Goal: Task Accomplishment & Management: Manage account settings

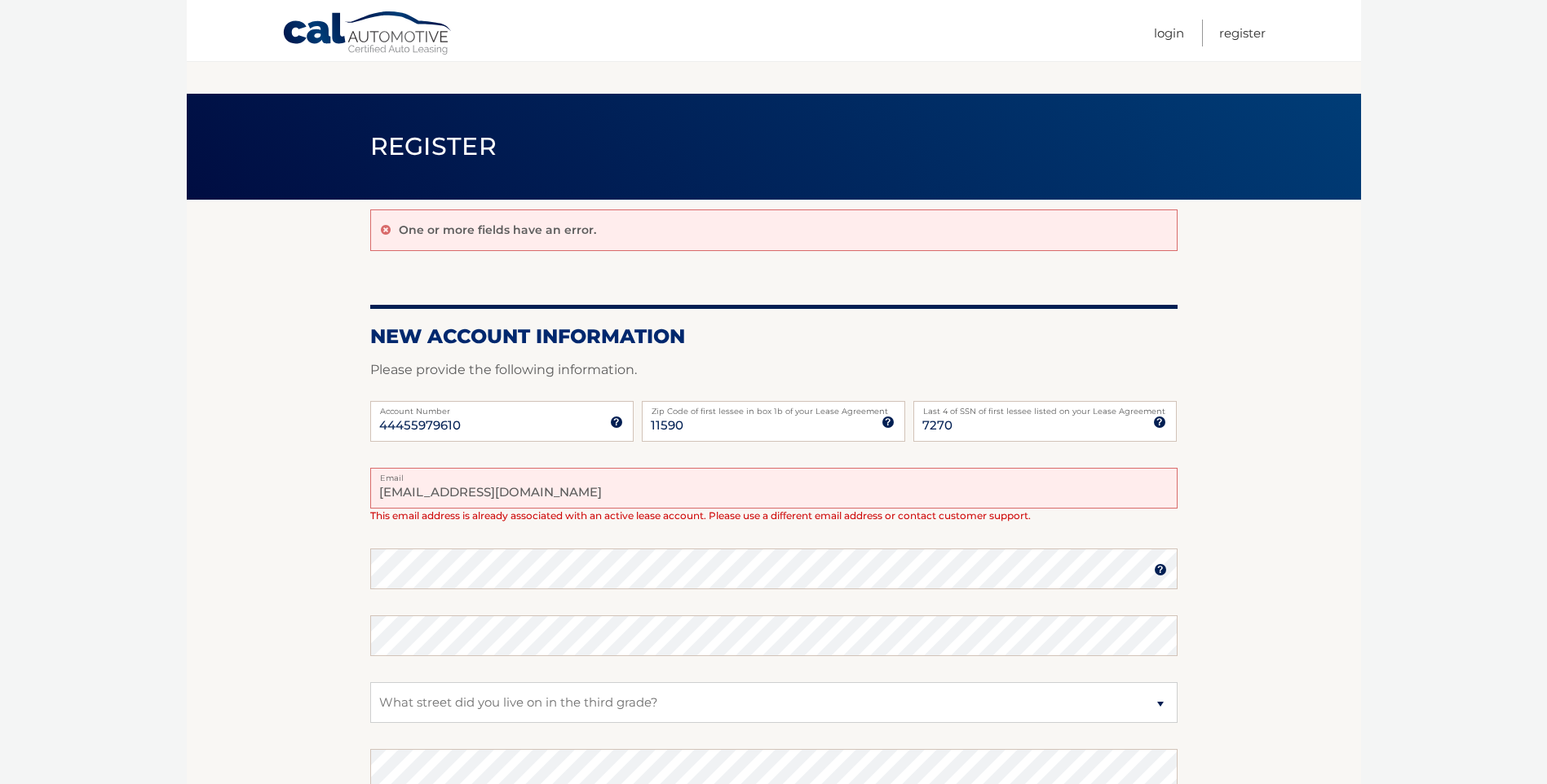
scroll to position [241, 0]
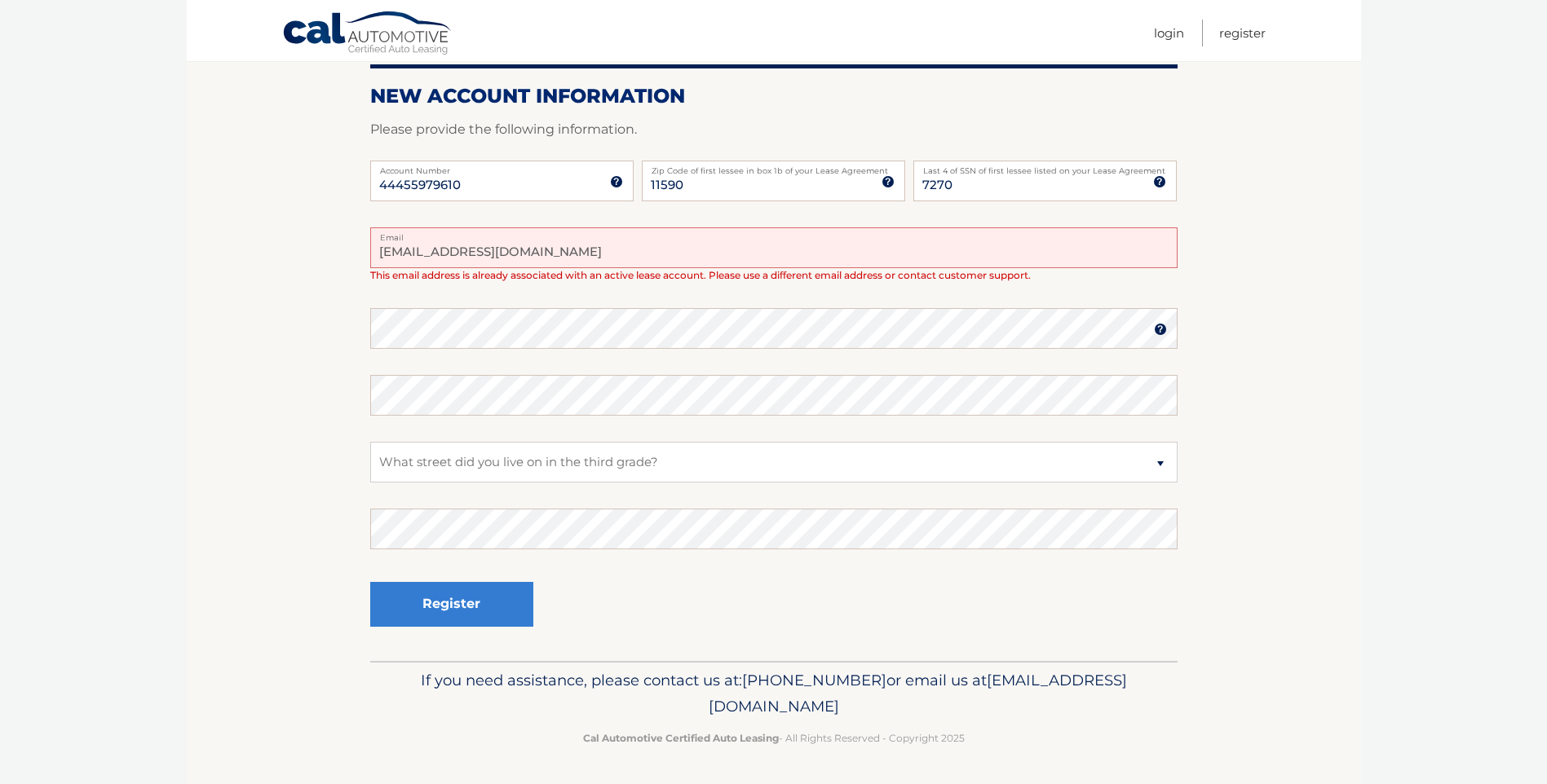
click at [273, 351] on section "One or more fields have an error. New Account Information Please provide the fo…" at bounding box center [773, 310] width 1174 height 701
click at [205, 352] on section "One or more fields have an error. New Account Information Please provide the fo…" at bounding box center [773, 310] width 1174 height 701
click at [361, 303] on section "One or more fields have an error. New Account Information Please provide the fo…" at bounding box center [773, 310] width 1174 height 701
click at [463, 456] on select "Select a Security Question What was the name of your elementary school? What is…" at bounding box center [773, 462] width 807 height 40
click at [289, 438] on section "One or more fields have an error. New Account Information Please provide the fo…" at bounding box center [773, 310] width 1174 height 701
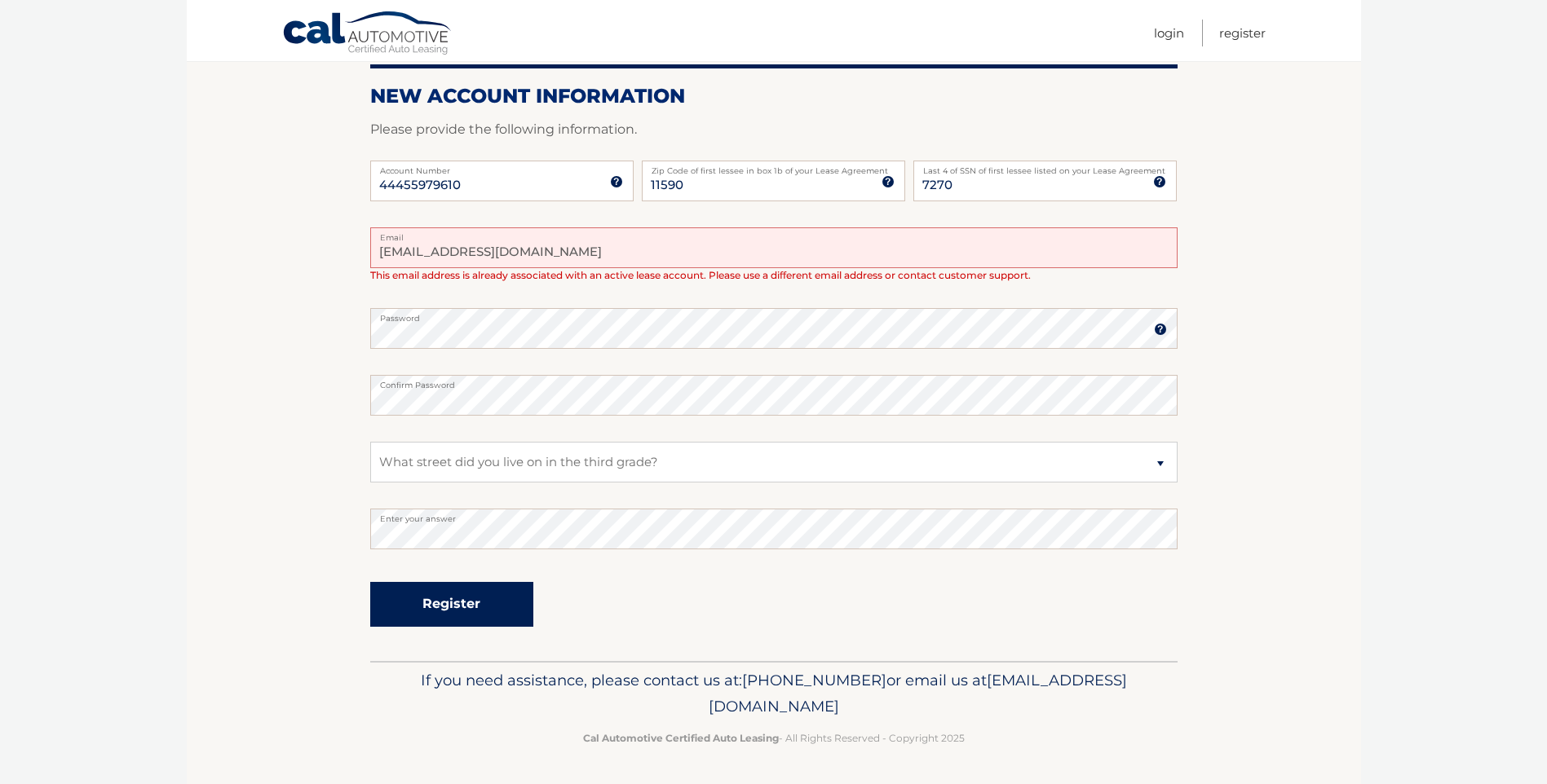
click at [459, 589] on button "Register" at bounding box center [451, 604] width 163 height 45
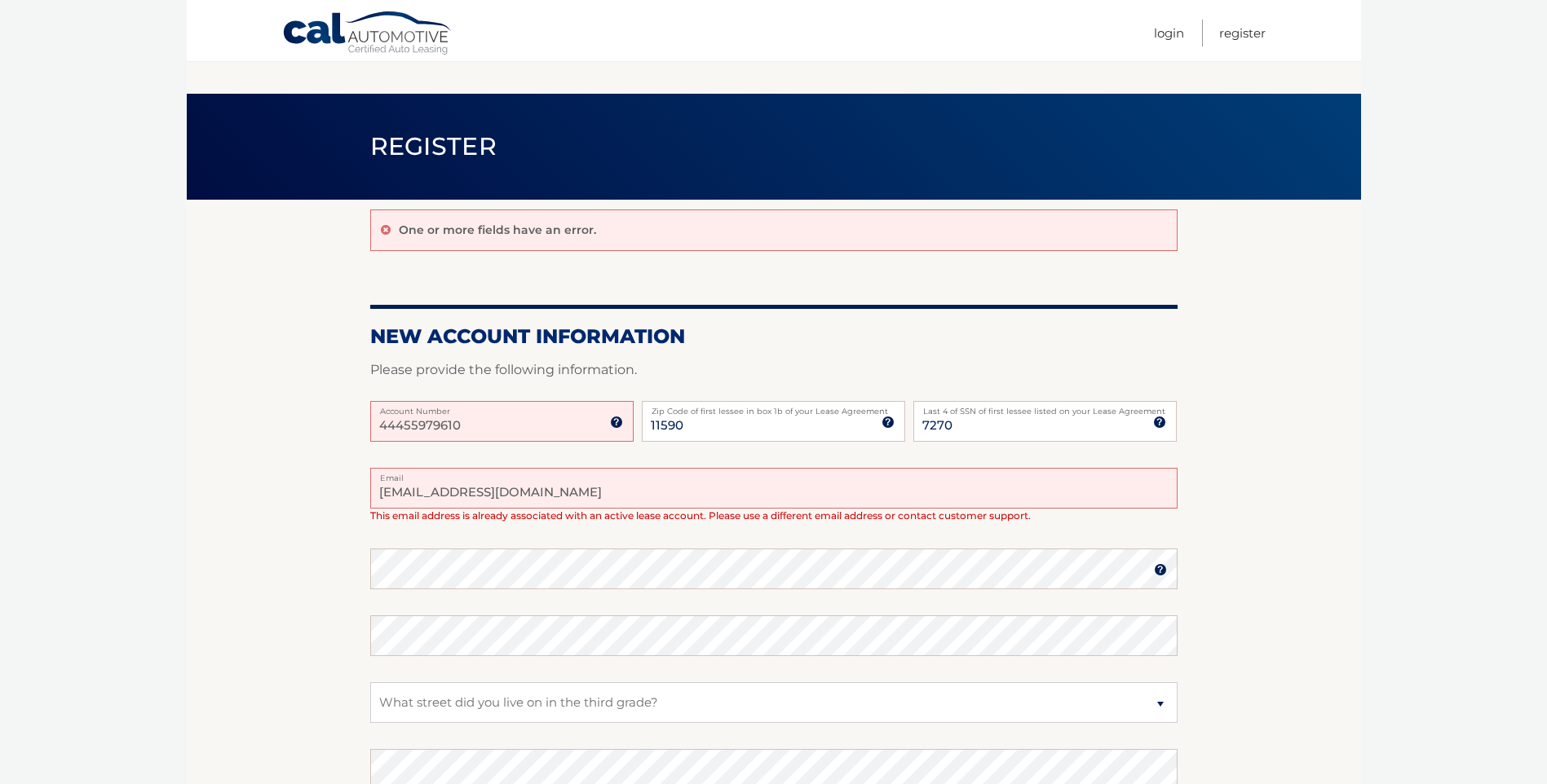
scroll to position [241, 0]
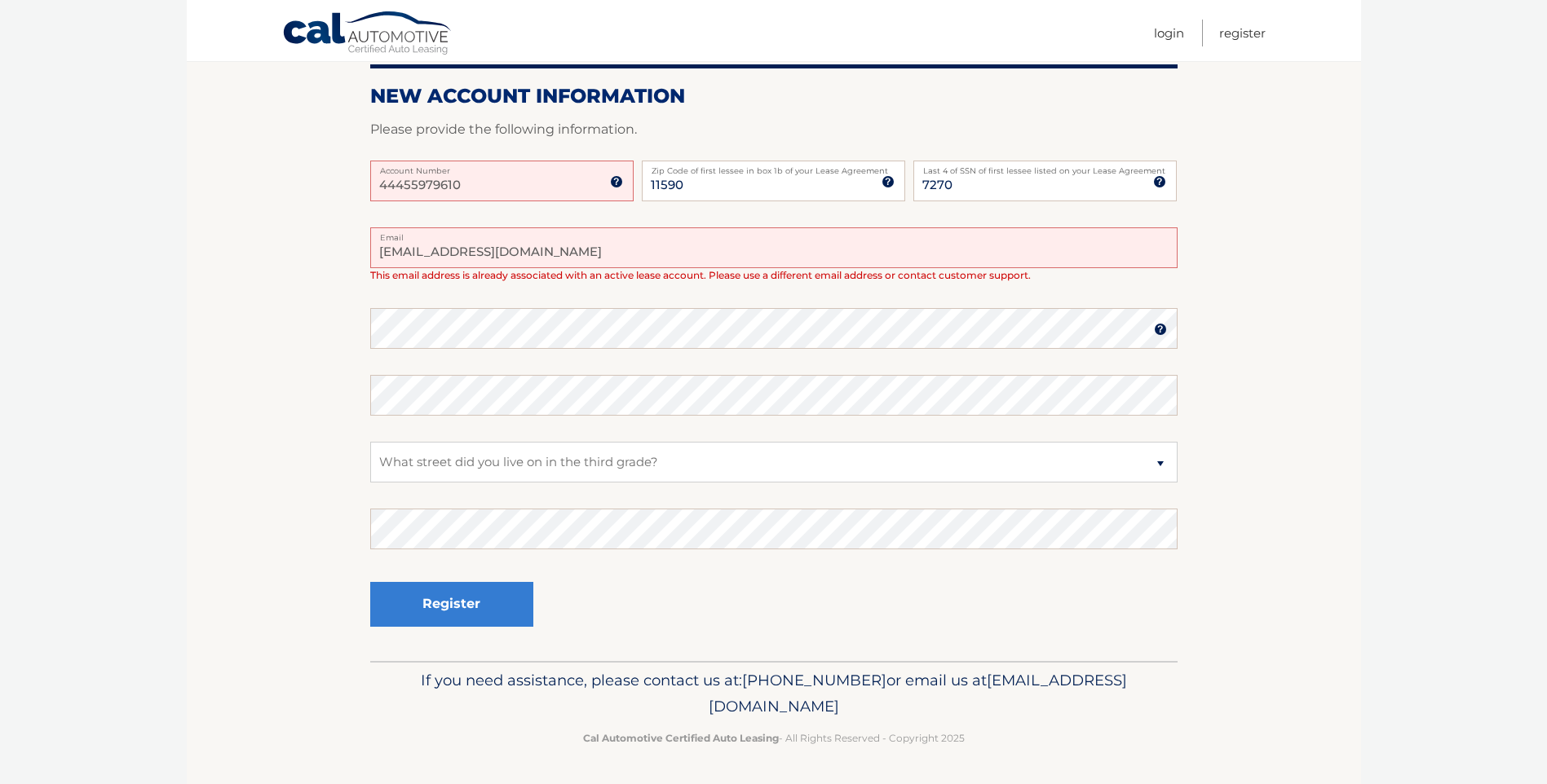
click at [297, 218] on section "One or more fields have an error. New Account Information Please provide the fo…" at bounding box center [773, 310] width 1174 height 701
drag, startPoint x: 366, startPoint y: 297, endPoint x: 373, endPoint y: 304, distance: 9.9
click at [369, 298] on section "One or more fields have an error. New Account Information Please provide the fo…" at bounding box center [773, 310] width 1174 height 701
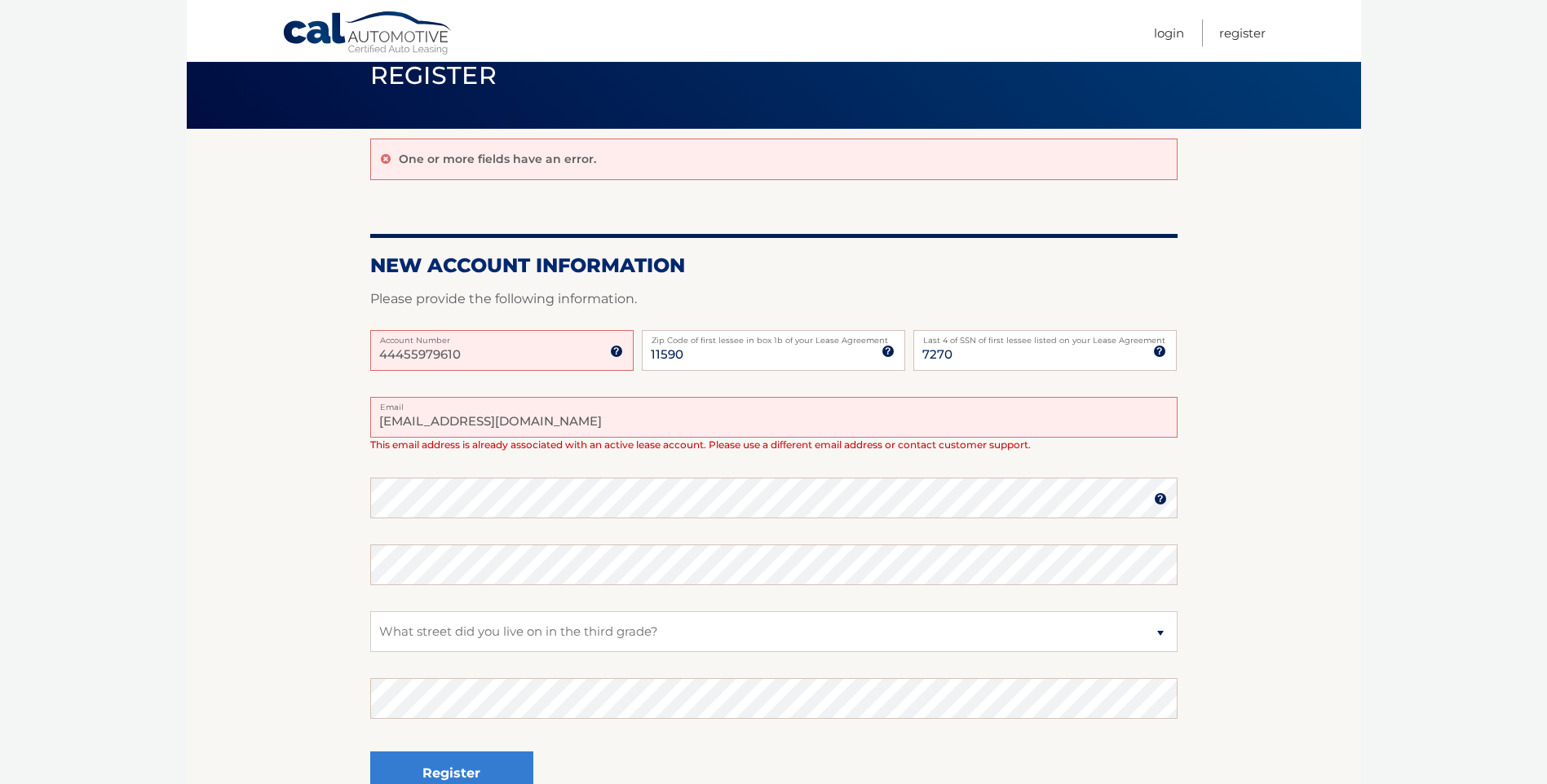
scroll to position [163, 0]
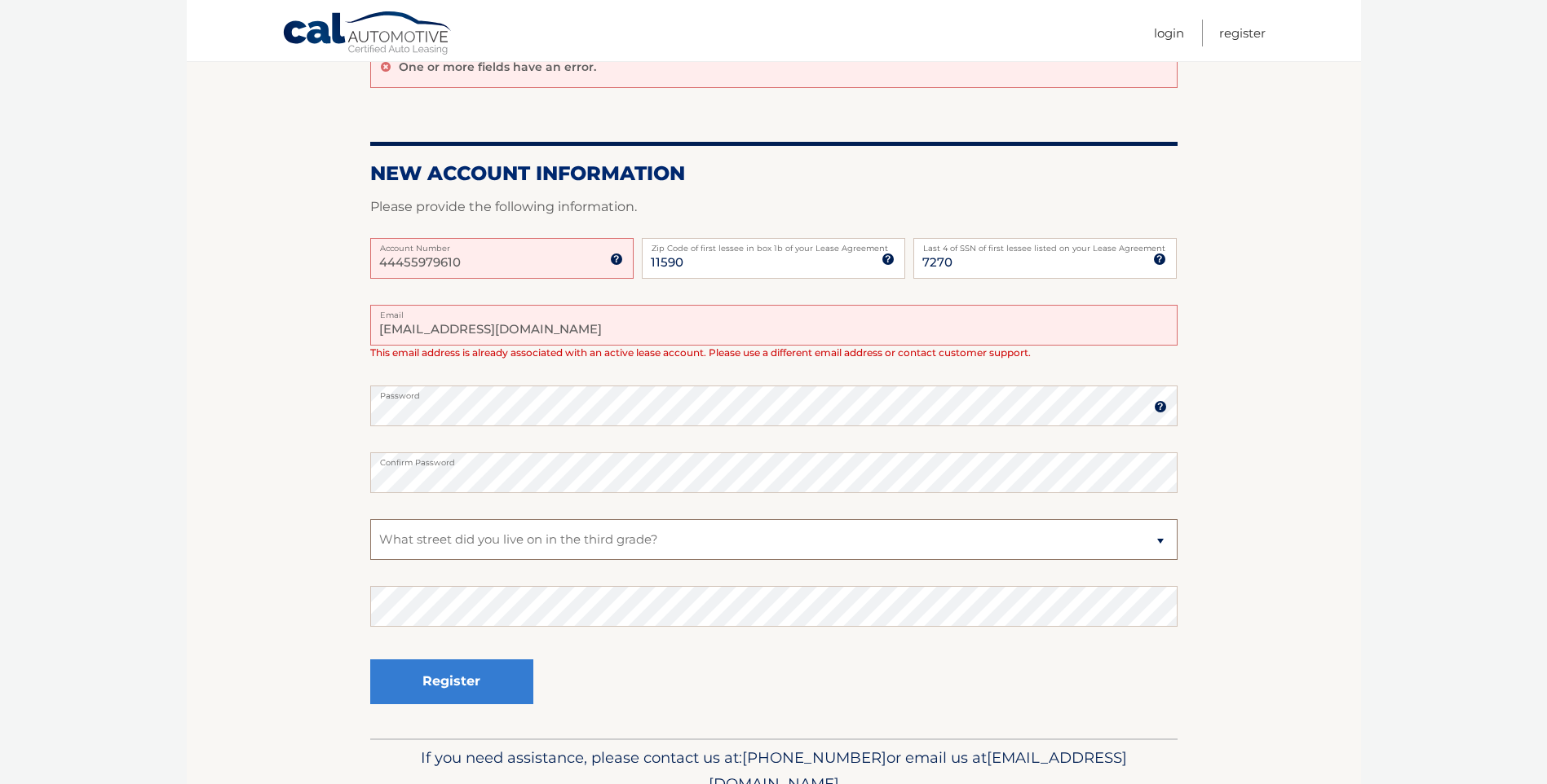
click at [688, 548] on select "Select a Security Question What was the name of your elementary school? What is…" at bounding box center [773, 539] width 807 height 40
drag, startPoint x: 270, startPoint y: 558, endPoint x: 363, endPoint y: 590, distance: 98.4
click at [270, 558] on section "One or more fields have an error. New Account Information Please provide the fo…" at bounding box center [773, 388] width 1174 height 701
click at [461, 662] on button "Register" at bounding box center [451, 682] width 163 height 45
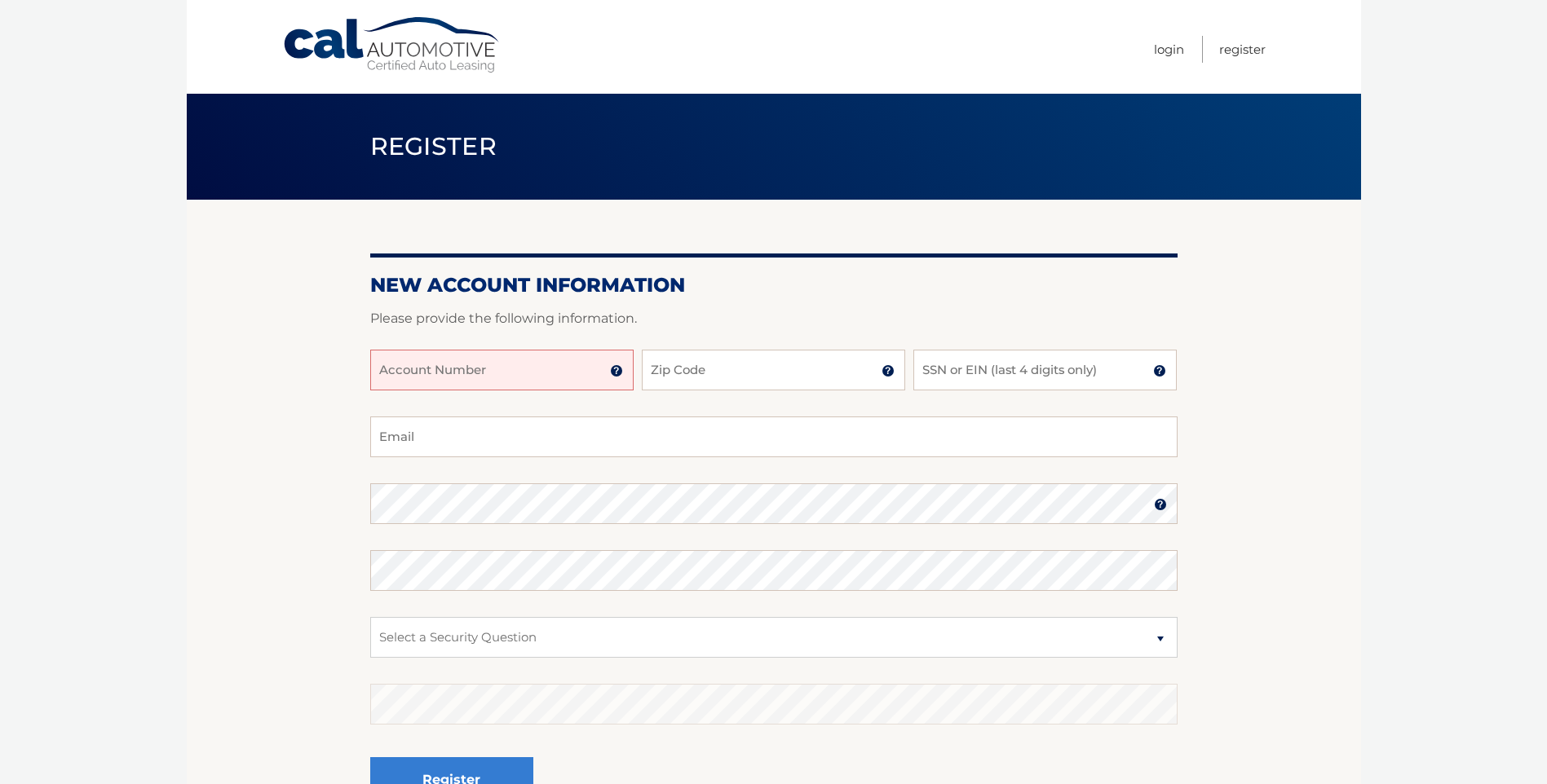
click at [506, 357] on input "Account Number" at bounding box center [501, 370] width 263 height 40
type input "44455979610"
click at [188, 456] on section "New Account Information Please provide the following information. 44455979610 A…" at bounding box center [773, 518] width 1174 height 636
click at [680, 377] on input "Zip Code" at bounding box center [773, 370] width 263 height 40
type input "11590"
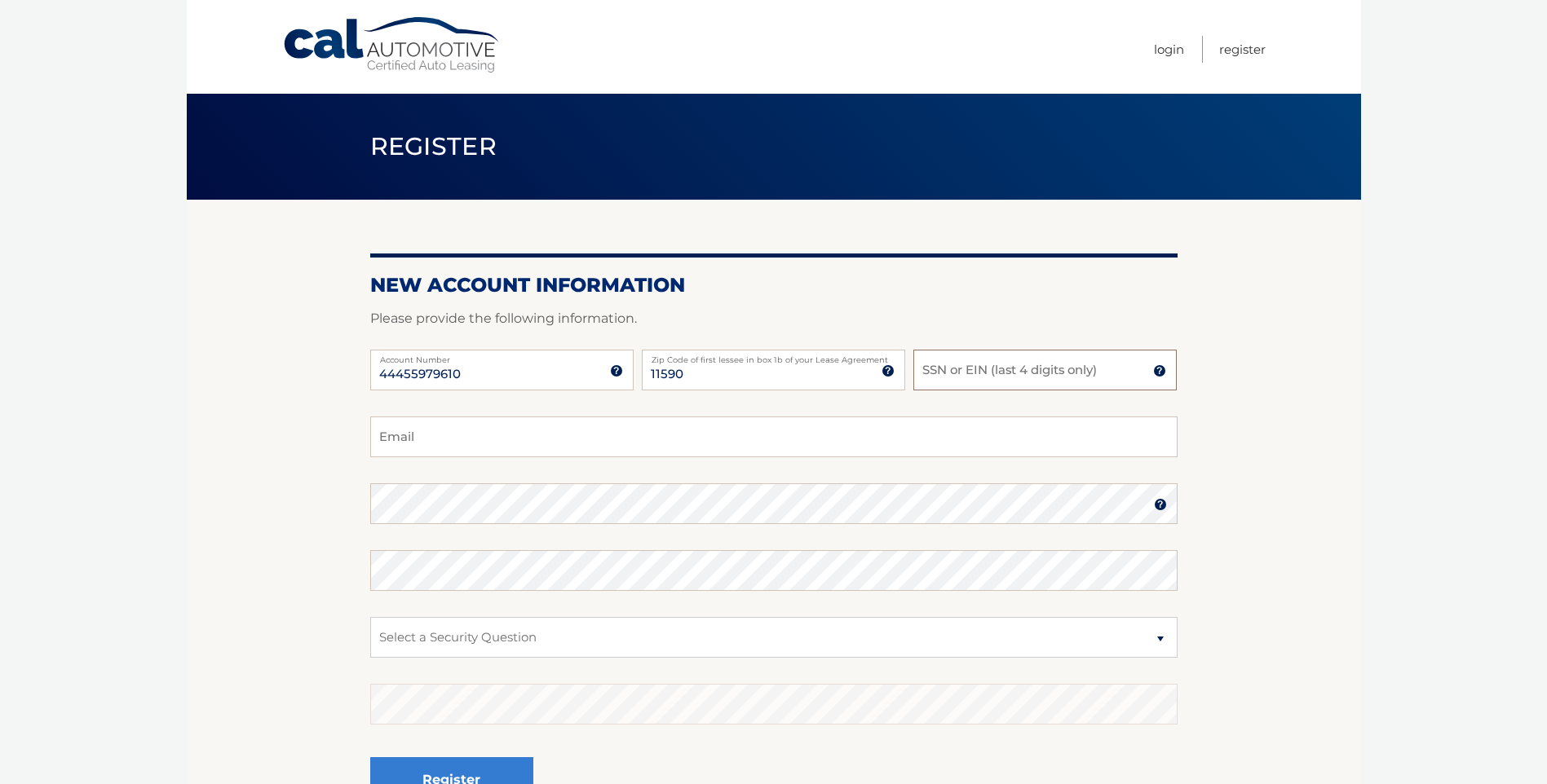
click at [964, 379] on input "SSN or EIN (last 4 digits only)" at bounding box center [1045, 370] width 263 height 40
type input "7270"
click at [856, 444] on input "Email" at bounding box center [773, 436] width 807 height 40
type input "matthewmanteria@gmail.com"
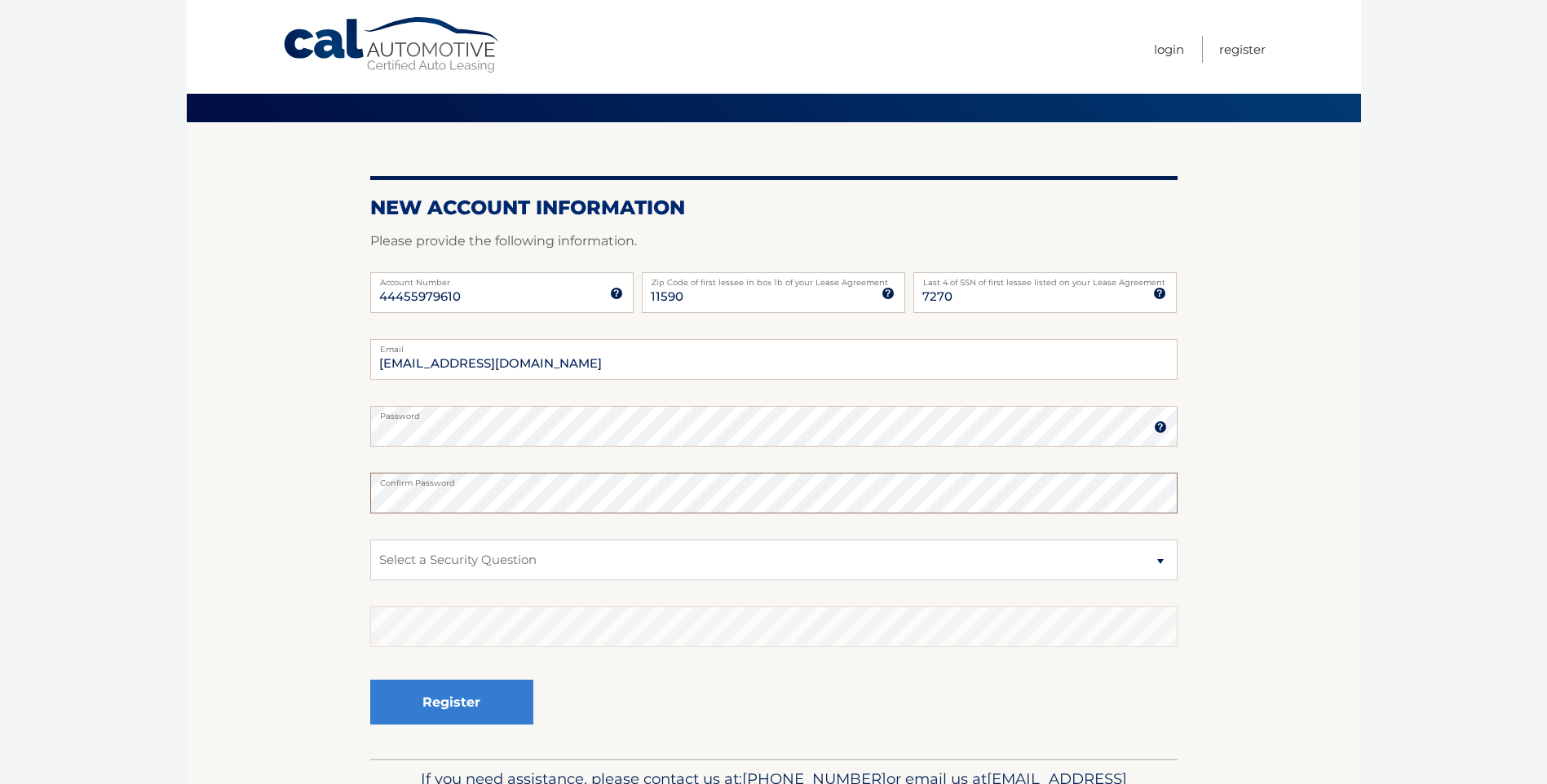
scroll to position [82, 0]
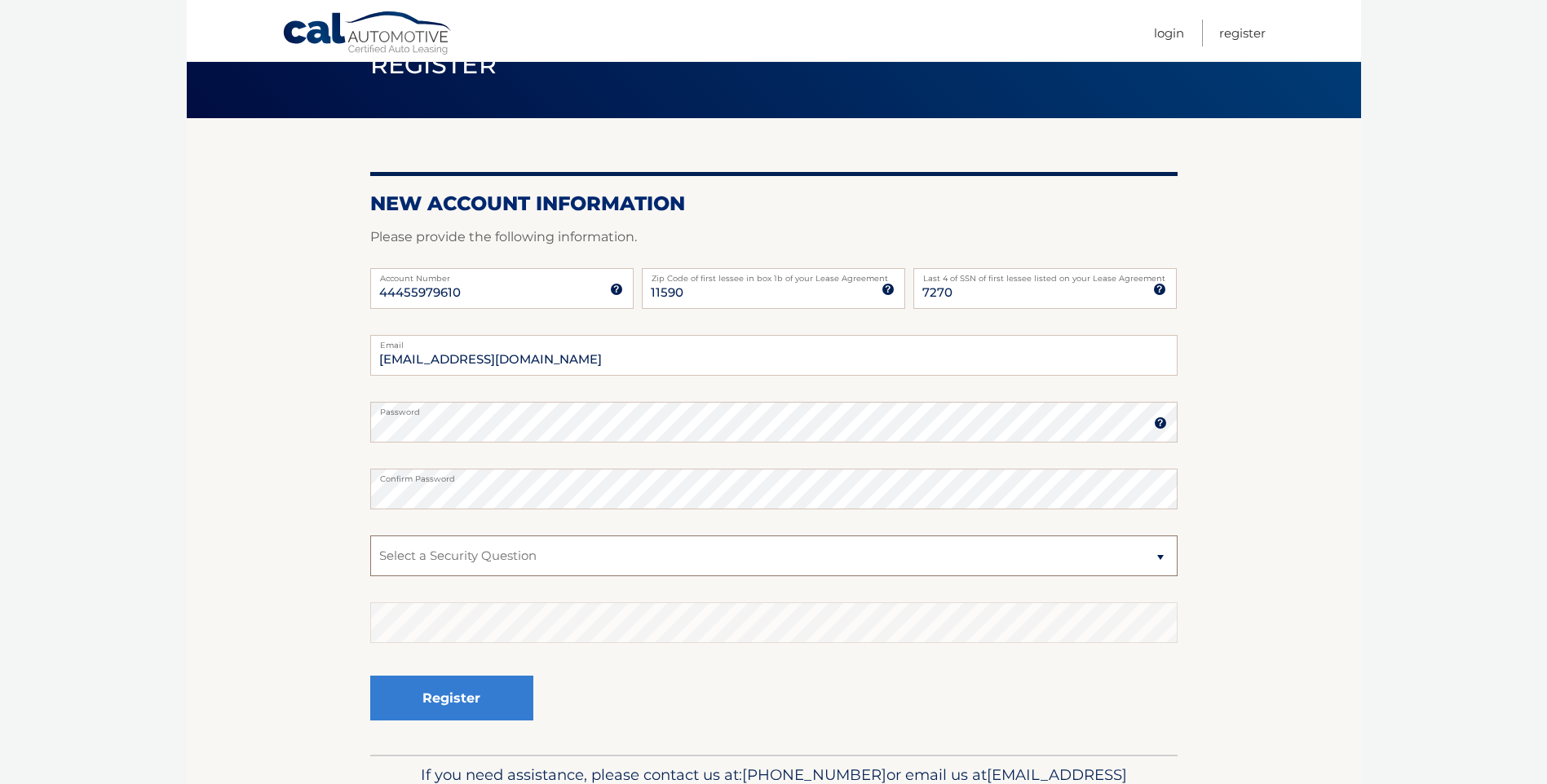
click at [668, 559] on select "Select a Security Question What was the name of your elementary school? What is…" at bounding box center [773, 555] width 807 height 40
select select "3"
click at [370, 536] on select "Select a Security Question What was the name of your elementary school? What is…" at bounding box center [773, 555] width 807 height 40
click at [519, 690] on button "Register" at bounding box center [451, 698] width 163 height 45
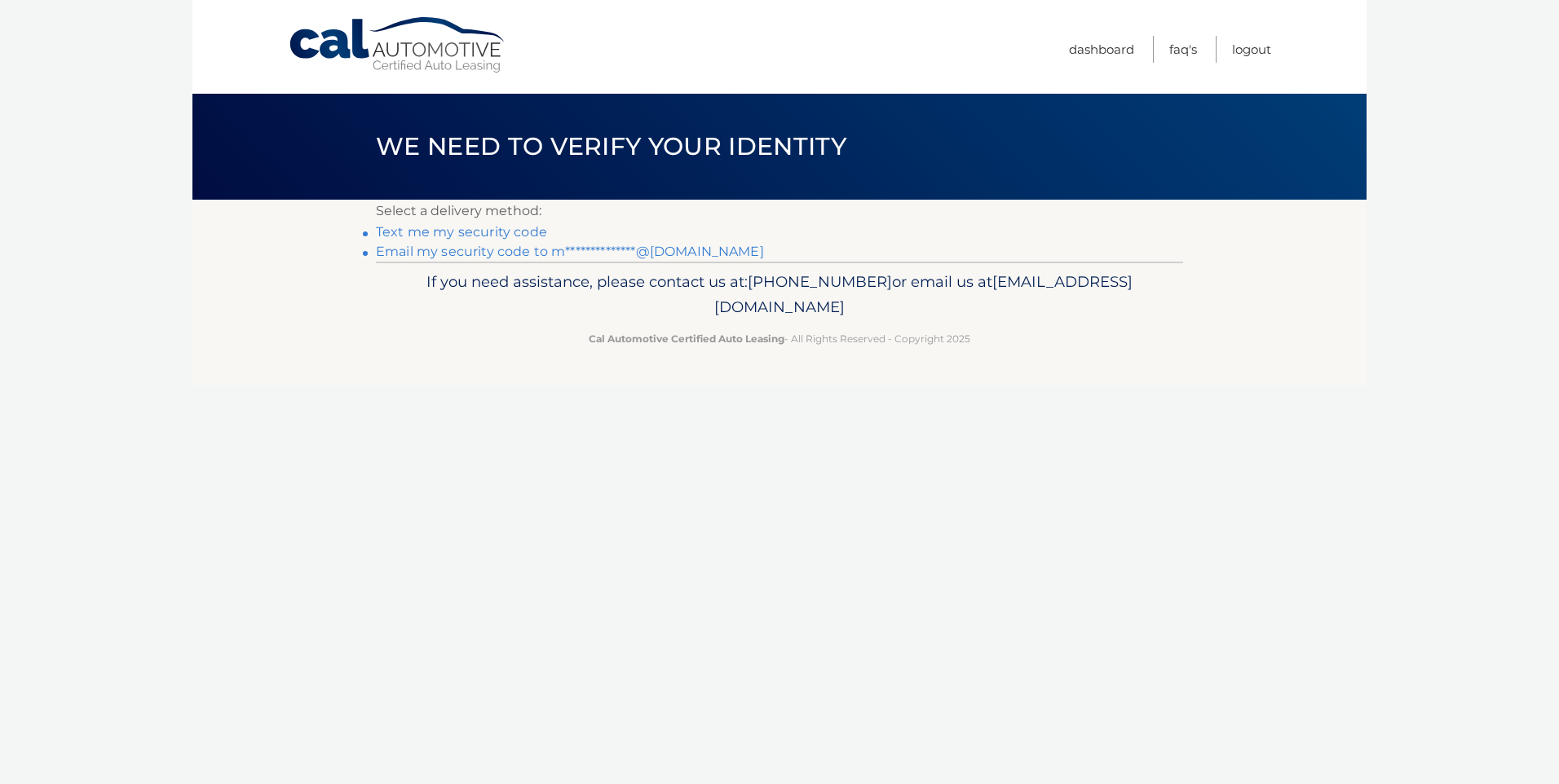
click at [525, 236] on link "Text me my security code" at bounding box center [461, 232] width 171 height 15
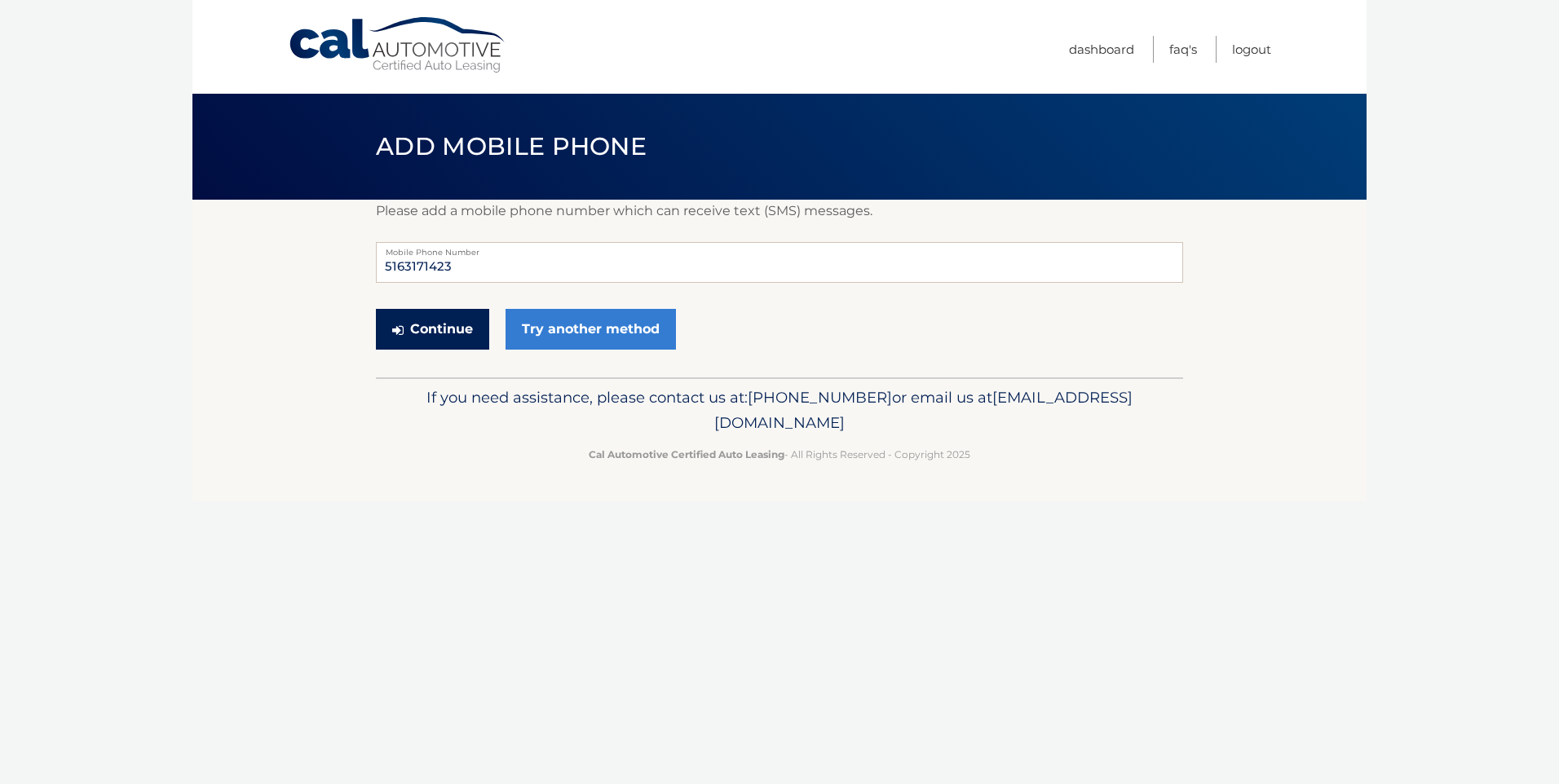
click at [445, 327] on button "Continue" at bounding box center [433, 328] width 114 height 40
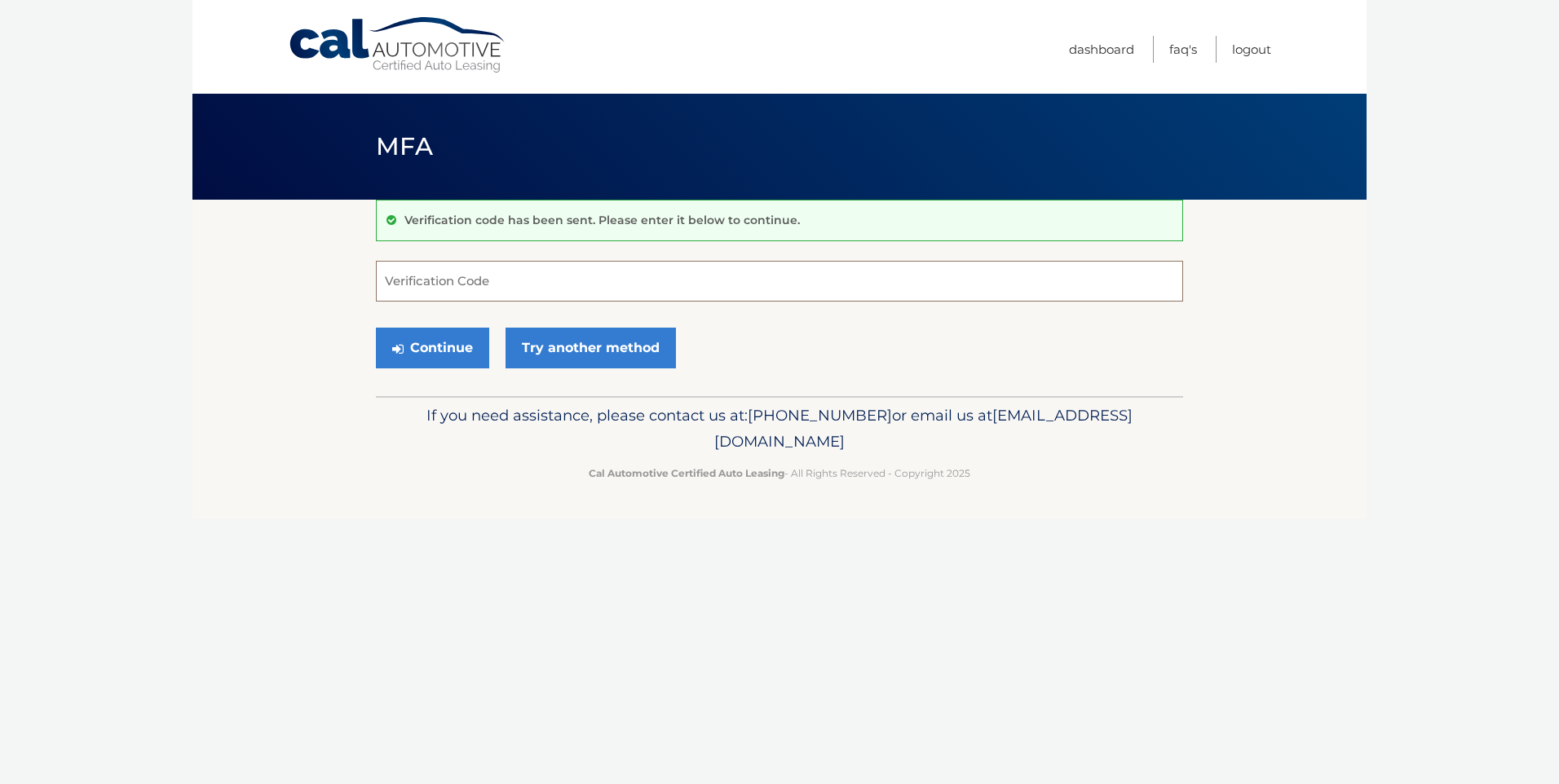
click at [420, 285] on input "Verification Code" at bounding box center [779, 280] width 807 height 40
click at [423, 285] on input "Verification Code" at bounding box center [779, 280] width 807 height 40
type input "474314"
click at [313, 461] on footer "If you need assistance, please contact us at: 609-807-3200 or email us at Custo…" at bounding box center [779, 458] width 1174 height 124
click at [396, 363] on button "Continue" at bounding box center [433, 347] width 114 height 40
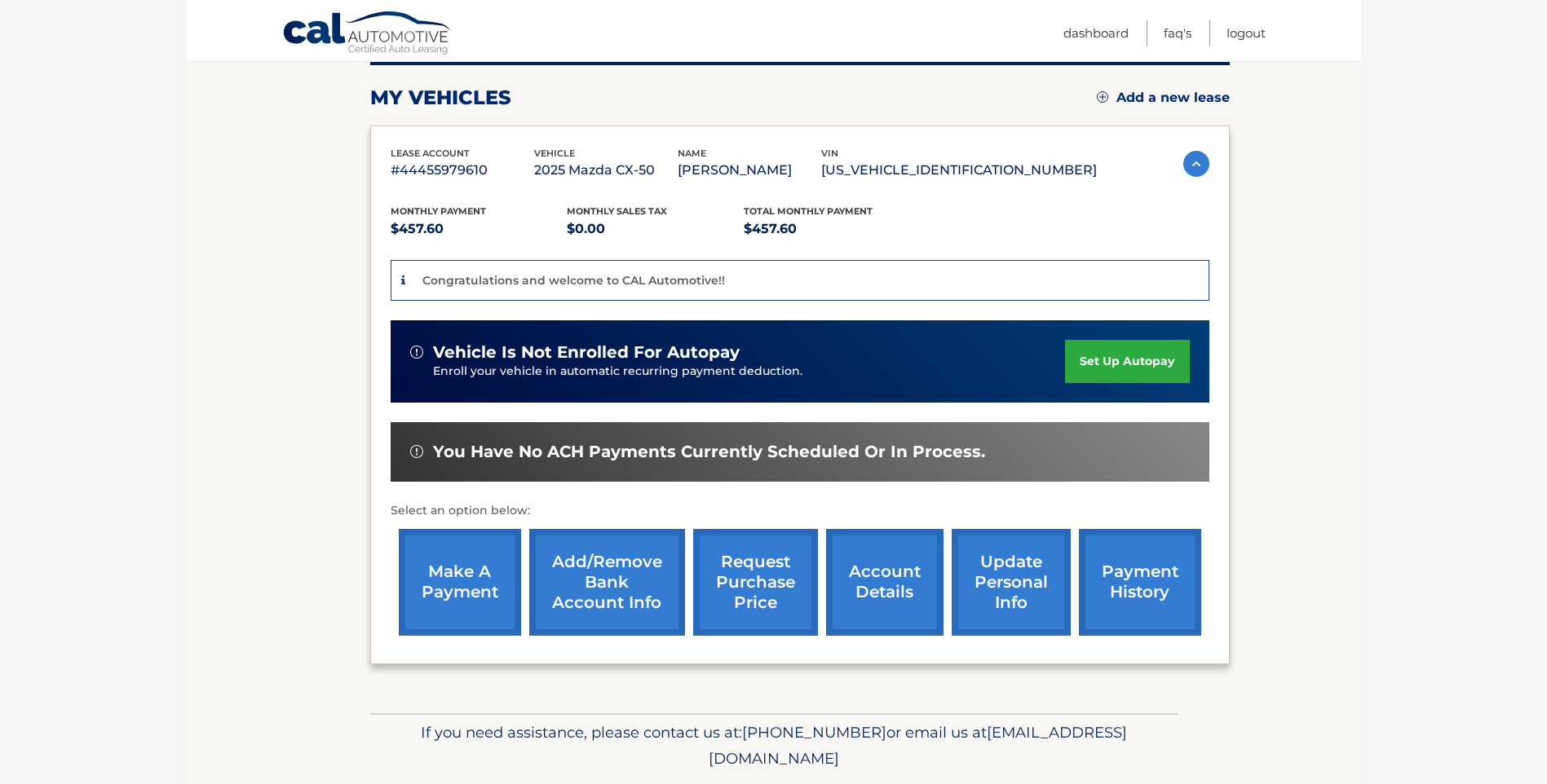
scroll to position [183, 0]
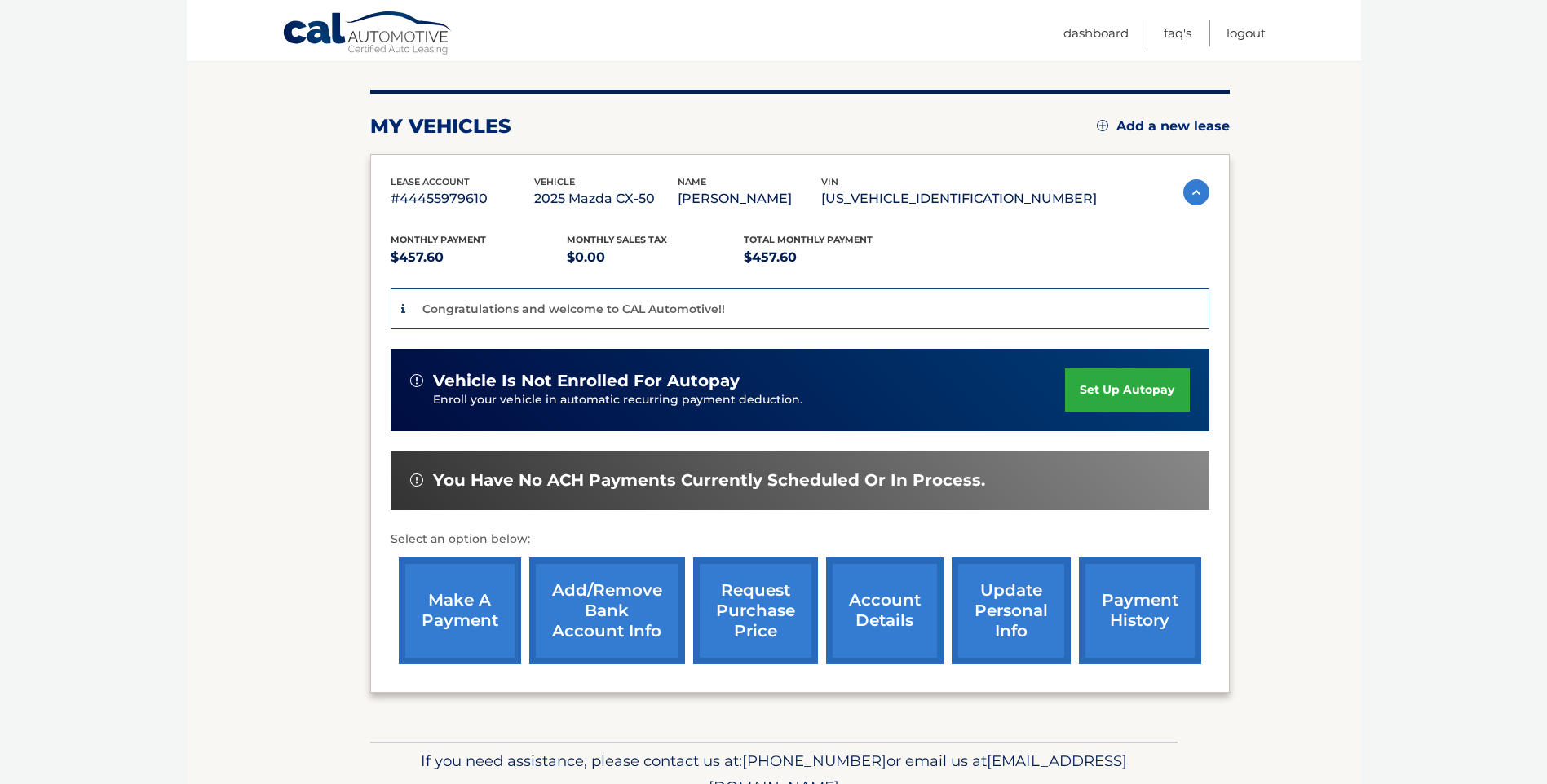
click at [1138, 385] on link "set up autopay" at bounding box center [1126, 390] width 124 height 43
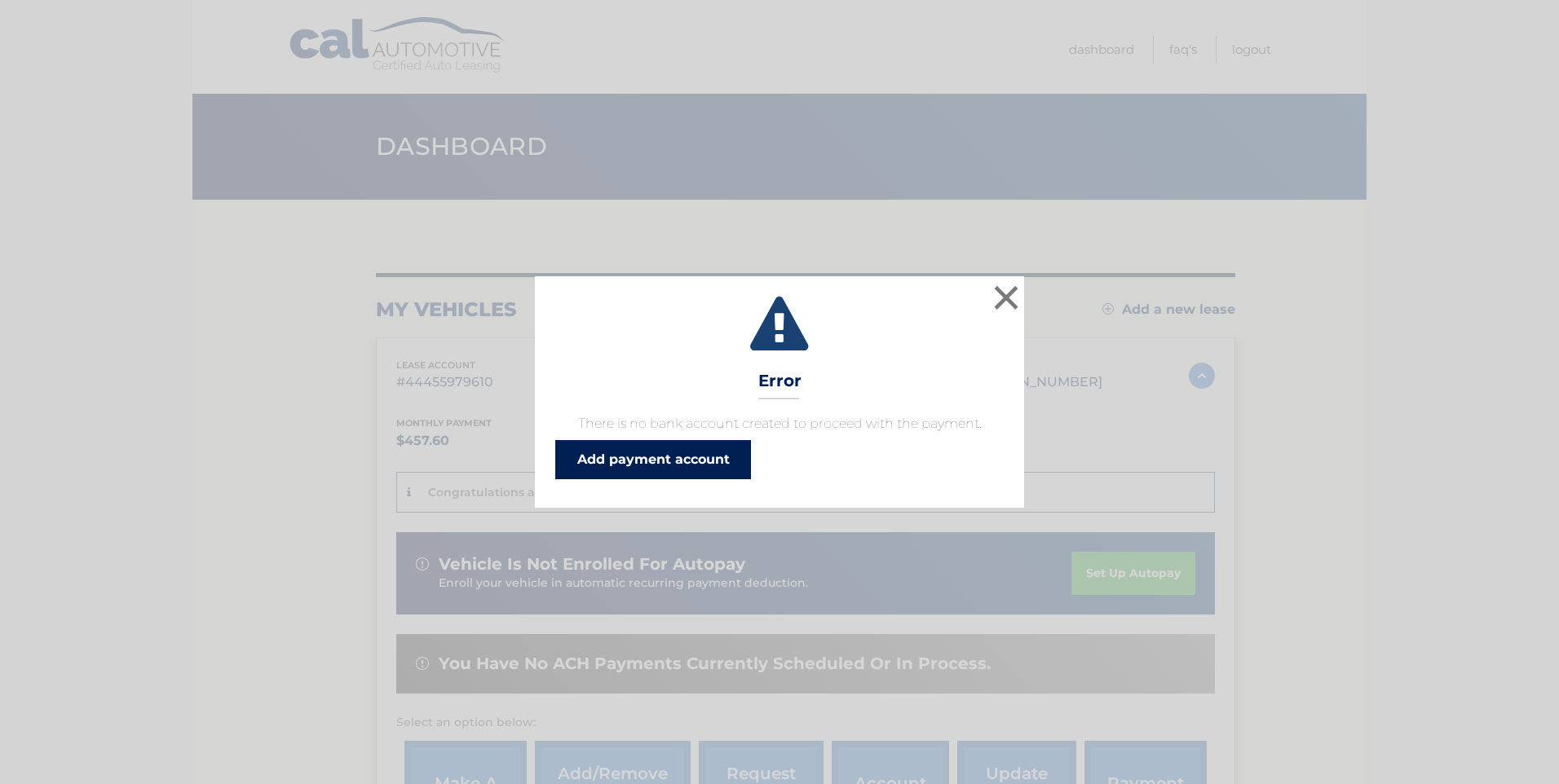
click at [684, 461] on link "Add payment account" at bounding box center [654, 460] width 196 height 40
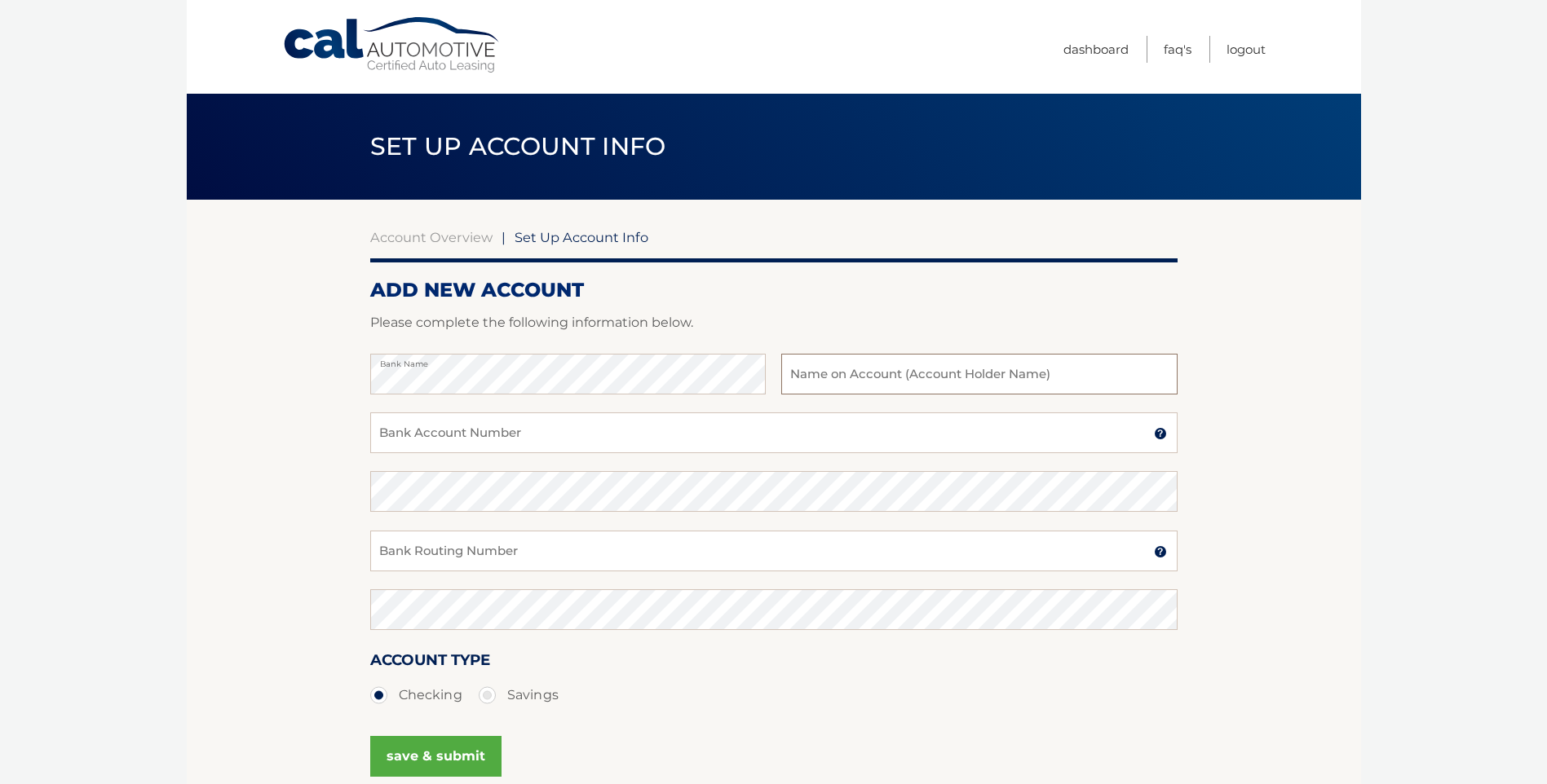
click at [865, 375] on input "text" at bounding box center [979, 373] width 396 height 40
type input "Matthew Manteria"
click at [784, 425] on input "Bank Account Number" at bounding box center [773, 432] width 807 height 40
click at [779, 426] on input "Bank Account Number" at bounding box center [773, 432] width 807 height 40
type input "36353642365"
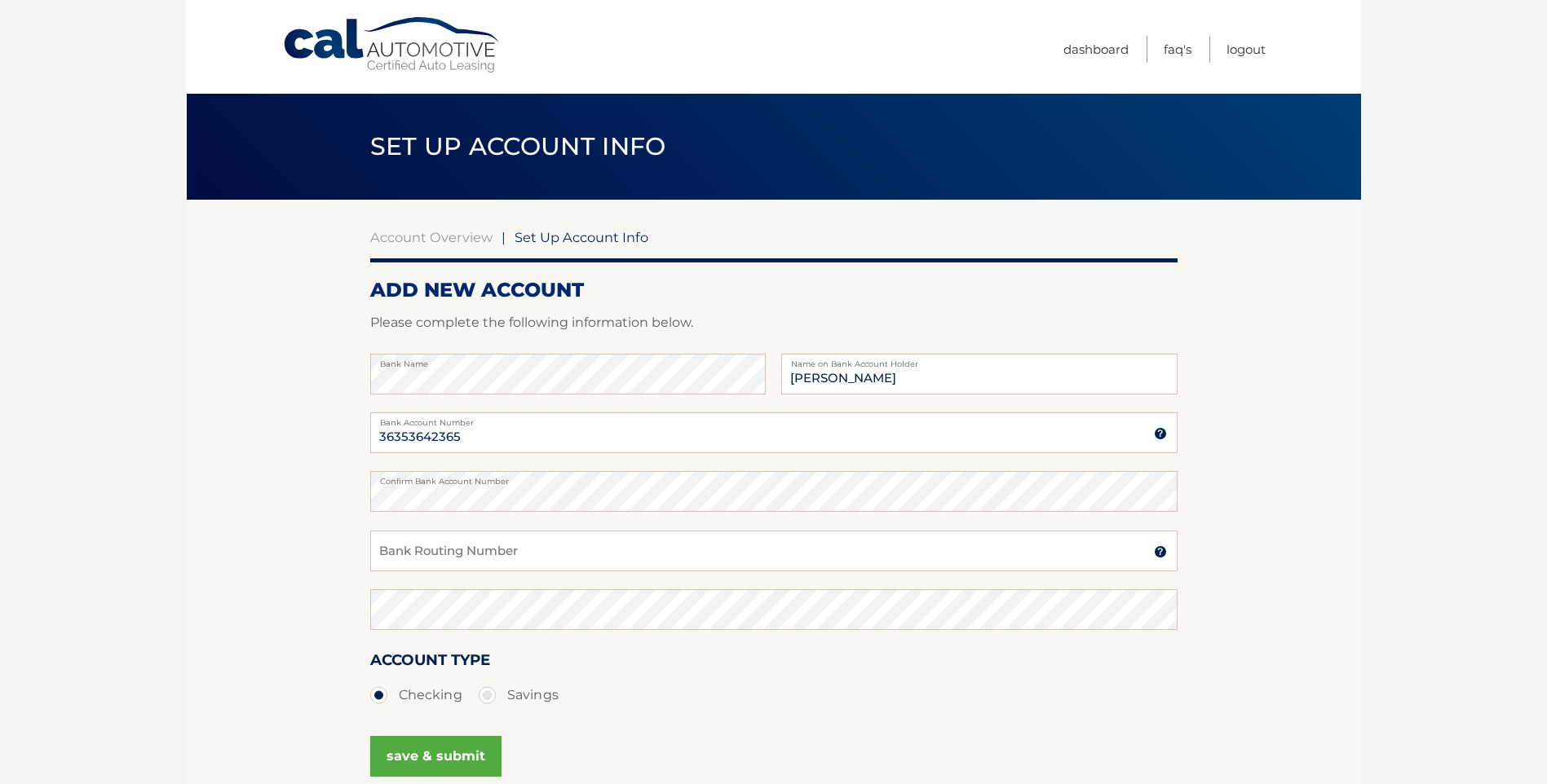
click at [230, 476] on section "Account Overview | Set Up Account Info ADD NEW ACCOUNT Please complete the foll…" at bounding box center [773, 510] width 1174 height 622
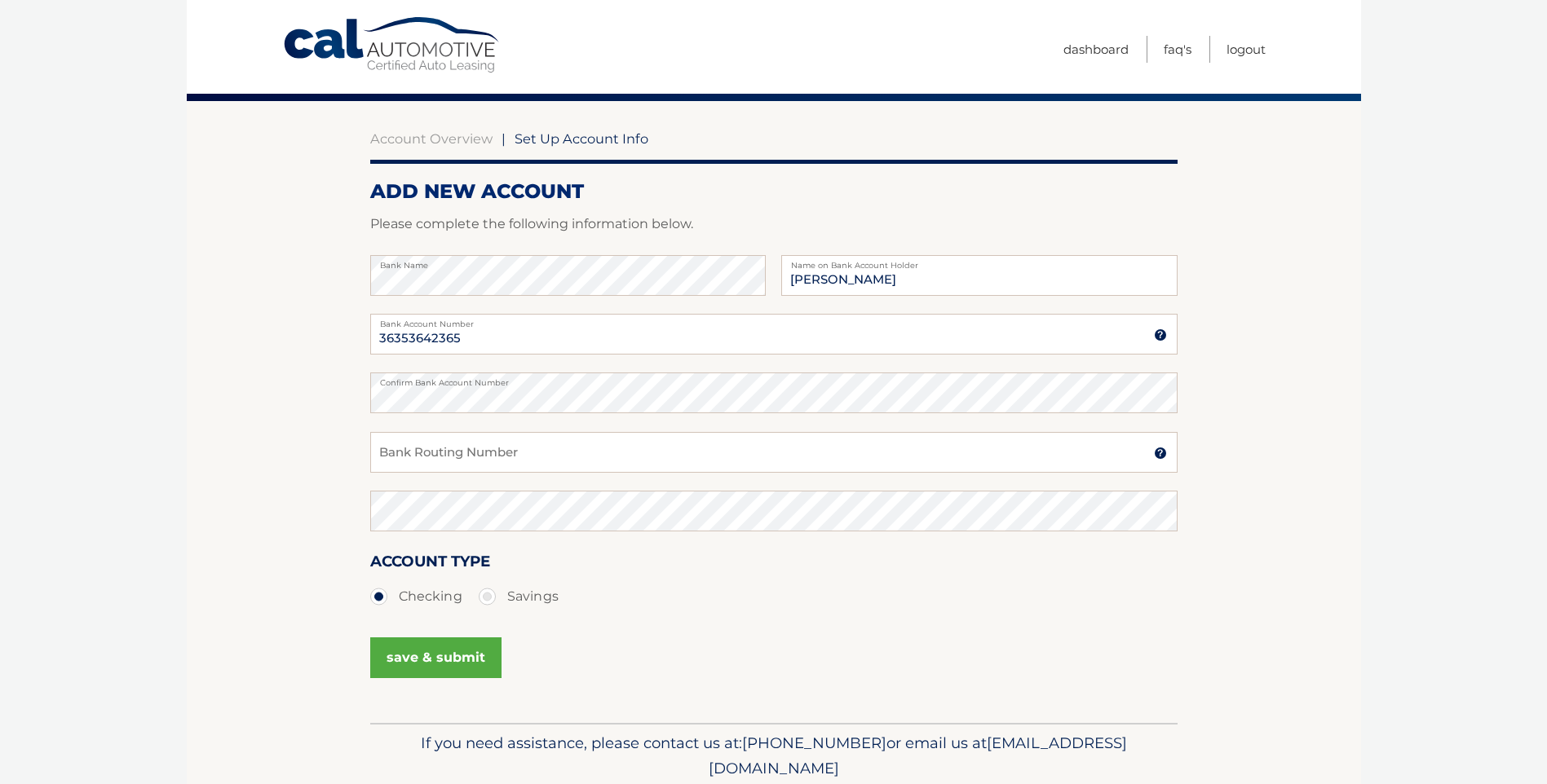
scroll to position [162, 0]
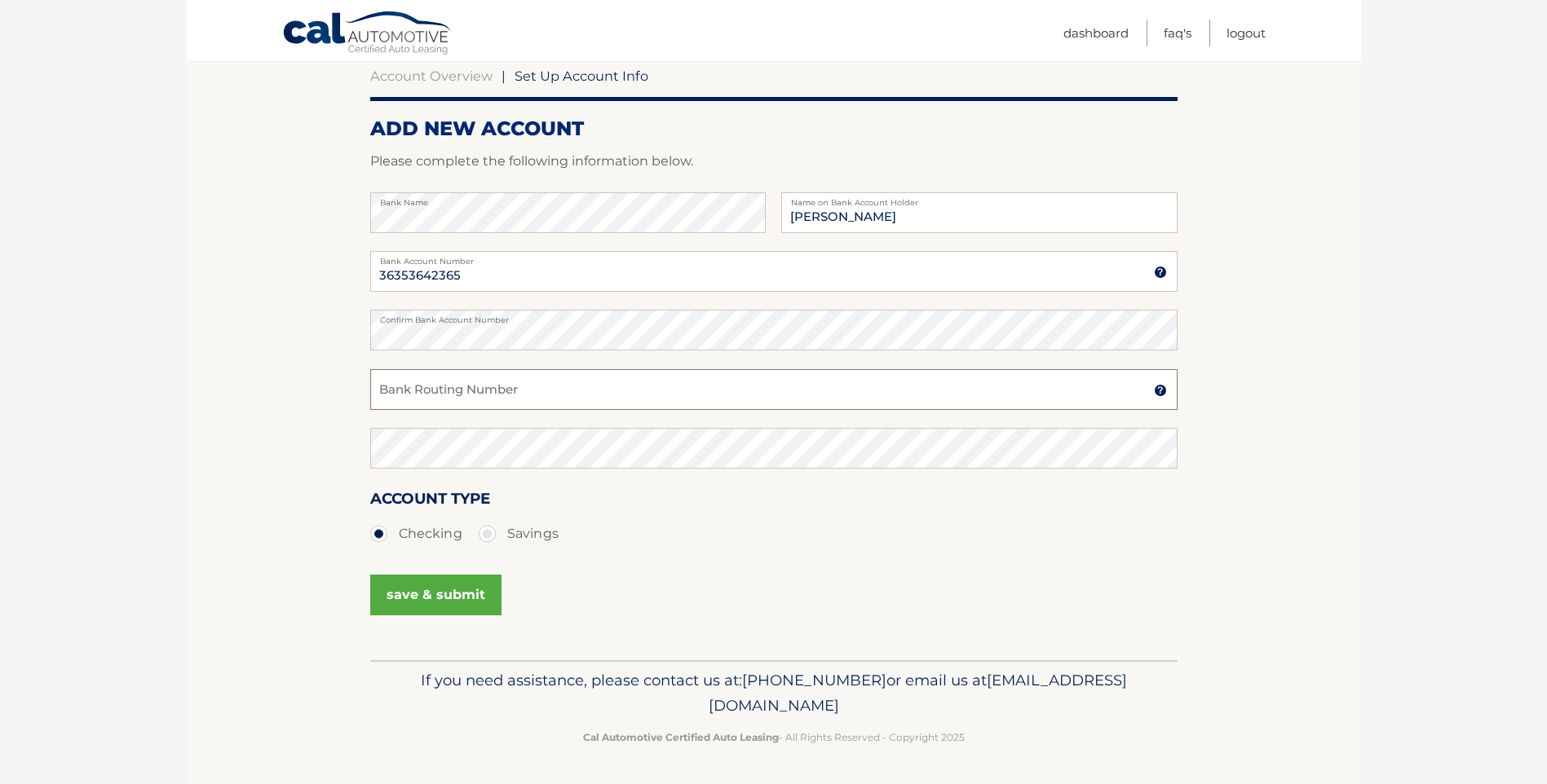
click at [405, 399] on input "Bank Routing Number" at bounding box center [773, 389] width 807 height 40
type input "031176110"
click at [454, 593] on button "save & submit" at bounding box center [435, 594] width 132 height 40
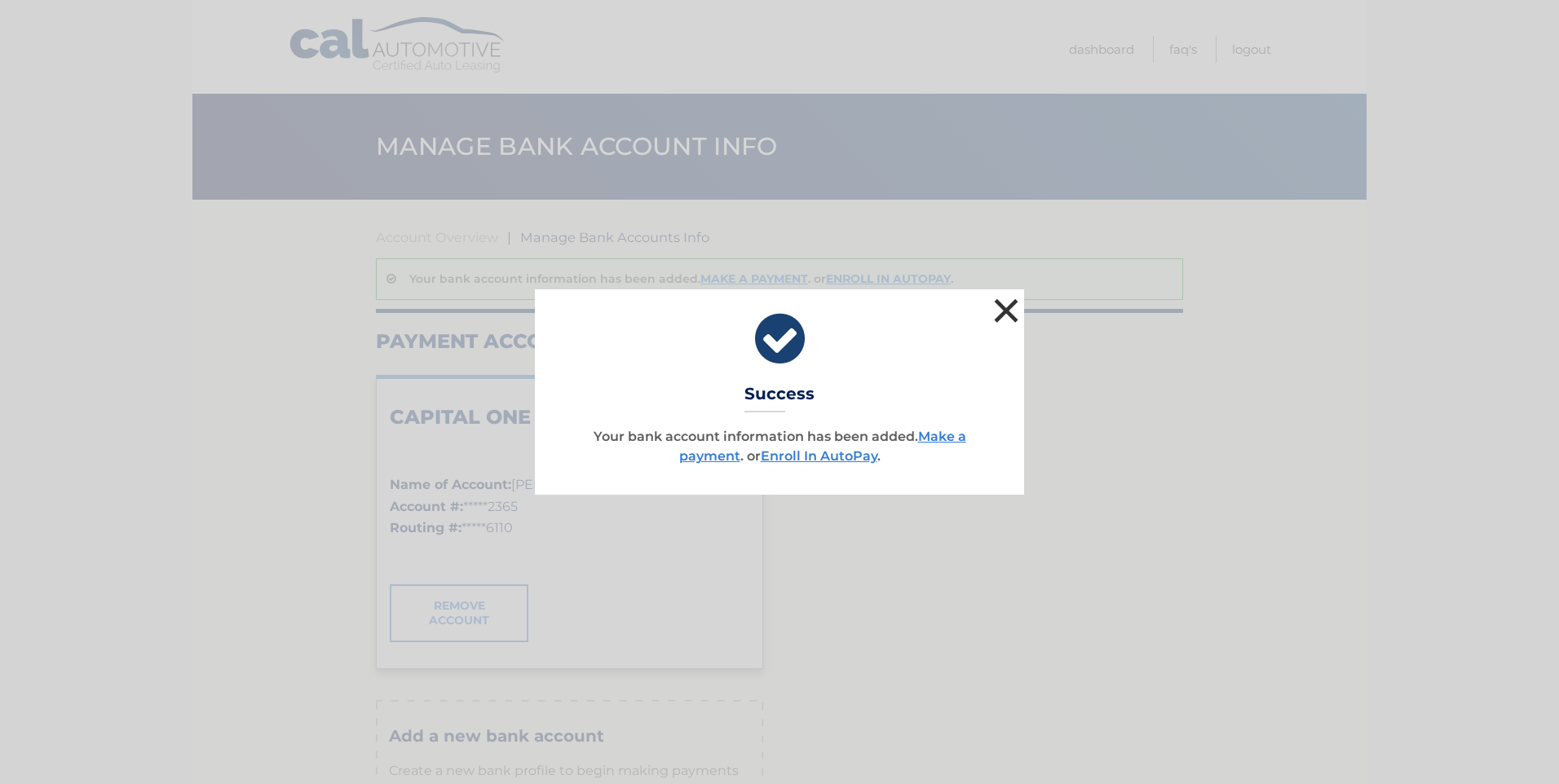
click at [1010, 309] on button "×" at bounding box center [1006, 310] width 33 height 33
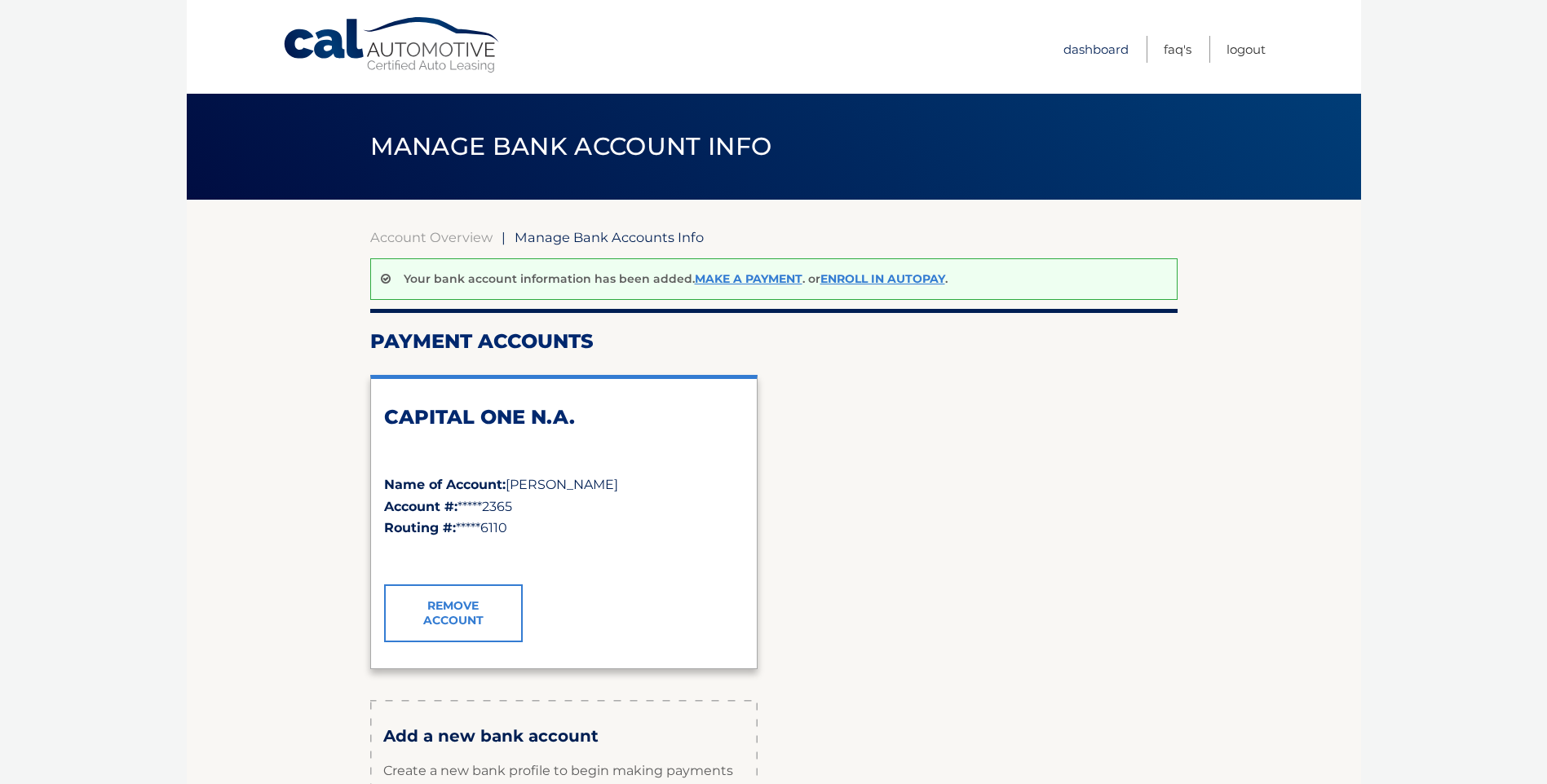
click at [1085, 42] on link "Dashboard" at bounding box center [1096, 49] width 65 height 27
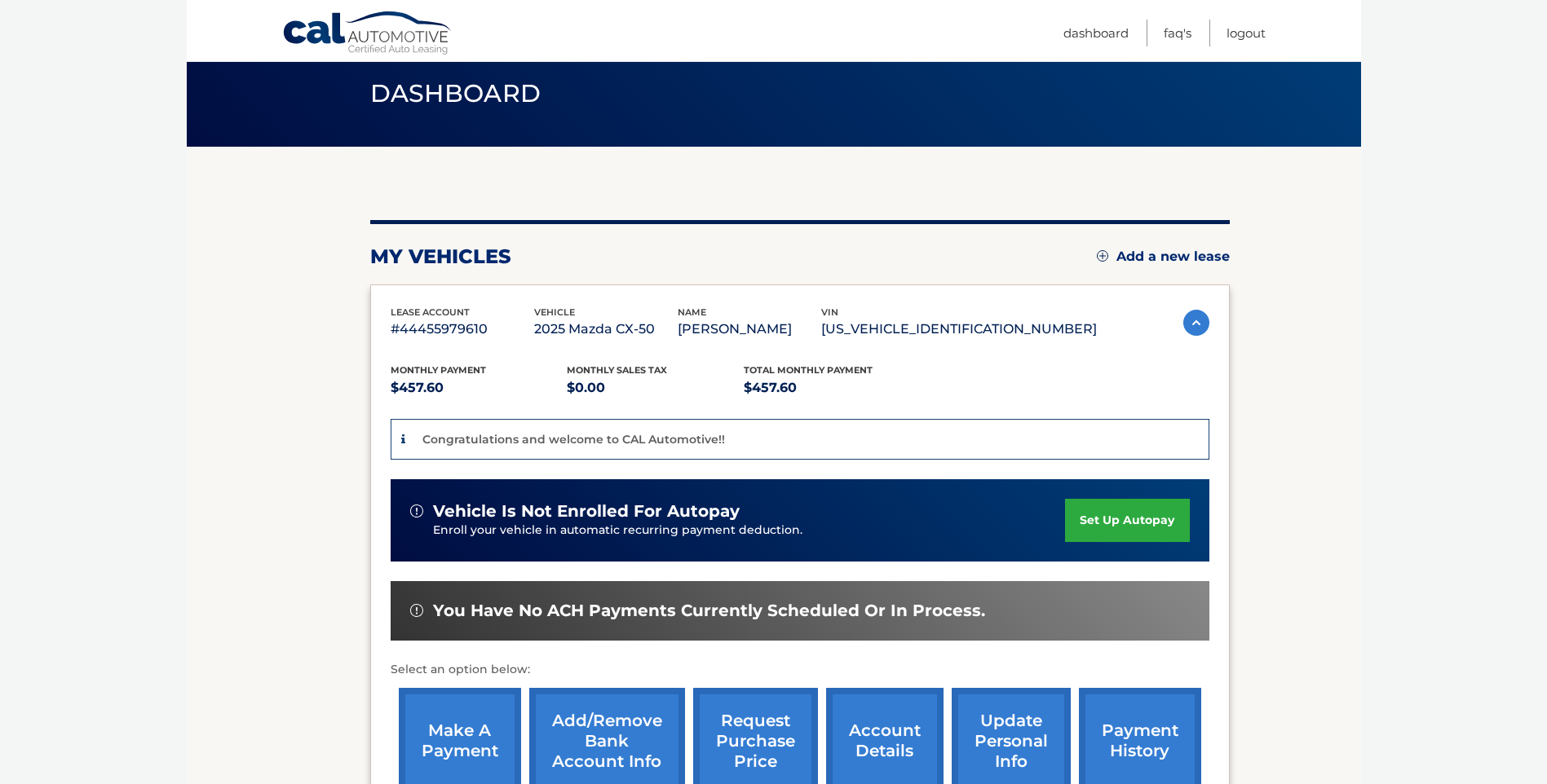
scroll to position [82, 0]
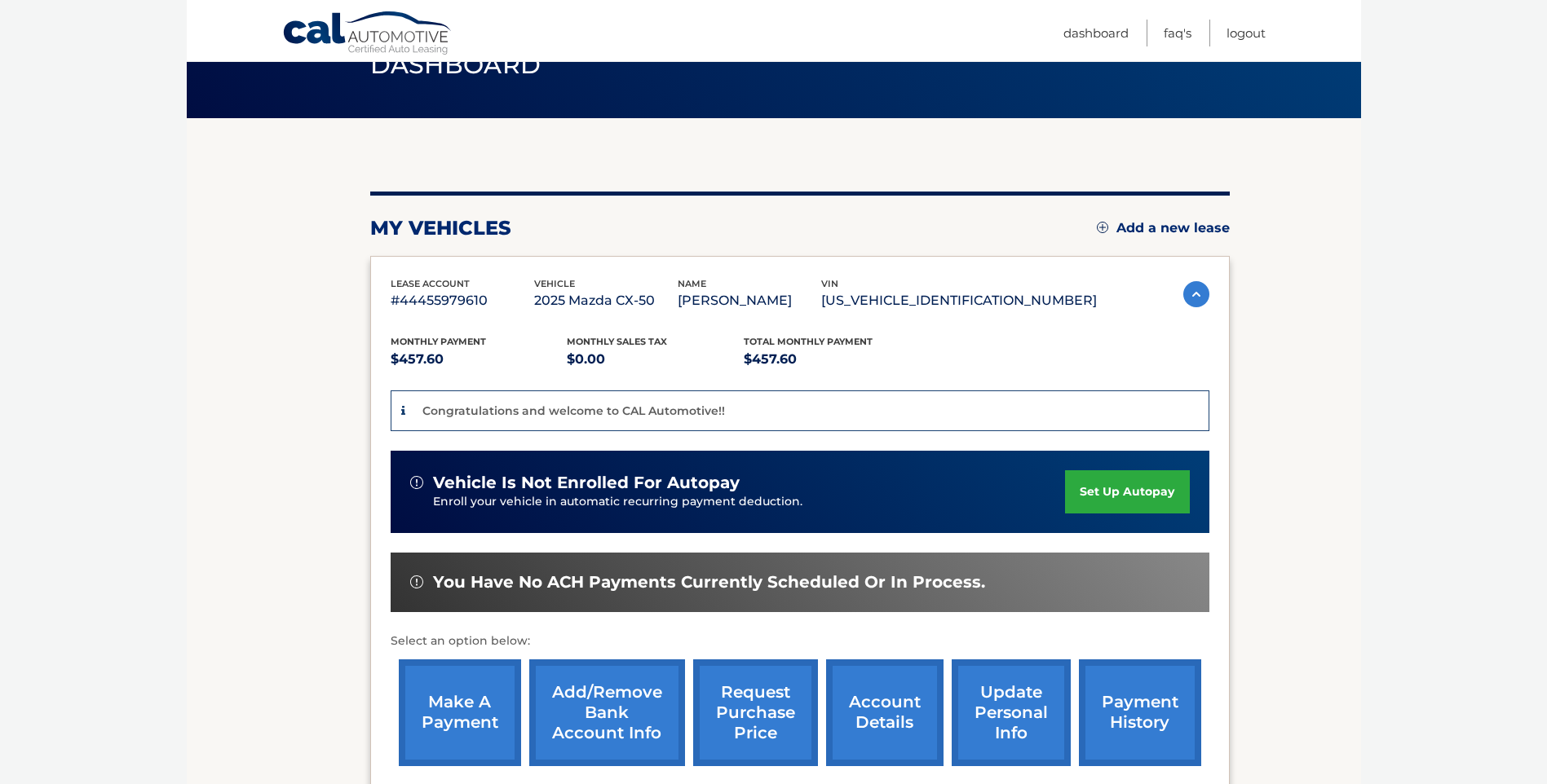
click at [1157, 501] on link "set up autopay" at bounding box center [1126, 492] width 124 height 43
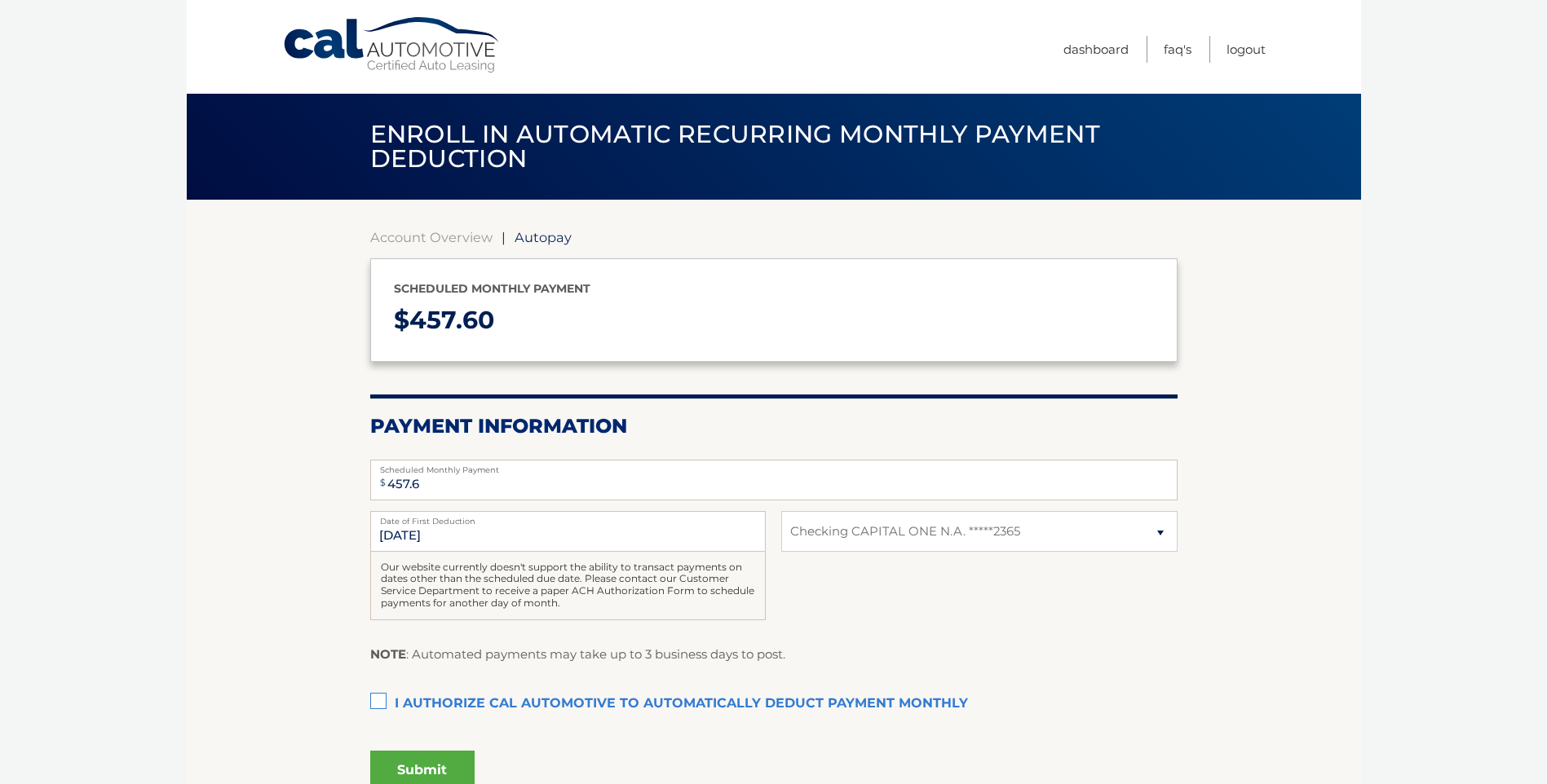
select select "ZjRlNGU5YzAtYWE5Ny00ZTI2LTg3YzEtZTJiNWZhNmZkZDdl"
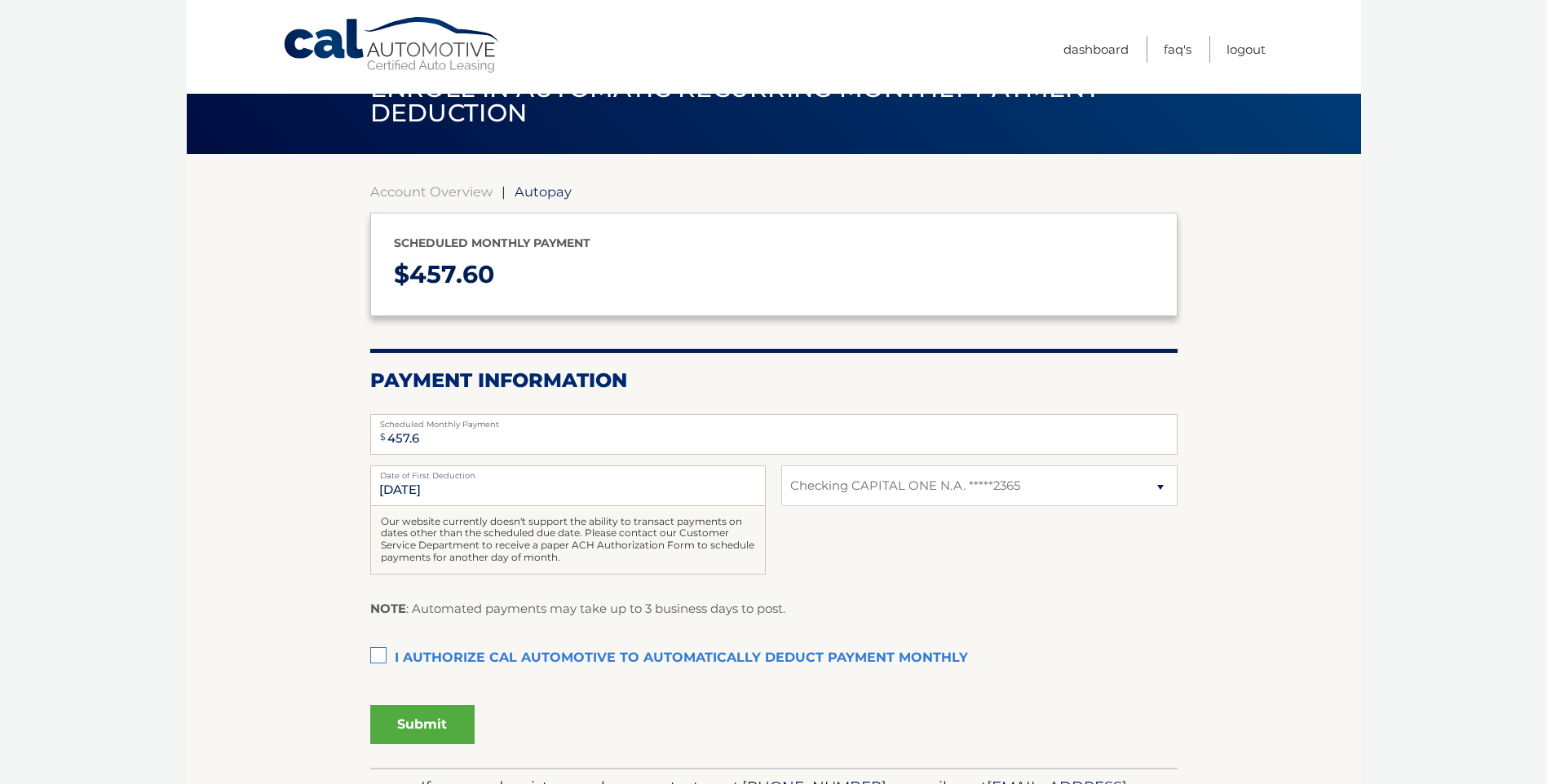
scroll to position [82, 0]
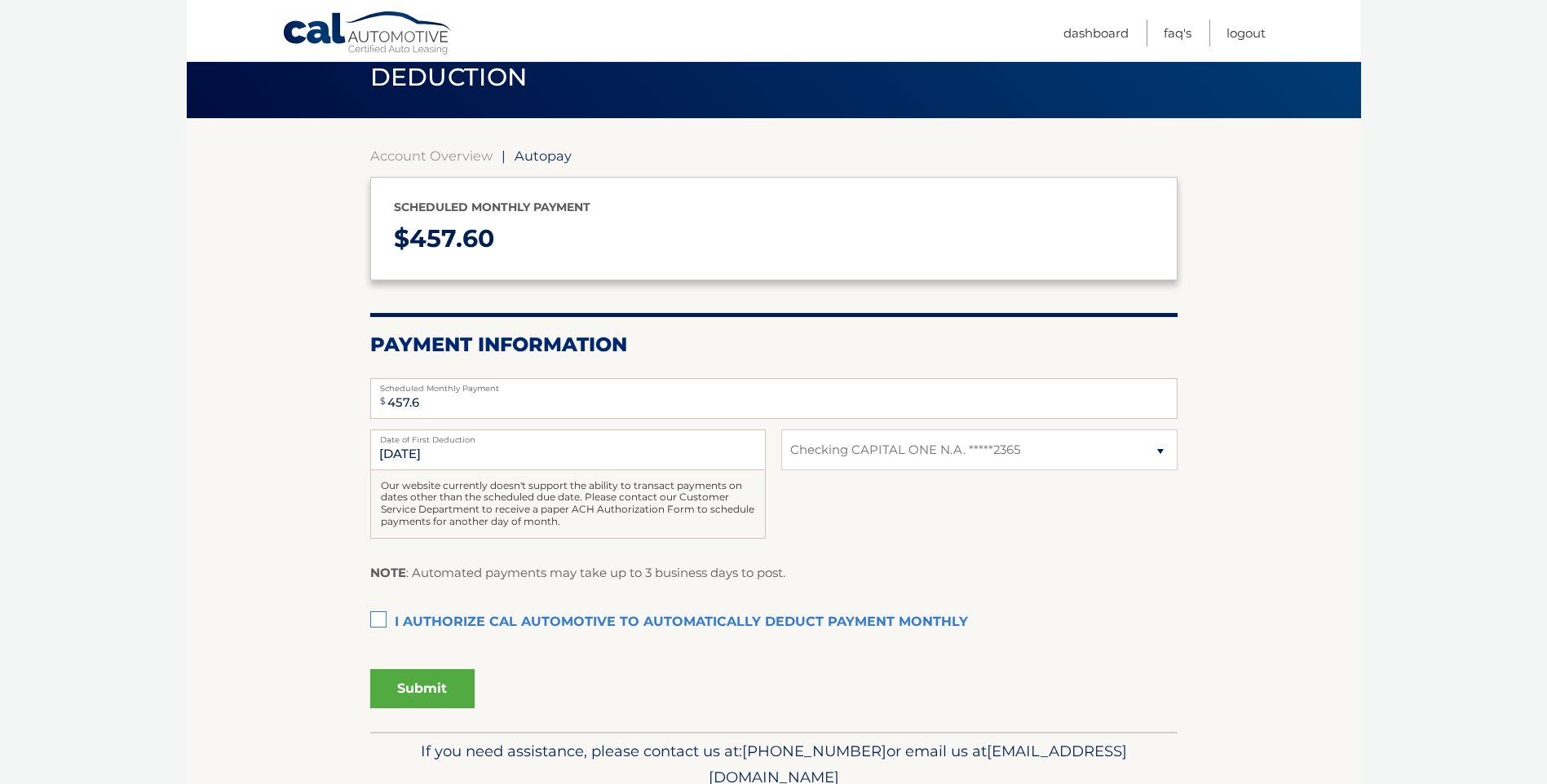
click at [377, 620] on label "I authorize cal automotive to automatically deduct payment monthly This checkbo…" at bounding box center [773, 622] width 807 height 33
click at [0, 0] on input "I authorize cal automotive to automatically deduct payment monthly This checkbo…" at bounding box center [0, 0] width 0 height 0
click at [236, 476] on section "Account Overview | Autopay Scheduled monthly payment $ 457.60 Payment Informati…" at bounding box center [773, 425] width 1174 height 614
click at [448, 687] on button "Submit" at bounding box center [421, 689] width 104 height 40
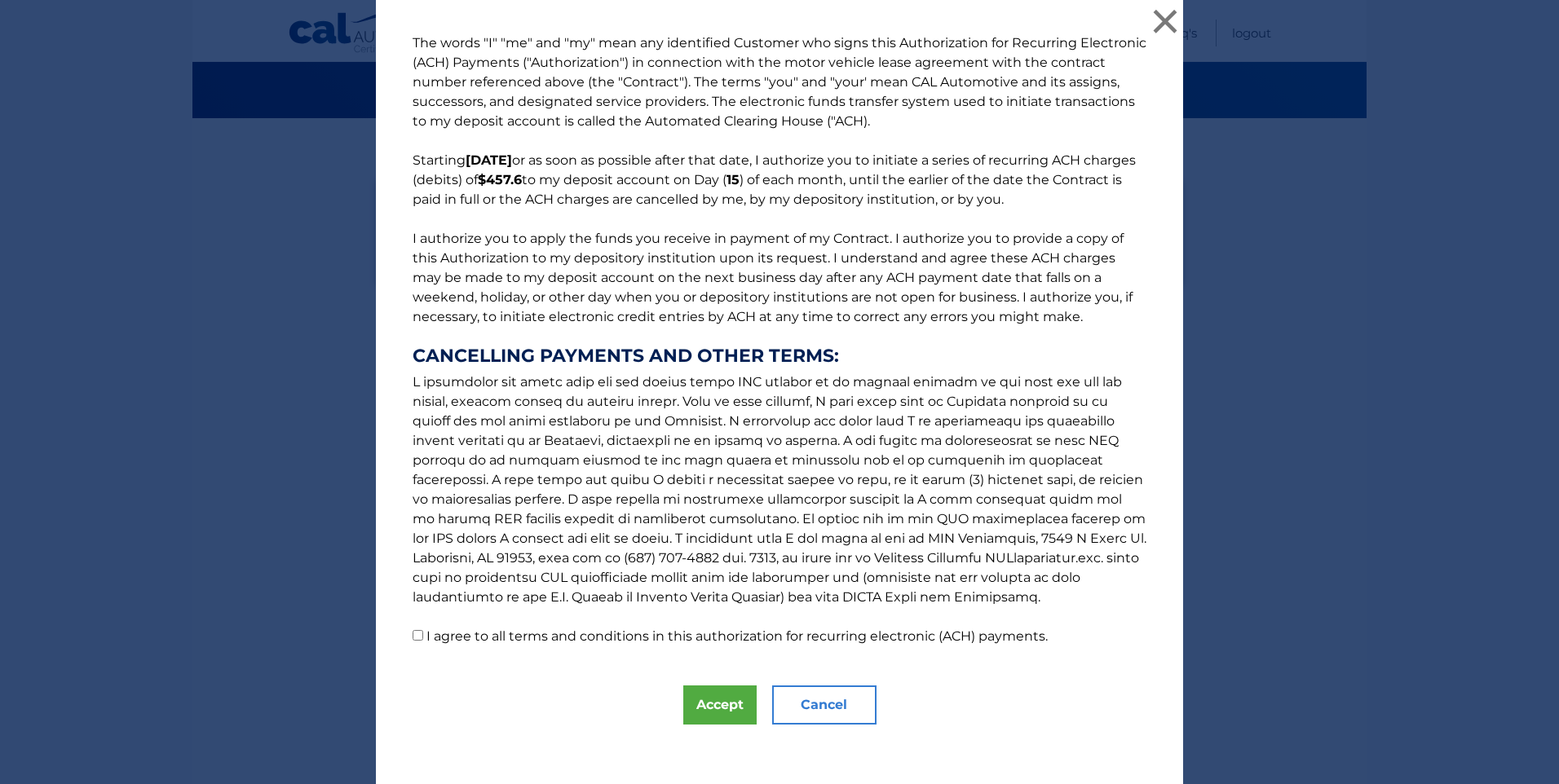
click at [413, 630] on input "I agree to all terms and conditions in this authorization for recurring electro…" at bounding box center [418, 635] width 10 height 10
checkbox input "true"
click at [711, 697] on button "Accept" at bounding box center [720, 705] width 73 height 40
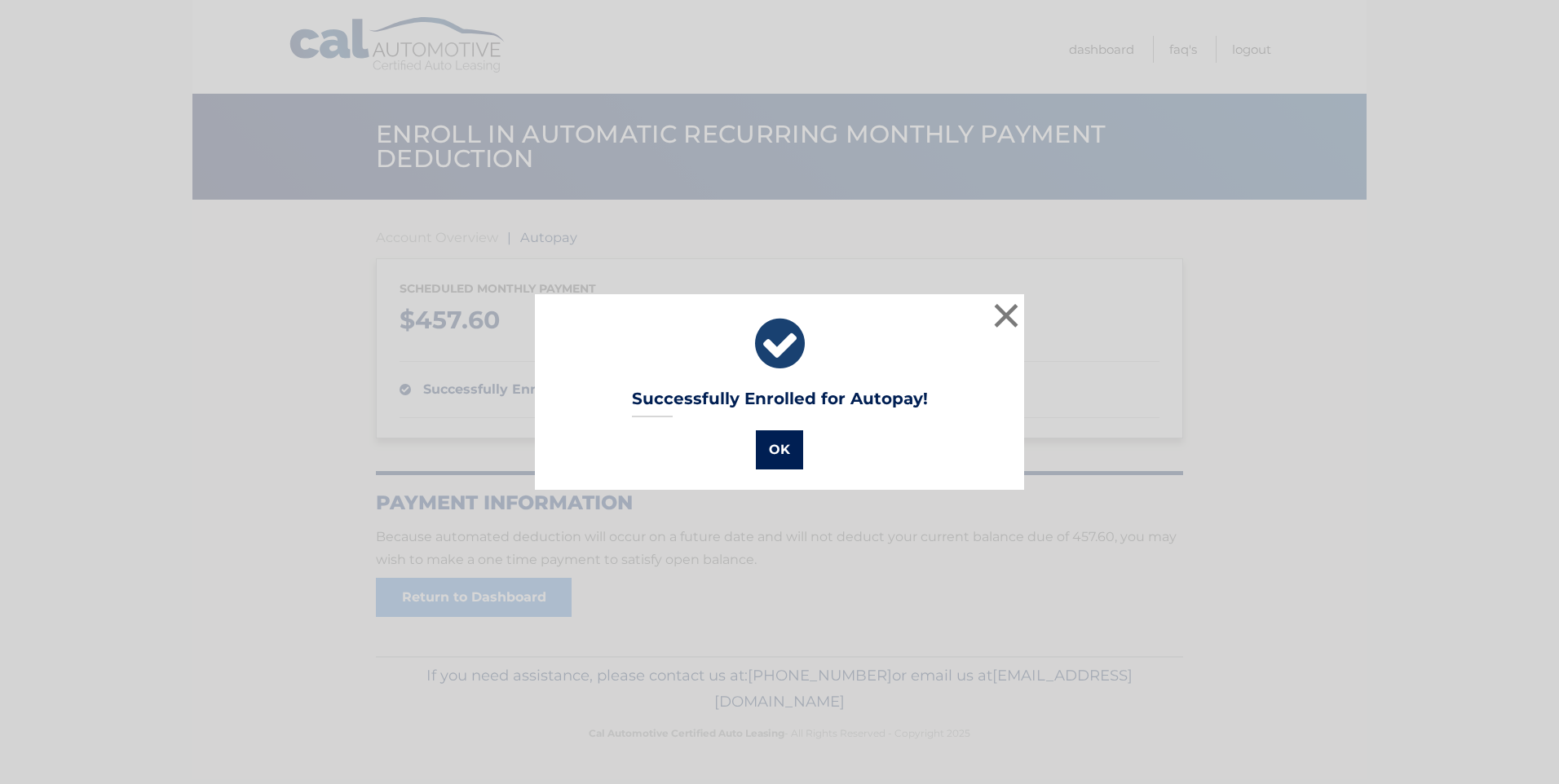
click at [784, 459] on button "OK" at bounding box center [779, 450] width 47 height 40
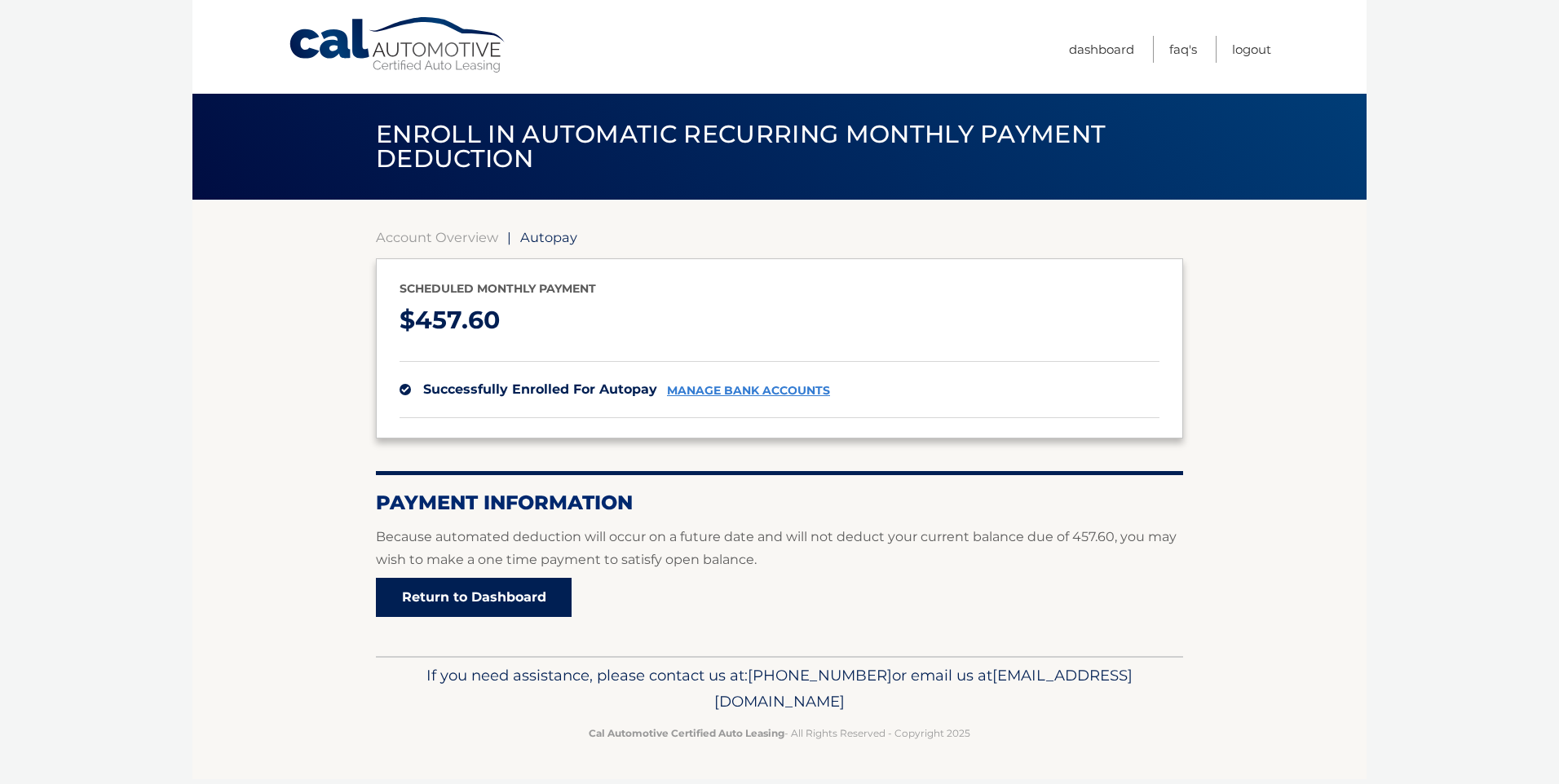
click at [535, 591] on link "Return to Dashboard" at bounding box center [474, 597] width 196 height 40
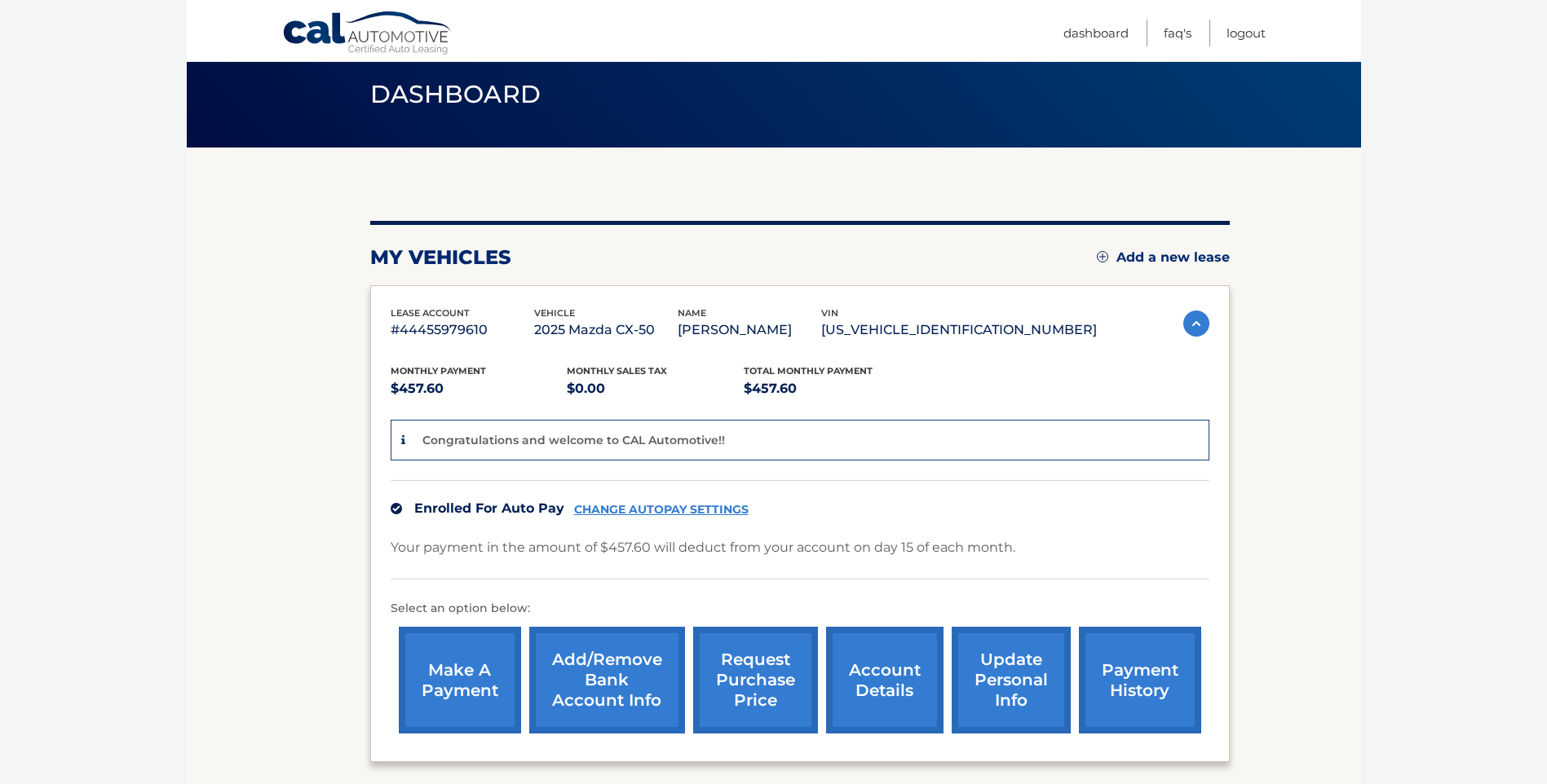
scroll to position [82, 0]
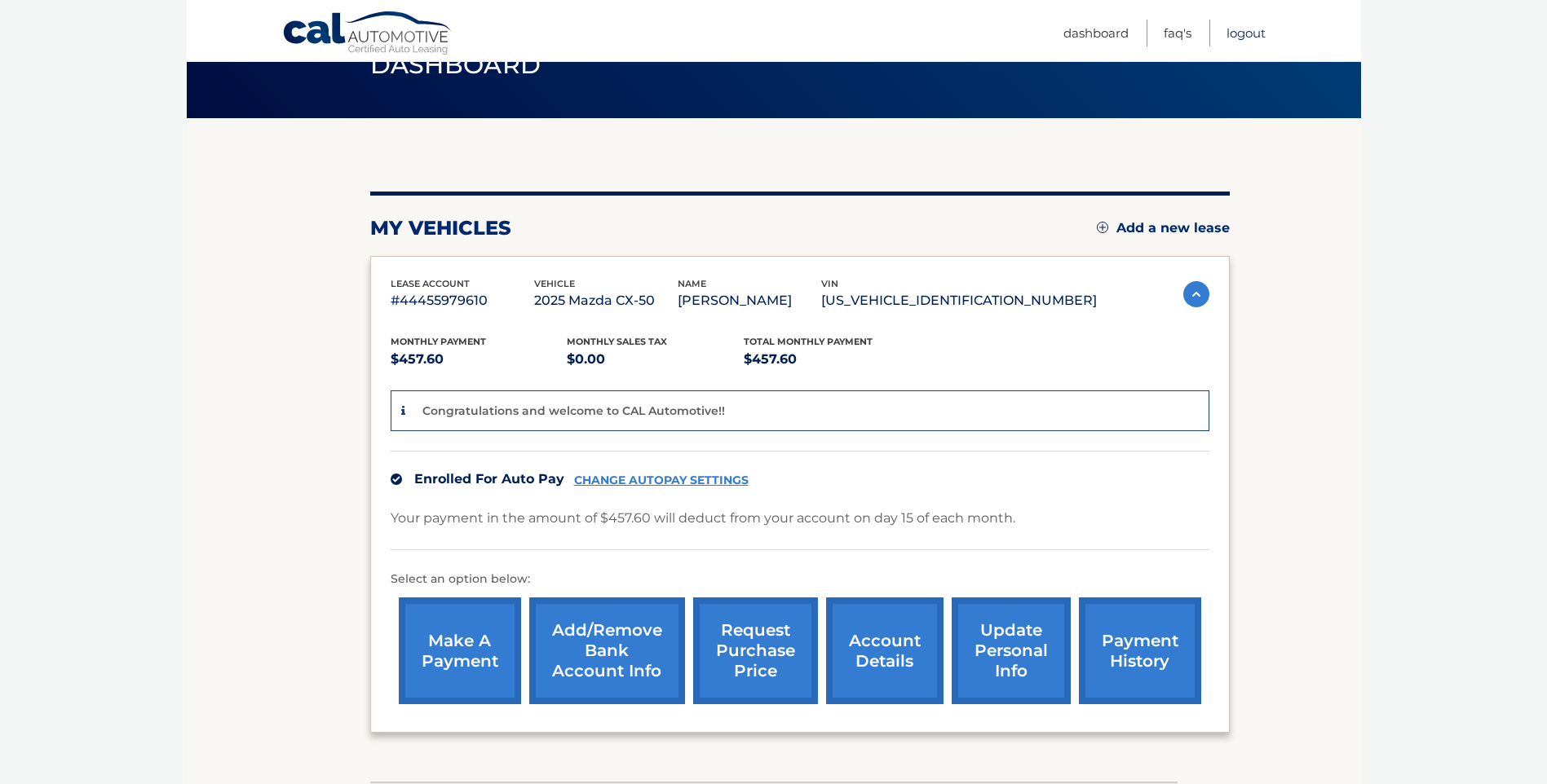
click at [1249, 28] on link "Logout" at bounding box center [1246, 33] width 40 height 27
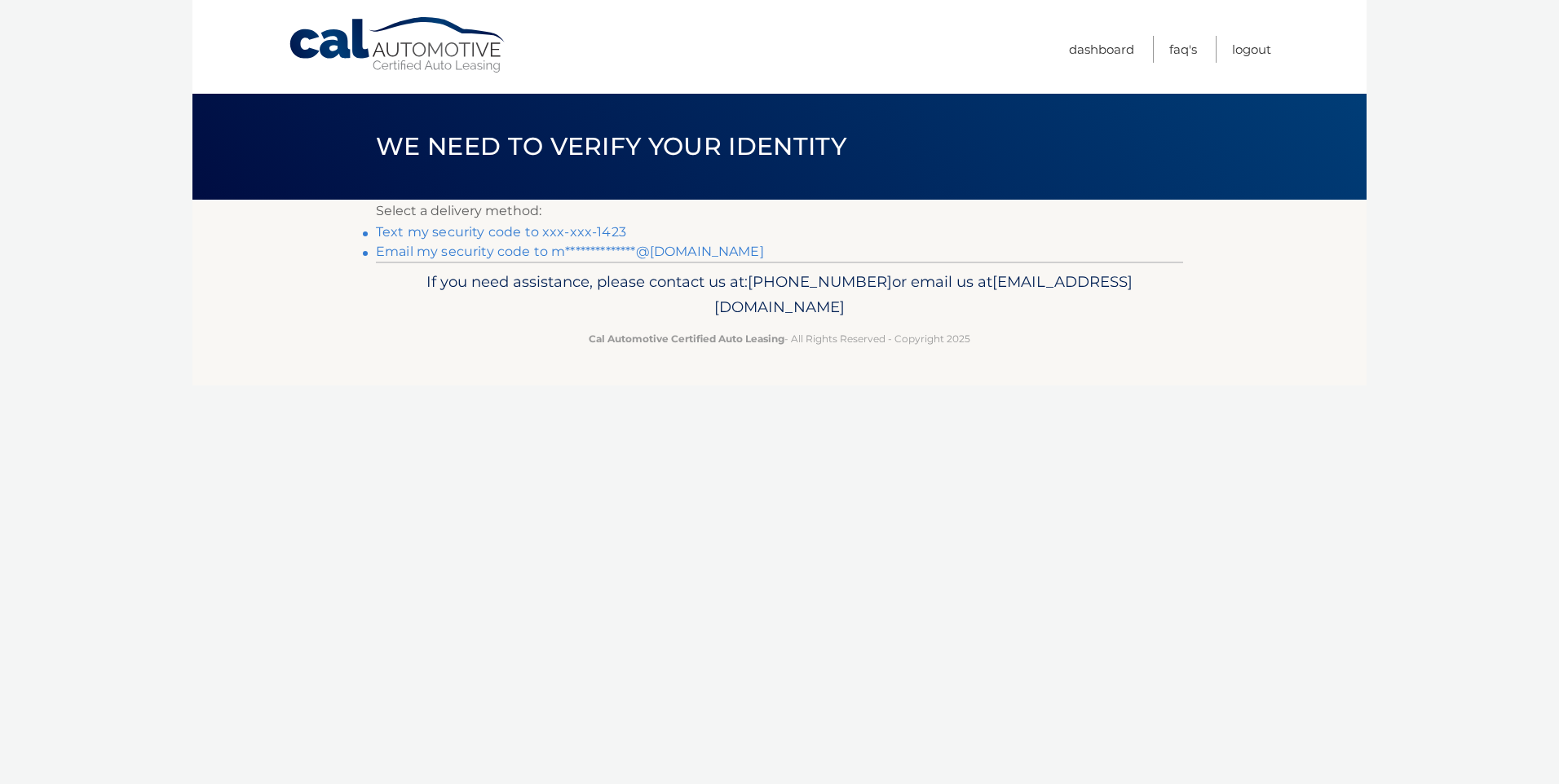
click at [504, 235] on link "Text my security code to xxx-xxx-1423" at bounding box center [500, 232] width 250 height 15
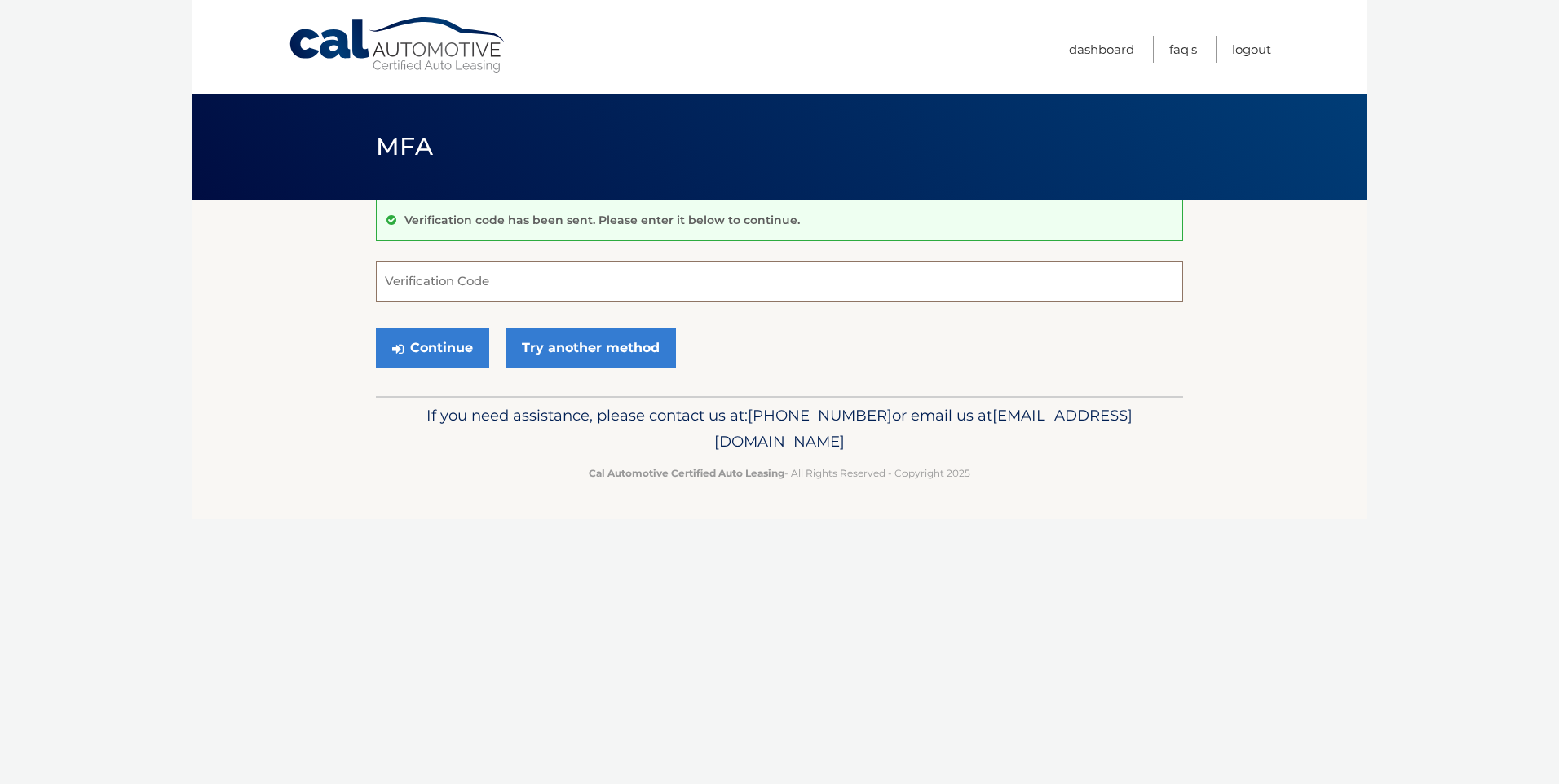
click at [488, 273] on input "Verification Code" at bounding box center [779, 280] width 807 height 40
type input "520365"
click at [421, 335] on button "Continue" at bounding box center [433, 347] width 114 height 40
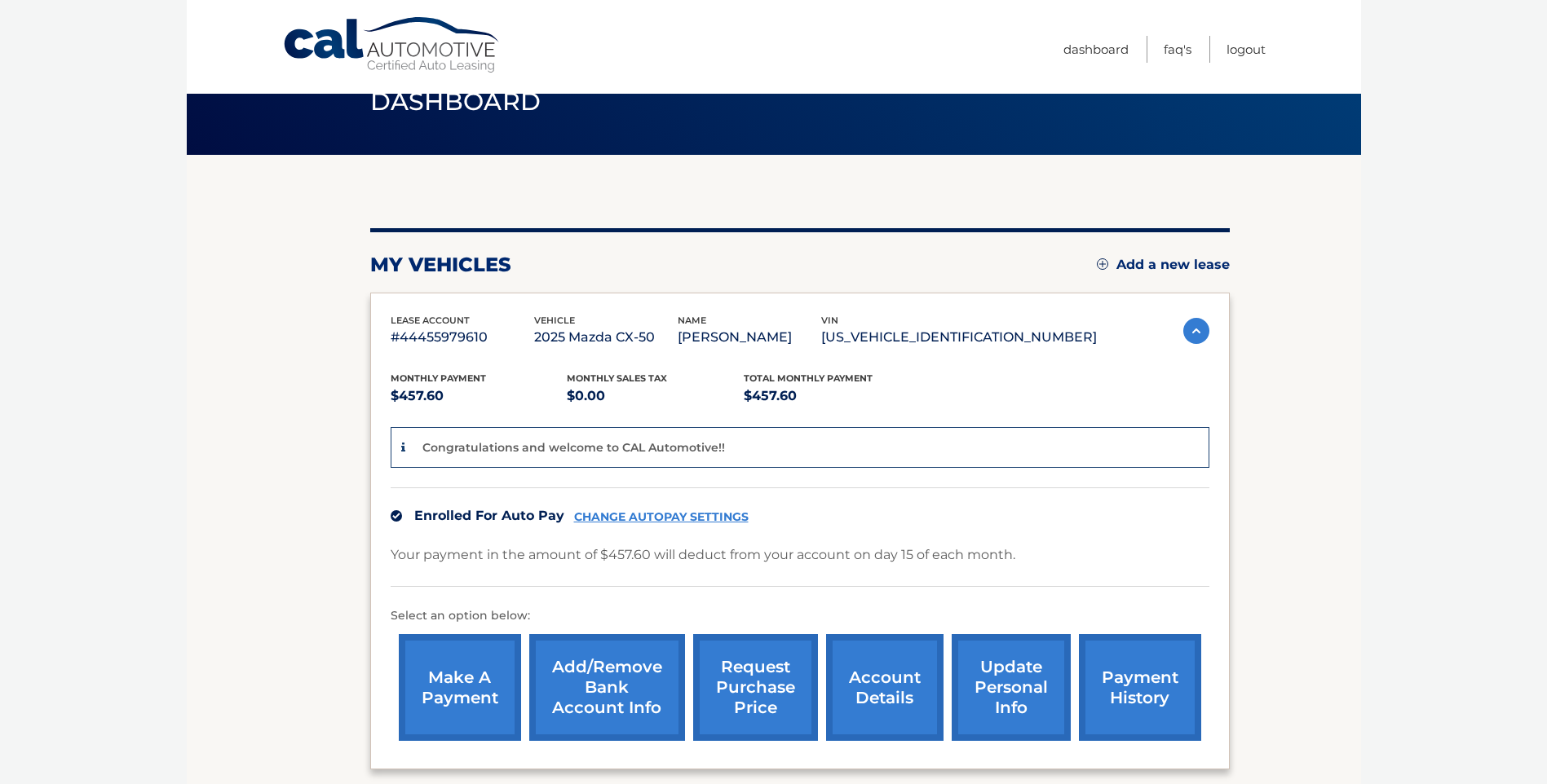
scroll to position [82, 0]
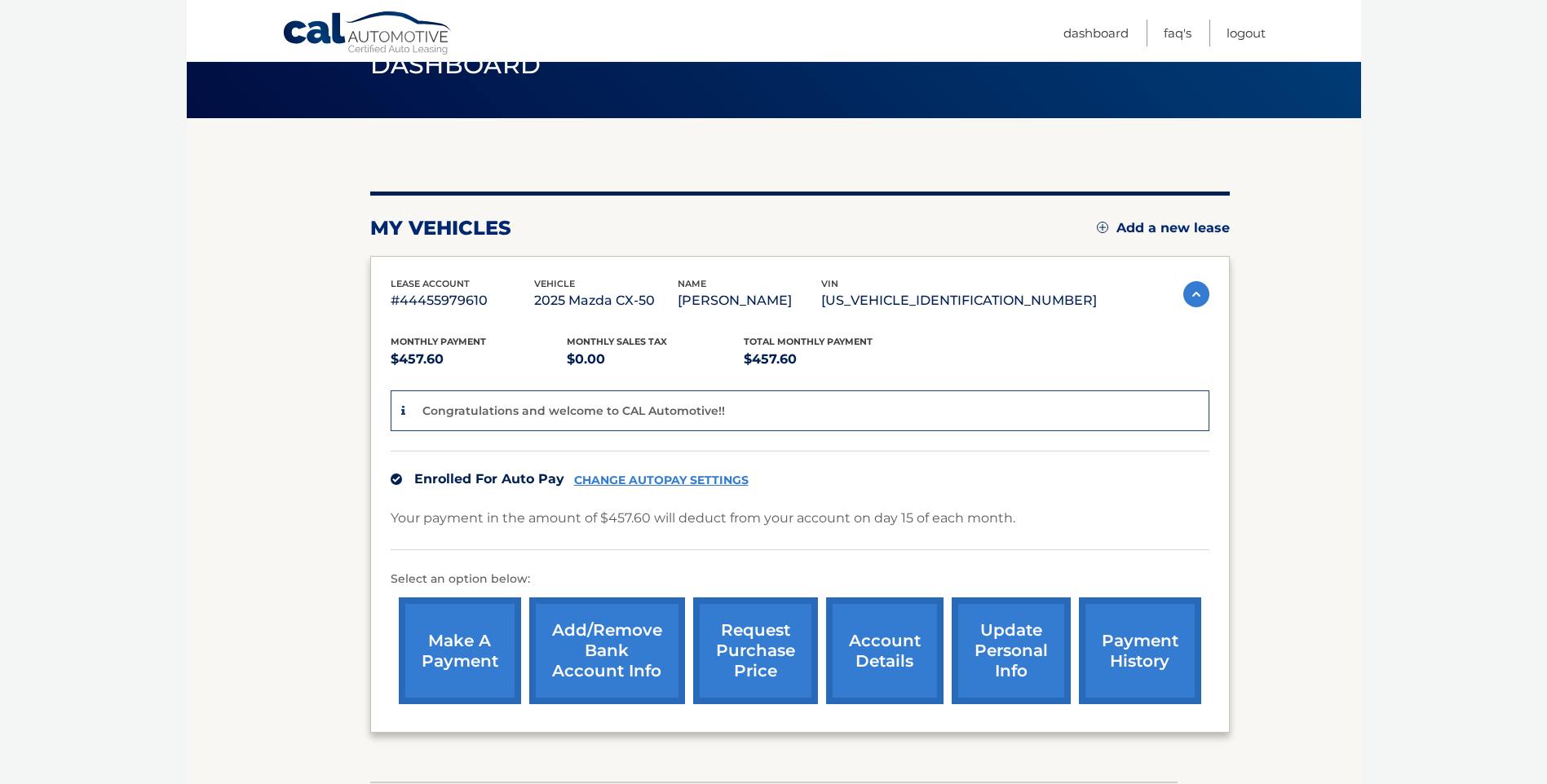
click at [320, 317] on section "my vehicles Add a new lease lease account #44455979610 vehicle 2025 Mazda CX-50…" at bounding box center [773, 450] width 1174 height 664
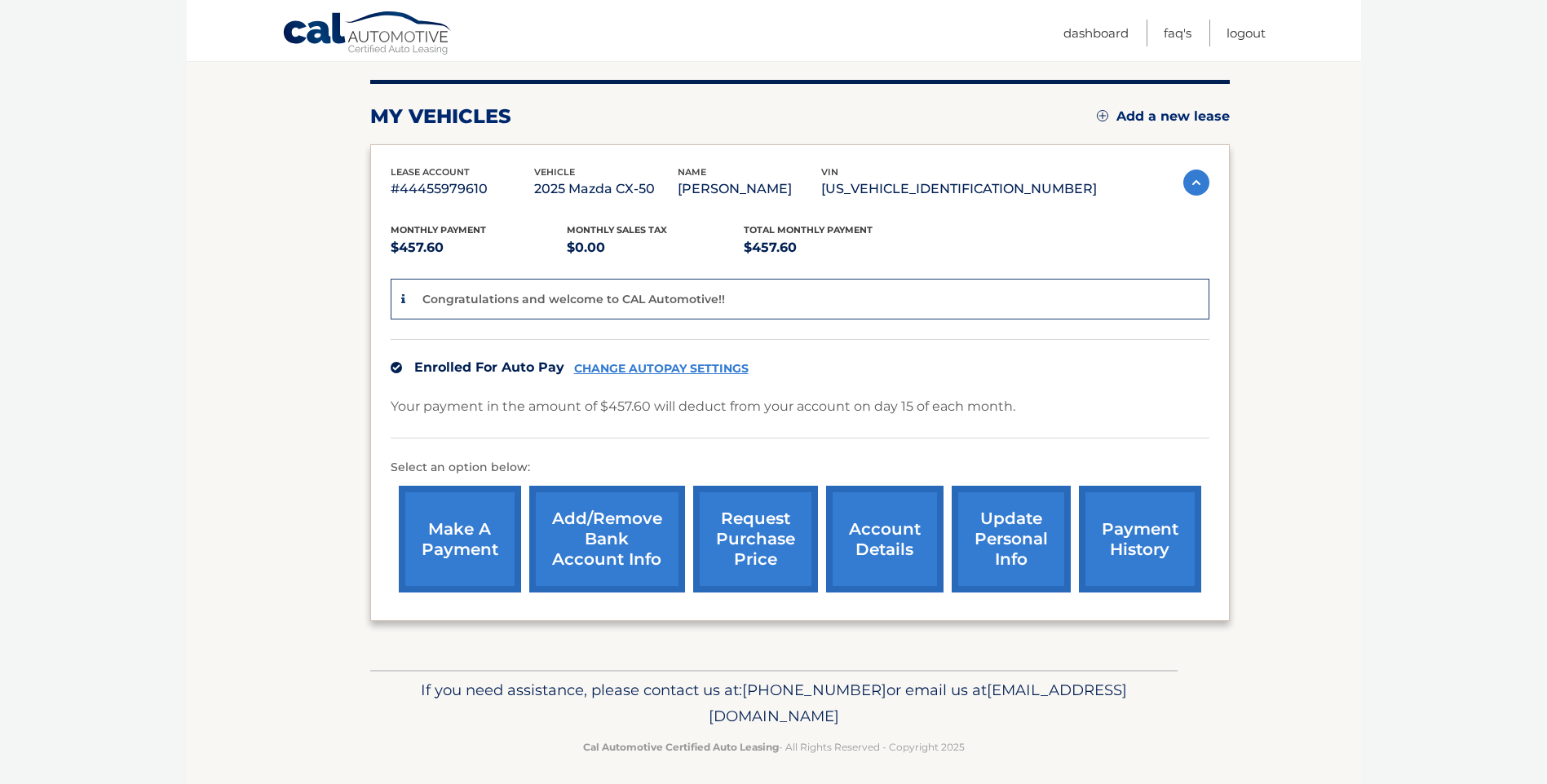
scroll to position [203, 0]
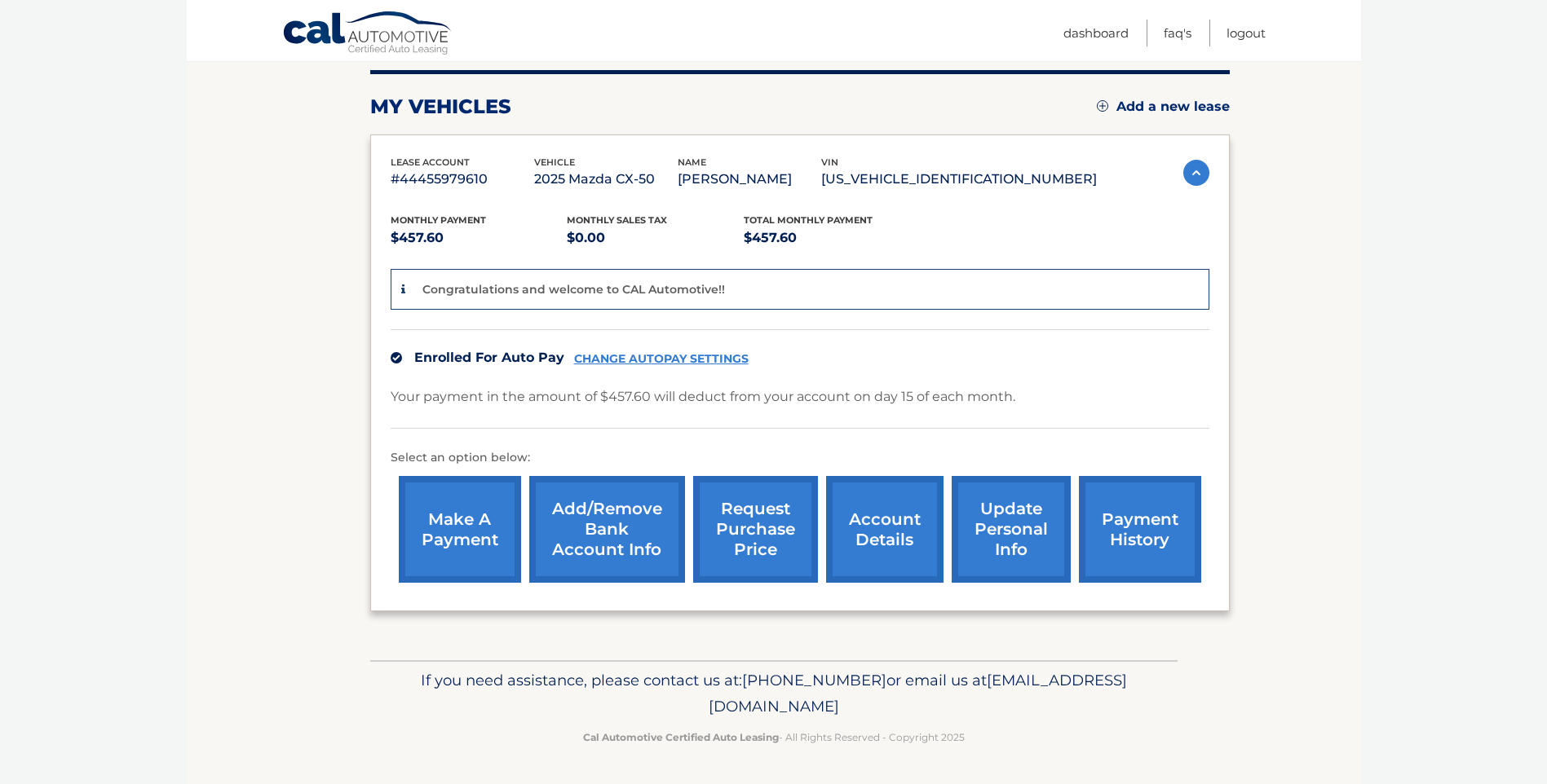
click at [880, 537] on link "account details" at bounding box center [884, 530] width 118 height 107
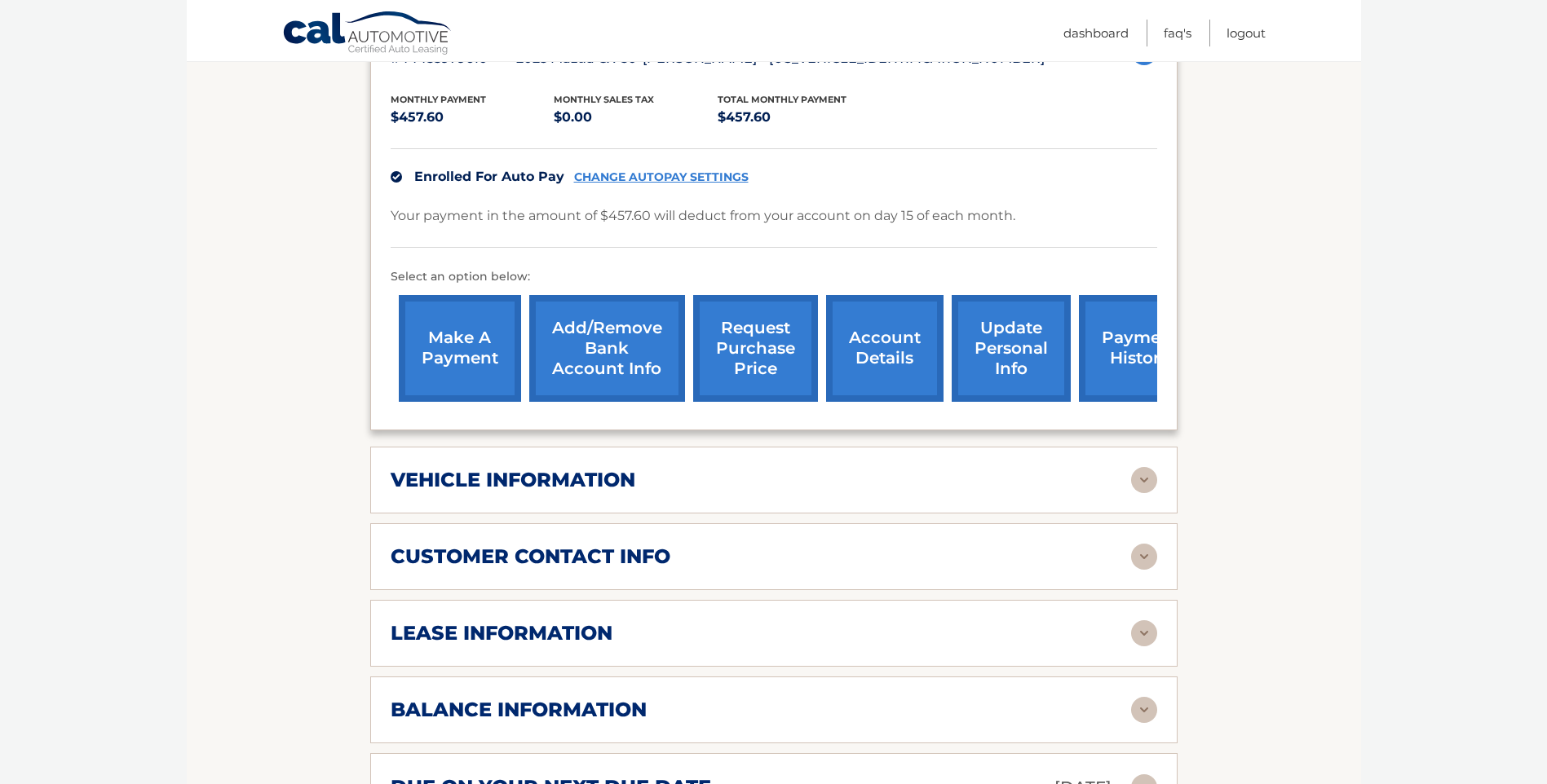
scroll to position [407, 0]
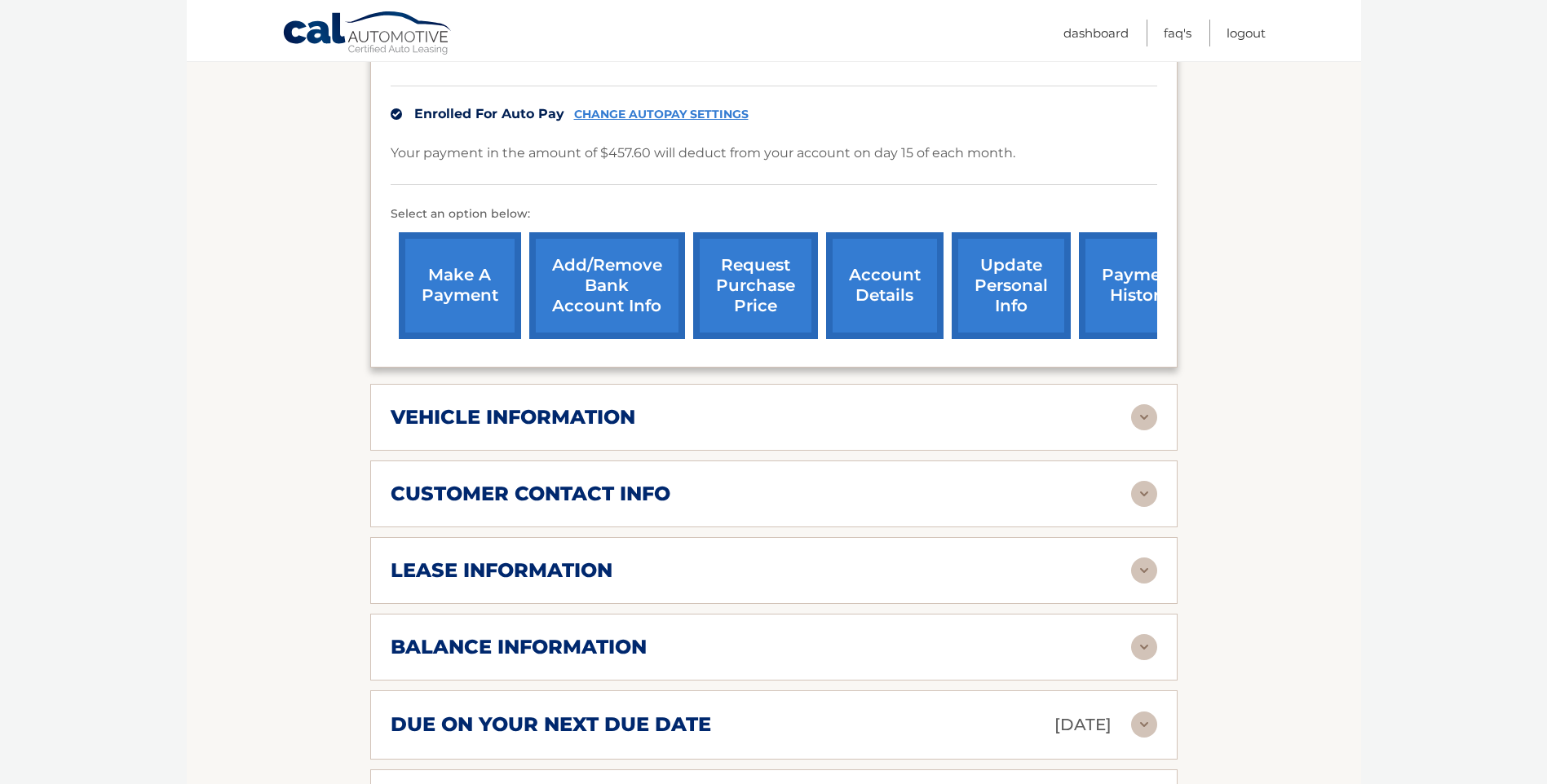
click at [1139, 406] on img at bounding box center [1144, 417] width 26 height 26
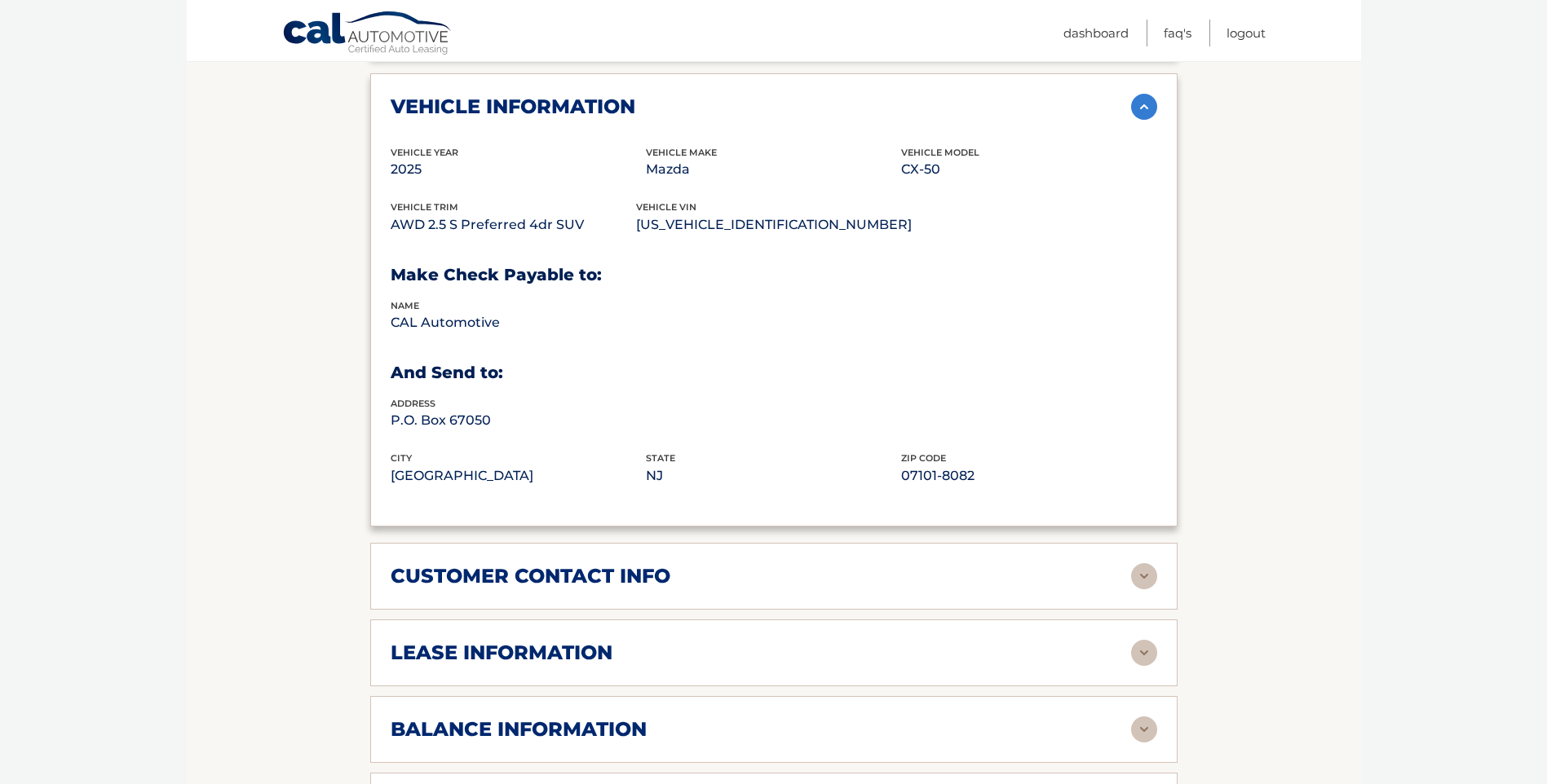
scroll to position [733, 0]
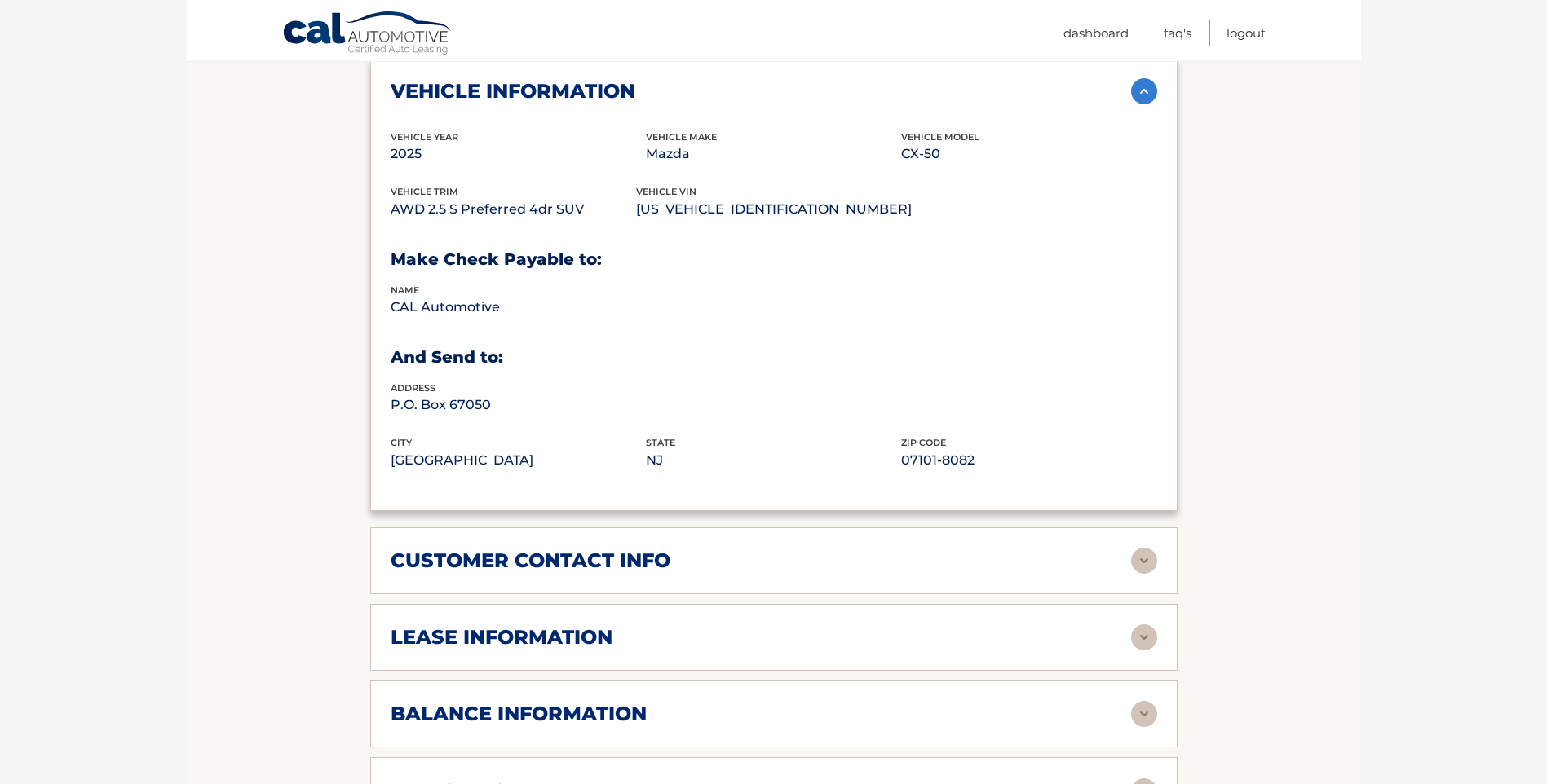
click at [1148, 550] on img at bounding box center [1144, 560] width 26 height 26
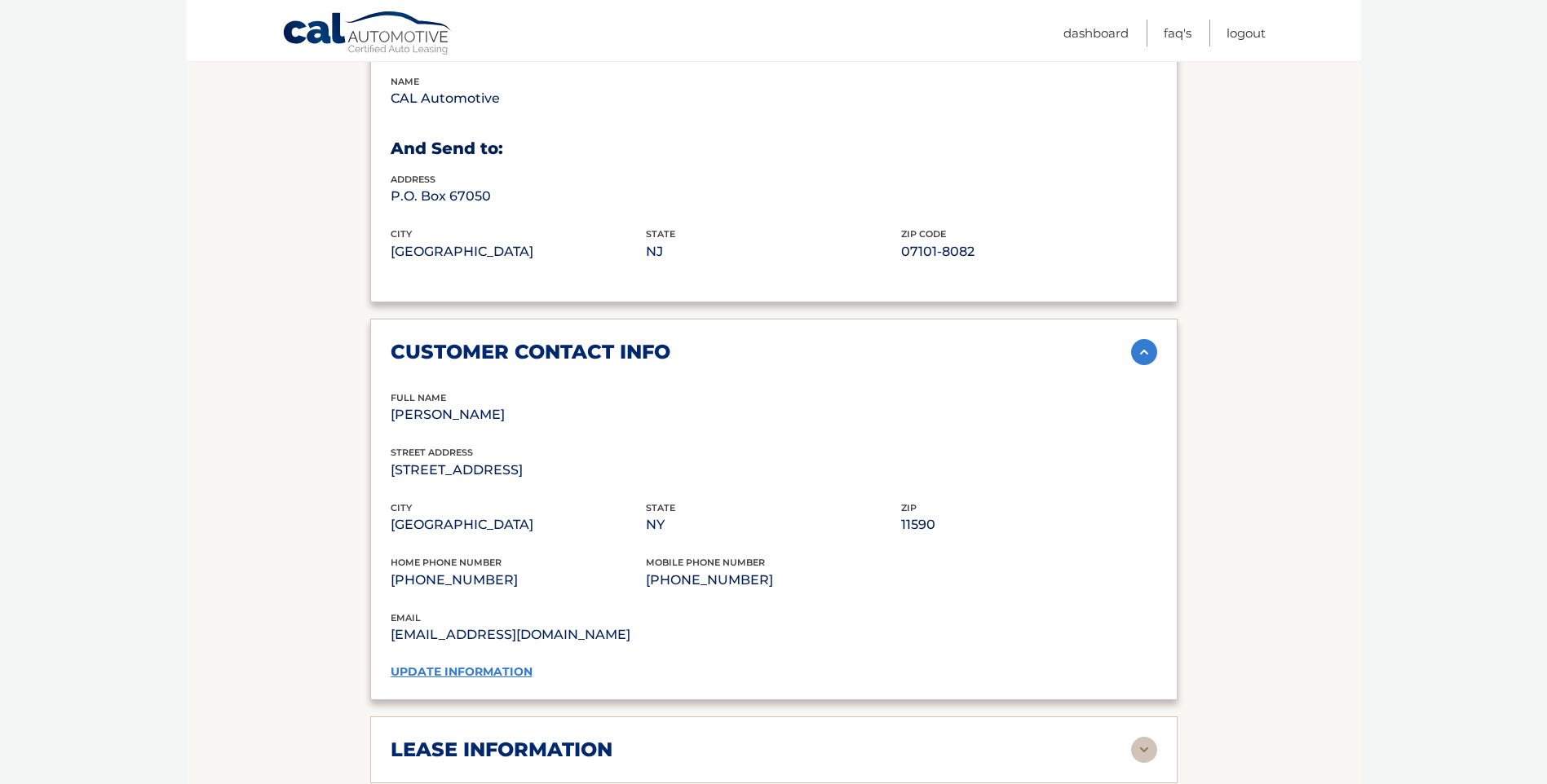
scroll to position [978, 0]
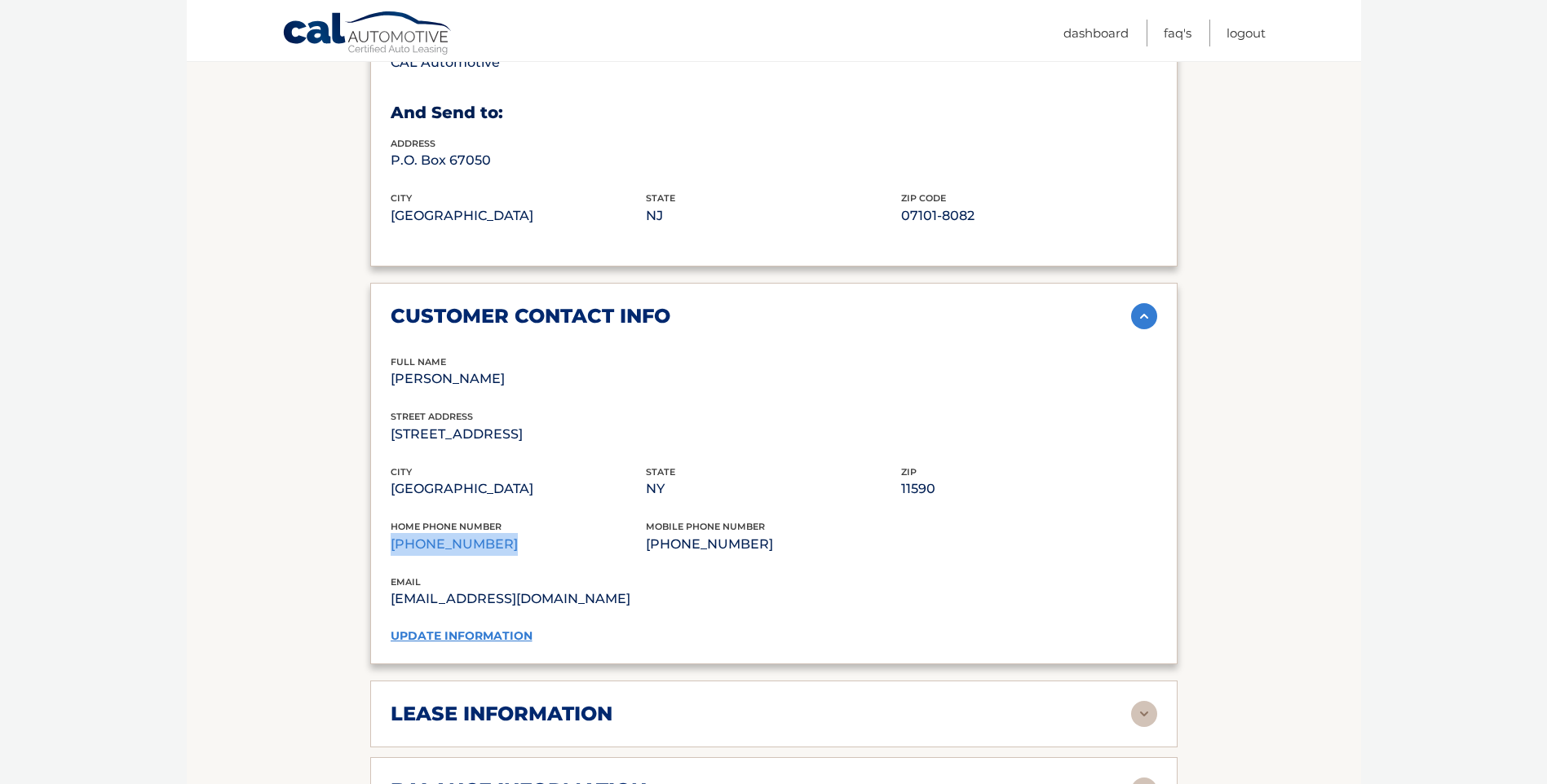
drag, startPoint x: 488, startPoint y: 546, endPoint x: 387, endPoint y: 543, distance: 101.0
click at [387, 543] on div "customer contact info full name [PERSON_NAME] street address [STREET_ADDRESS] c…" at bounding box center [773, 474] width 807 height 382
copy p "[PHONE_NUMBER]"
click at [240, 404] on section "Account Details | #44455979610 Back to Dashboard Manage Your Lease lease accoun…" at bounding box center [773, 254] width 1174 height 2065
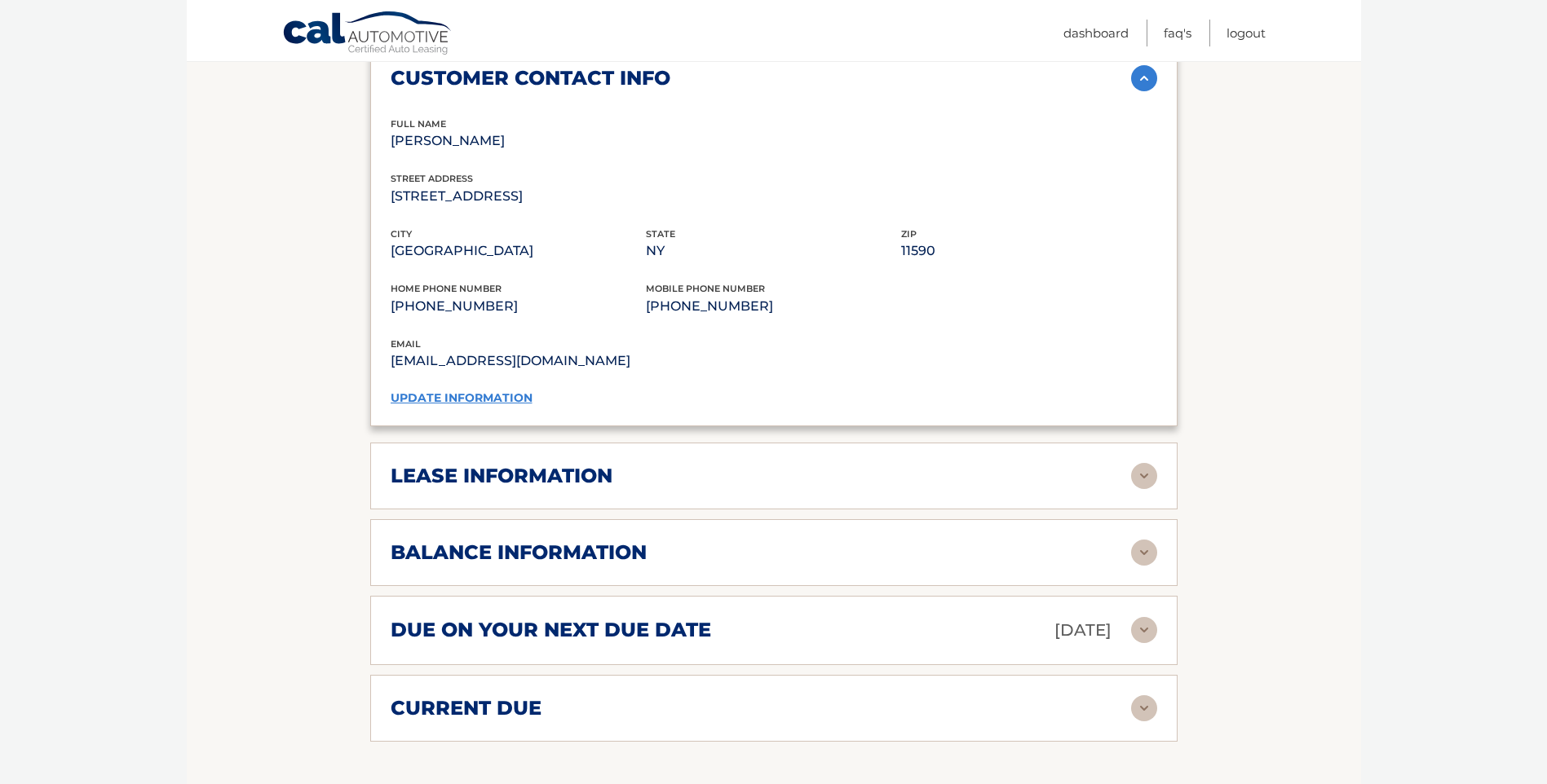
scroll to position [1222, 0]
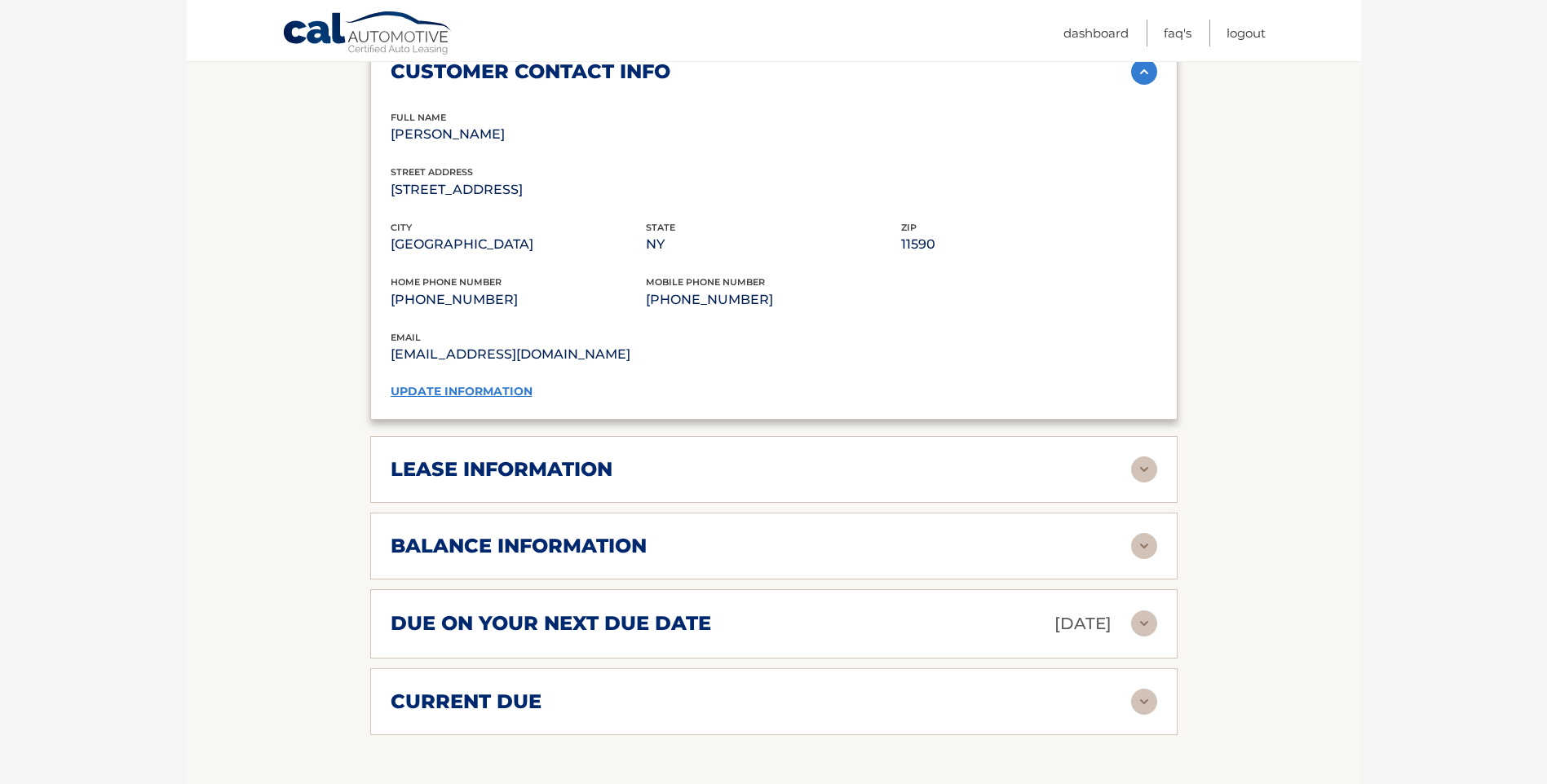
click at [1147, 469] on img at bounding box center [1144, 469] width 26 height 26
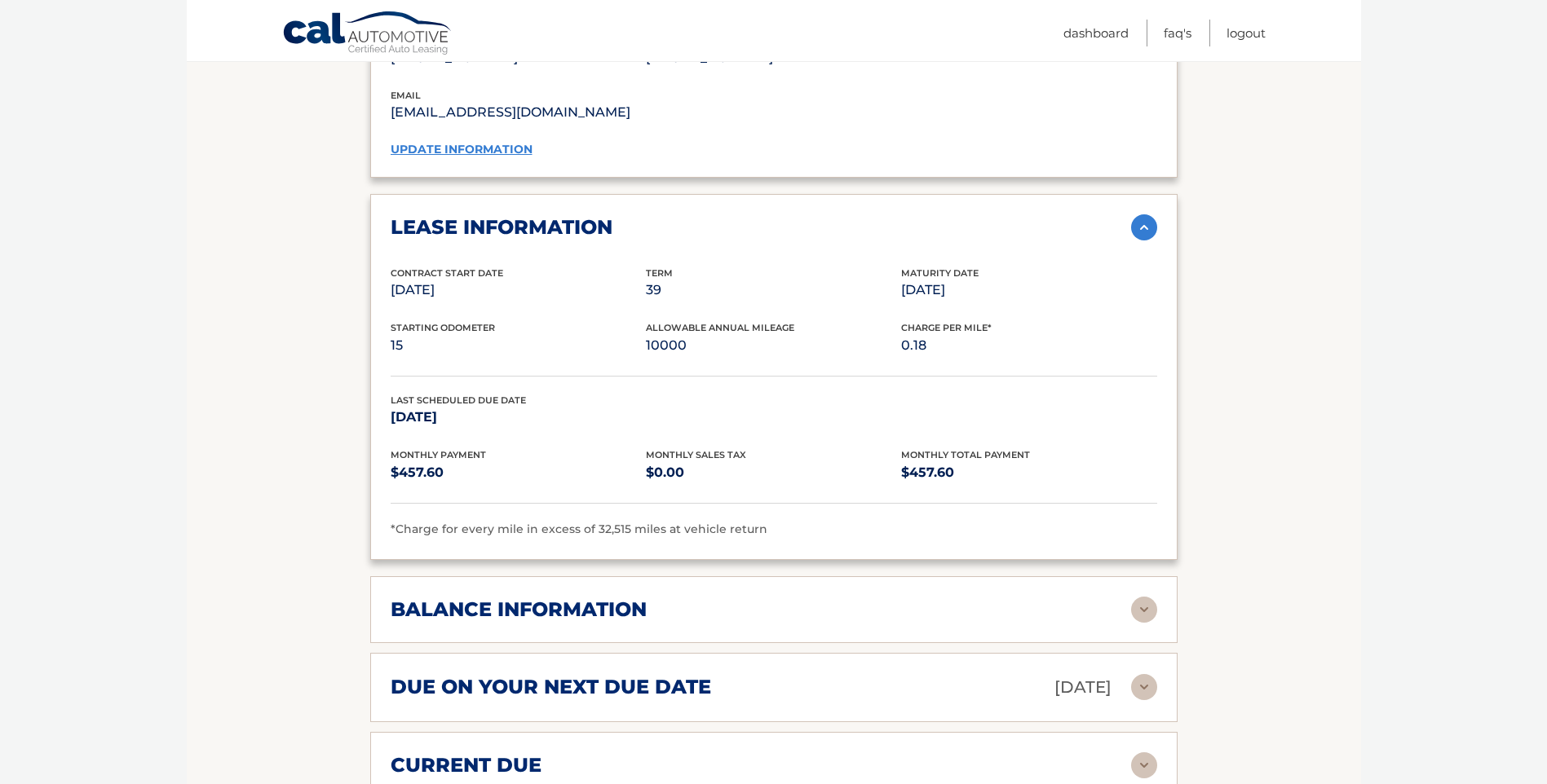
scroll to position [1467, 0]
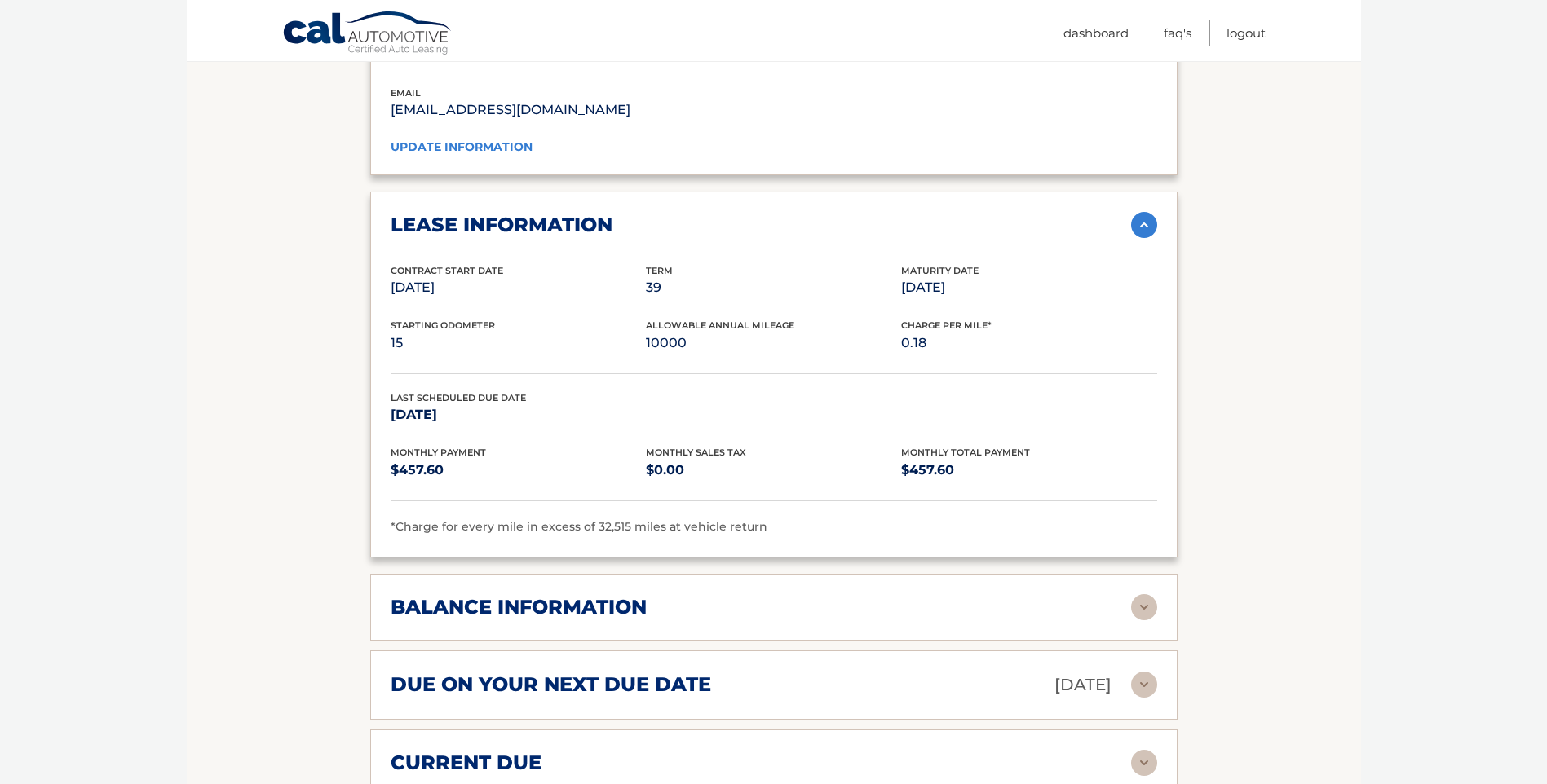
click at [566, 617] on h2 "balance information" at bounding box center [519, 607] width 256 height 24
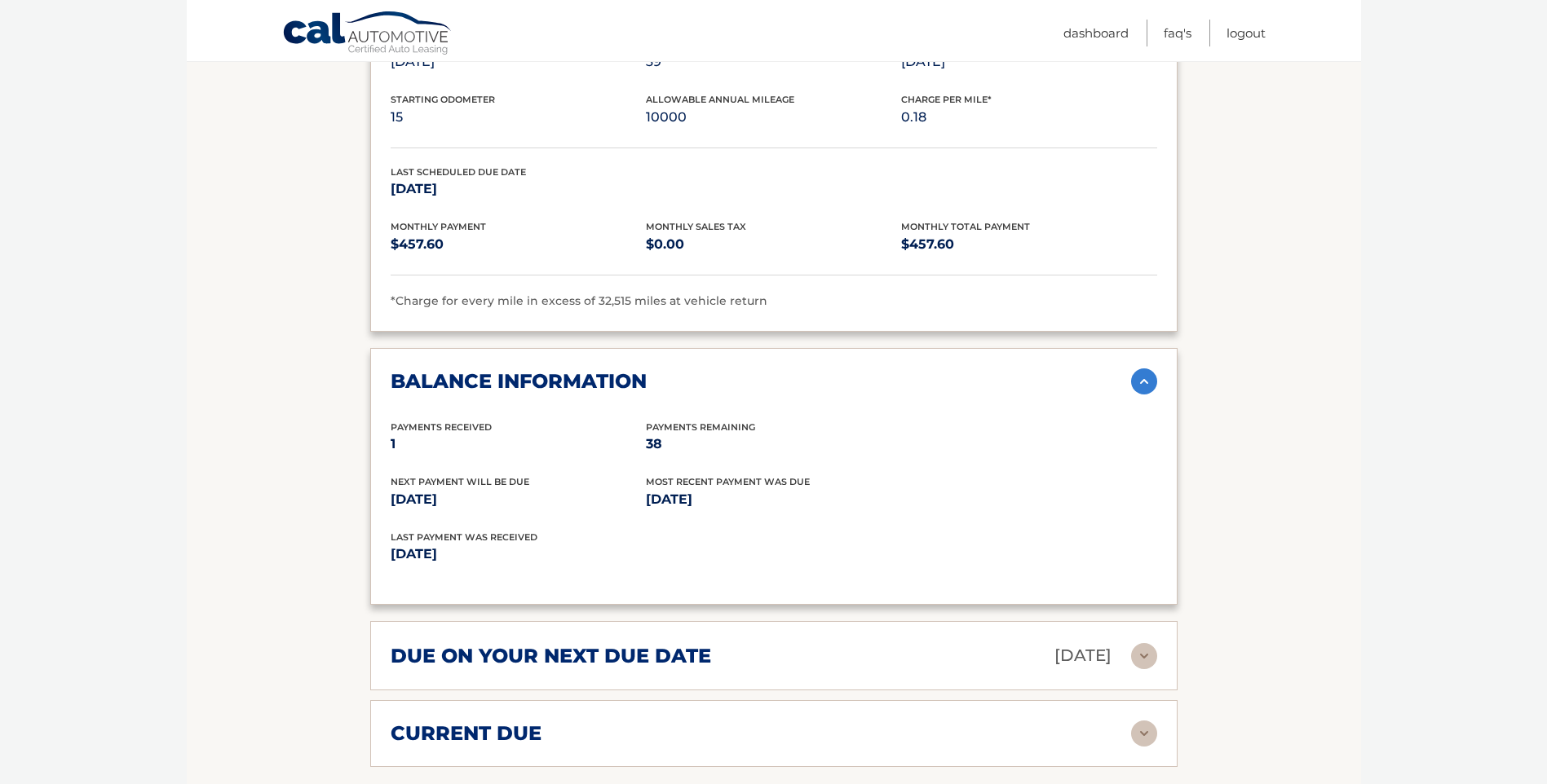
scroll to position [1793, 0]
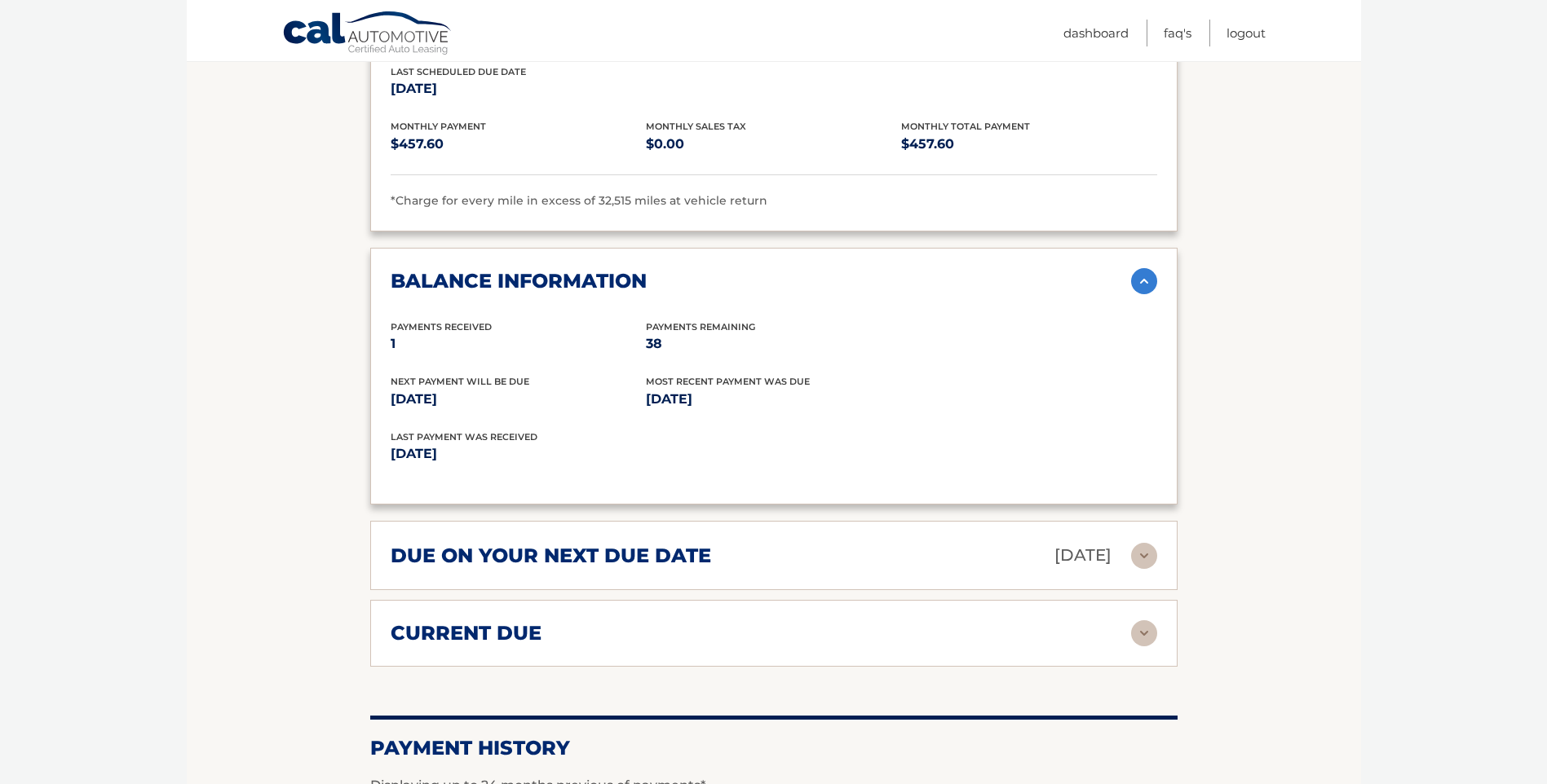
click at [444, 561] on h2 "due on your next due date" at bounding box center [550, 555] width 321 height 24
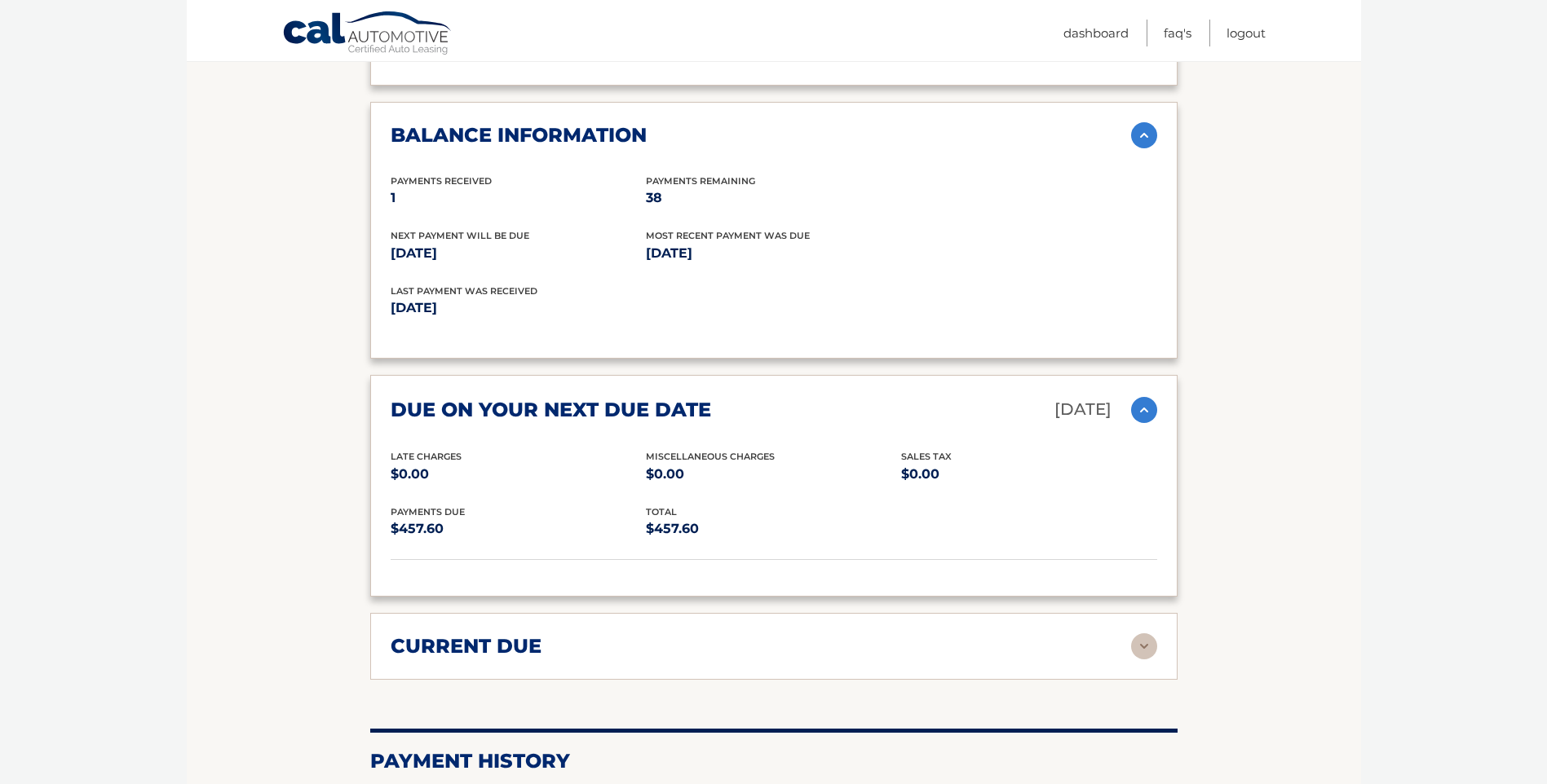
scroll to position [1957, 0]
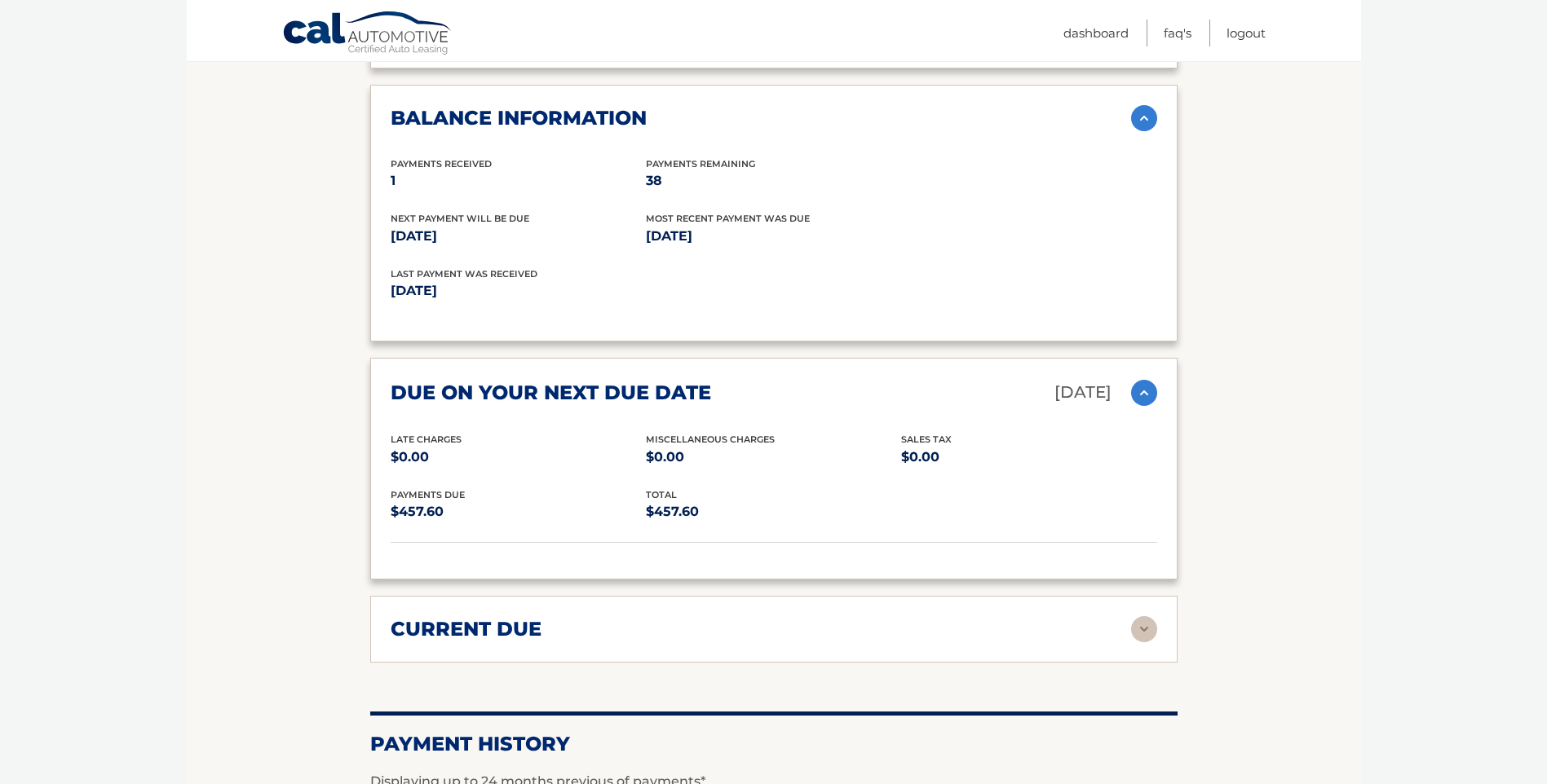
click at [394, 633] on h2 "current due" at bounding box center [465, 629] width 150 height 24
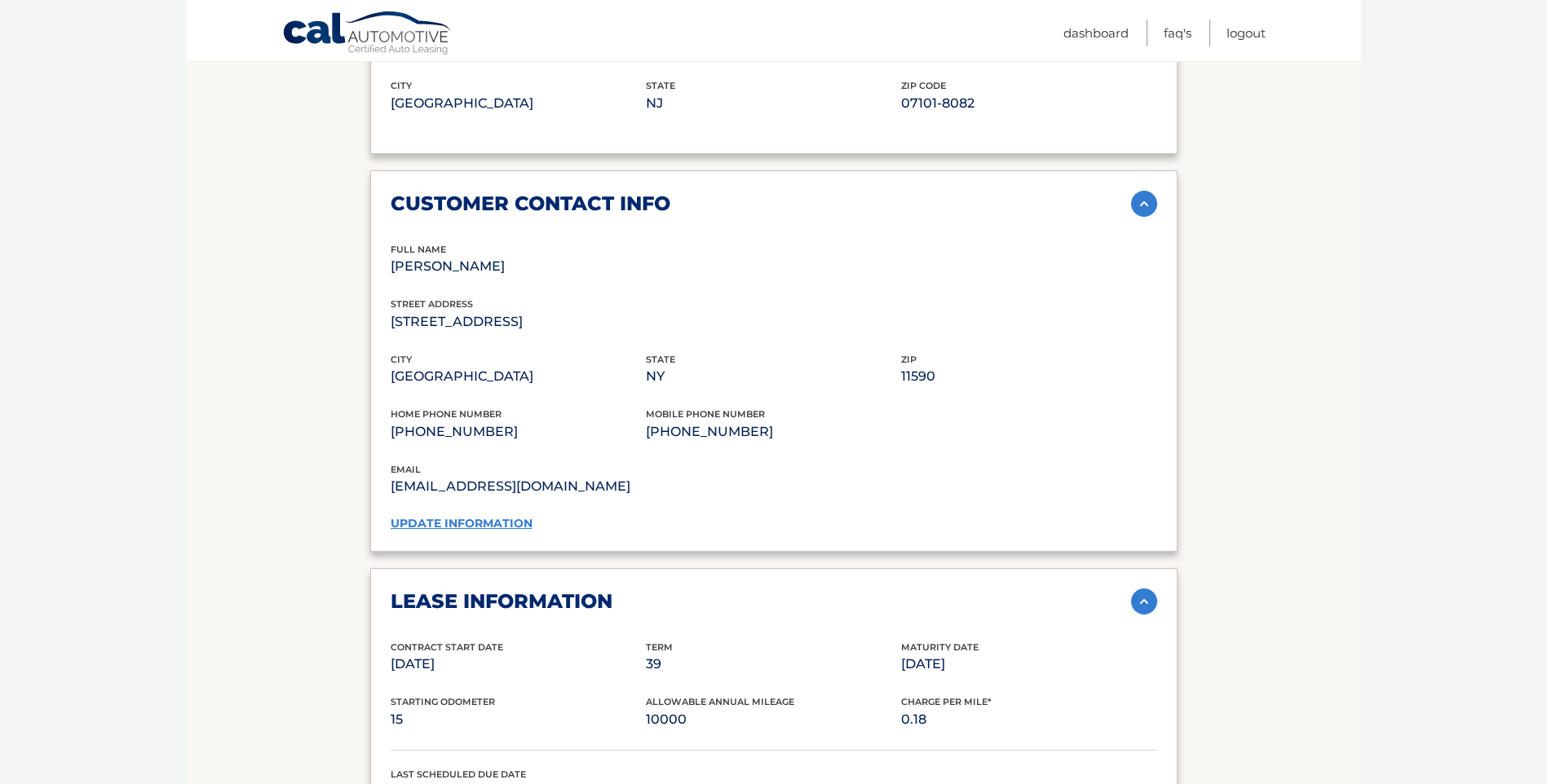
scroll to position [1081, 0]
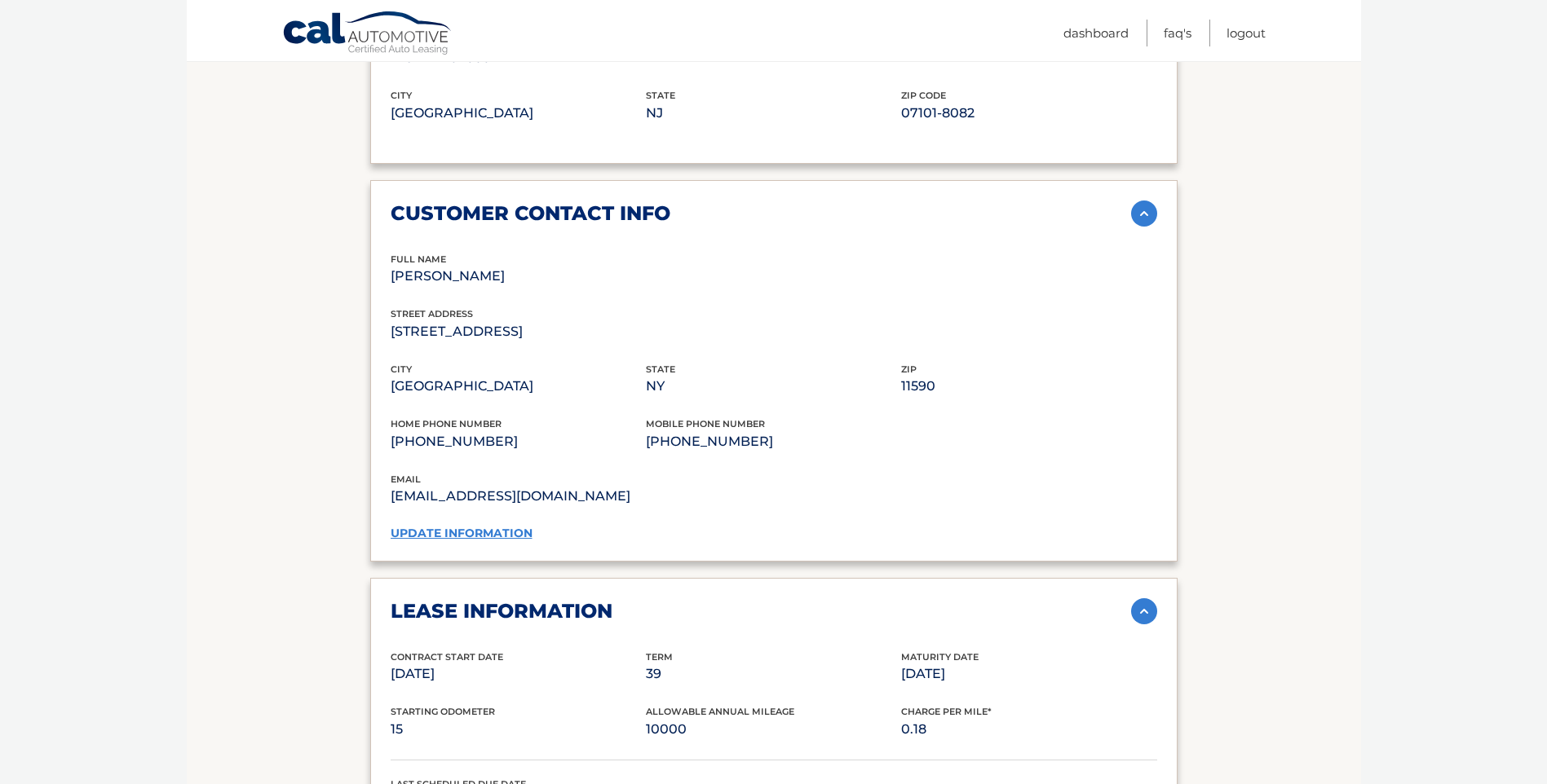
click at [432, 537] on link "update information" at bounding box center [461, 533] width 142 height 15
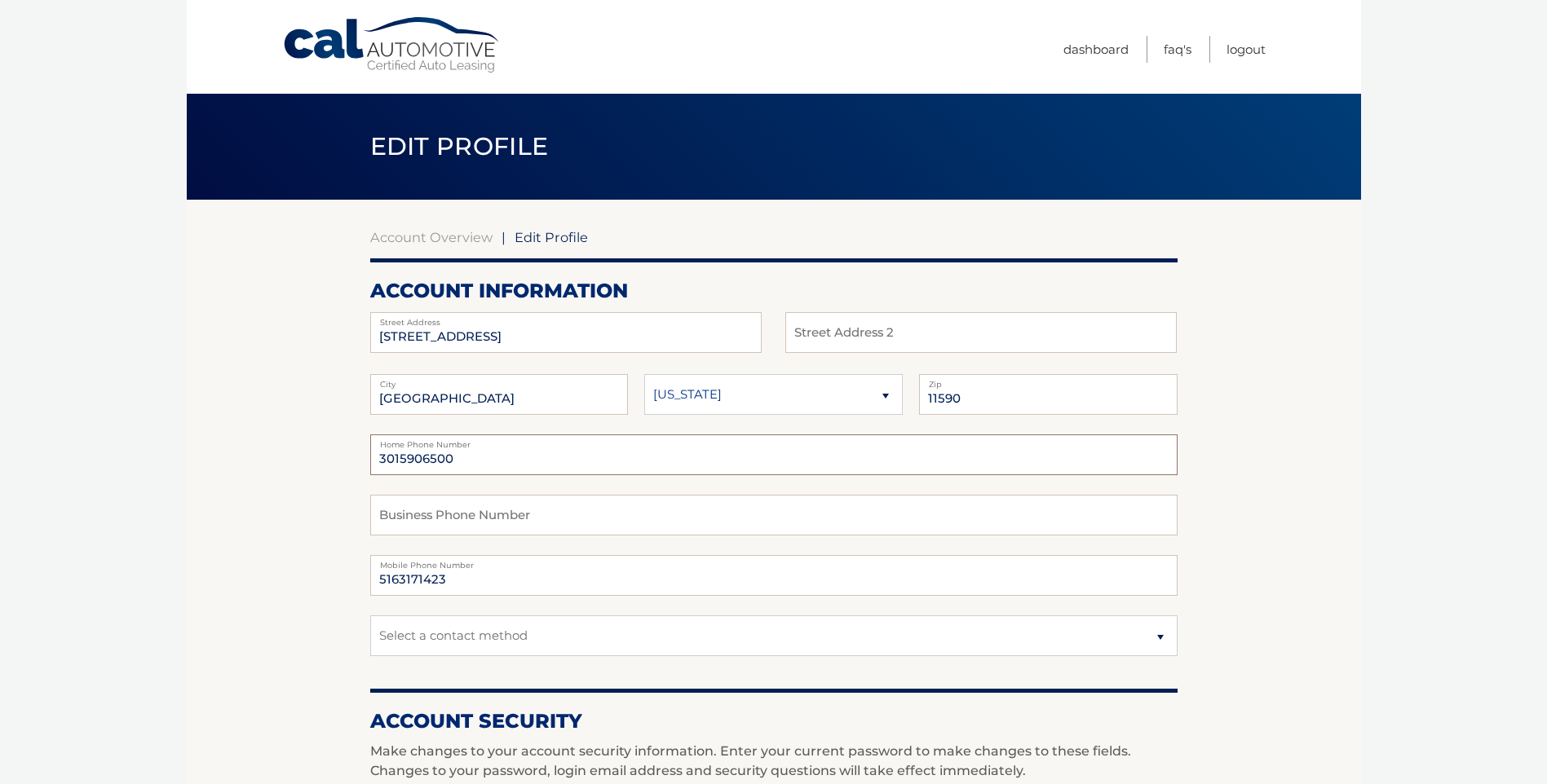
drag, startPoint x: 471, startPoint y: 460, endPoint x: 337, endPoint y: 456, distance: 134.1
click at [337, 456] on section "Account Overview | Edit Profile account information 87 MORNINGSIDE DR Street Ad…" at bounding box center [773, 793] width 1174 height 1186
type input "5163171423"
click at [279, 441] on section "Account Overview | Edit Profile account information 87 MORNINGSIDE DR Street Ad…" at bounding box center [773, 793] width 1174 height 1186
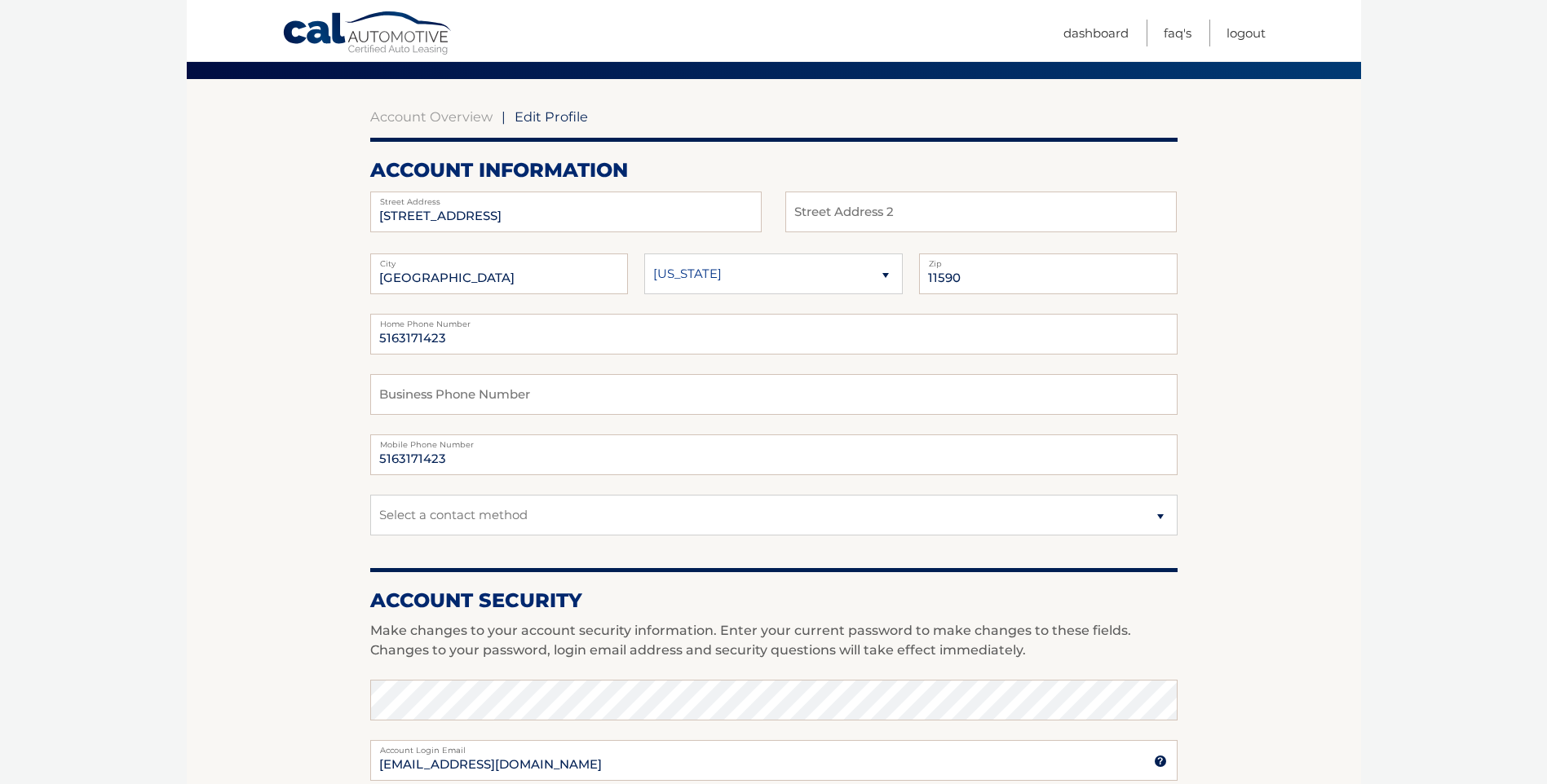
scroll to position [74, 0]
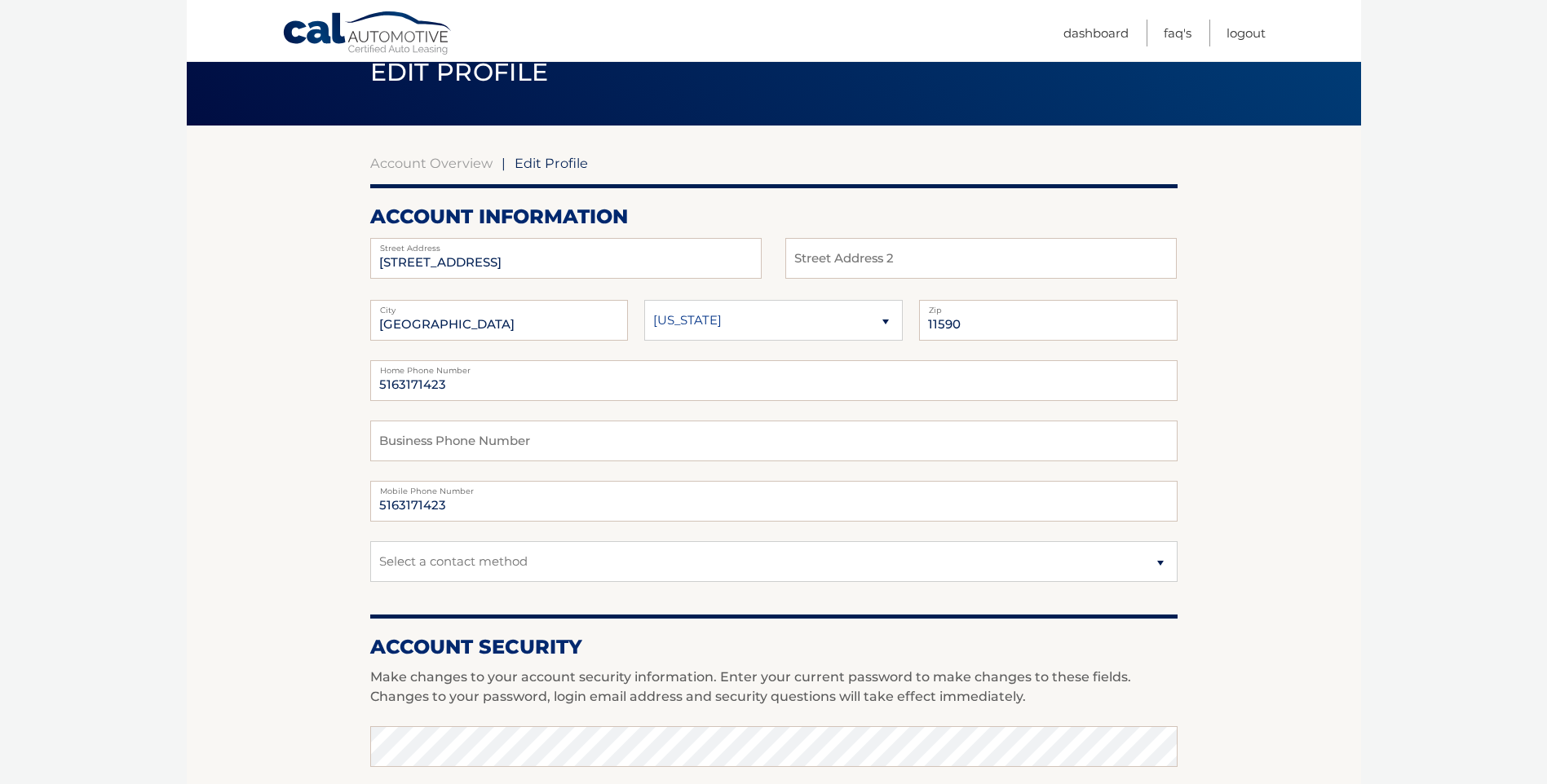
click at [259, 525] on section "Account Overview | Edit Profile account information 87 MORNINGSIDE DR Street Ad…" at bounding box center [773, 719] width 1174 height 1186
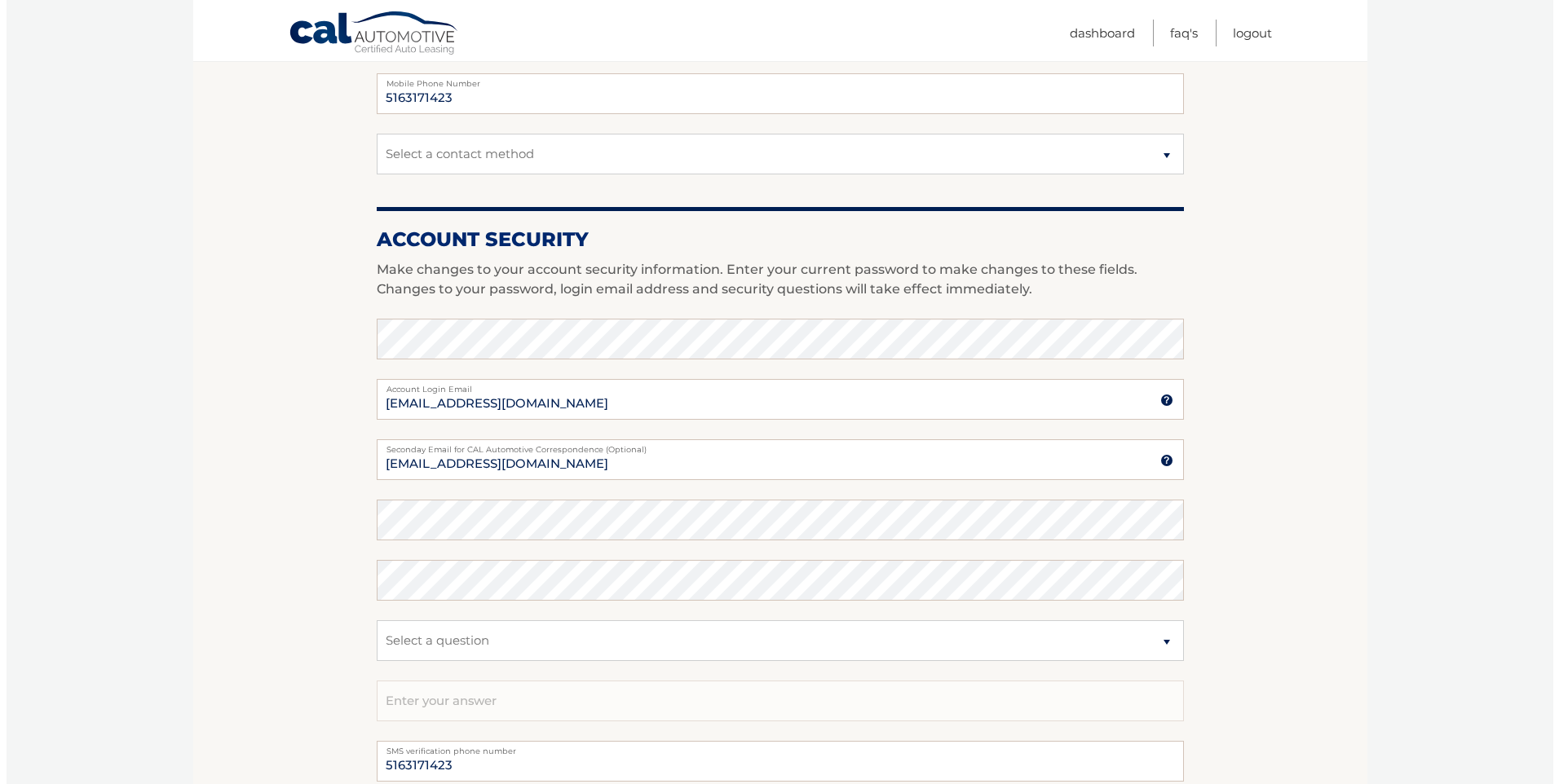
scroll to position [563, 0]
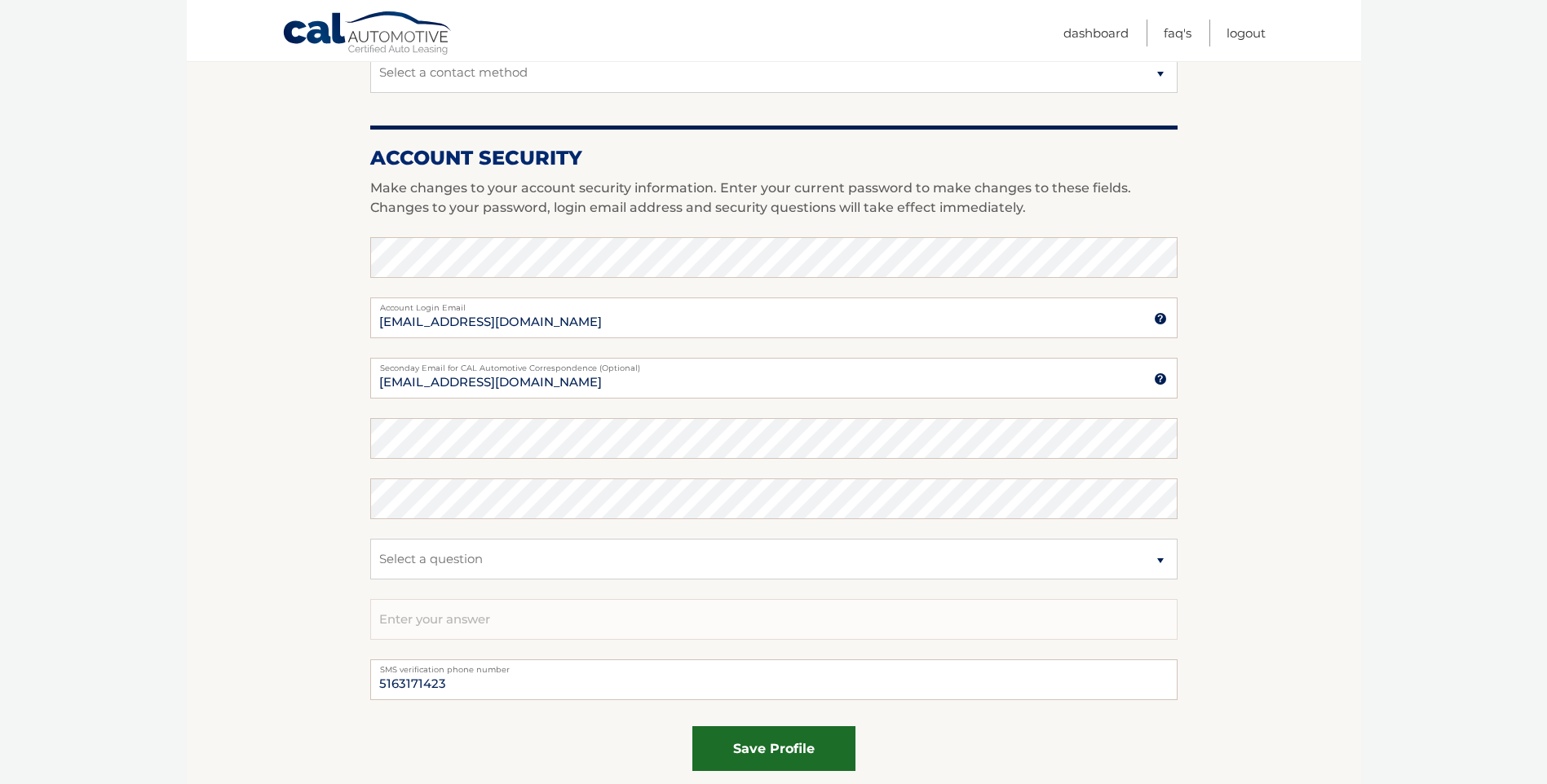
click at [750, 732] on button "save profile" at bounding box center [774, 749] width 163 height 45
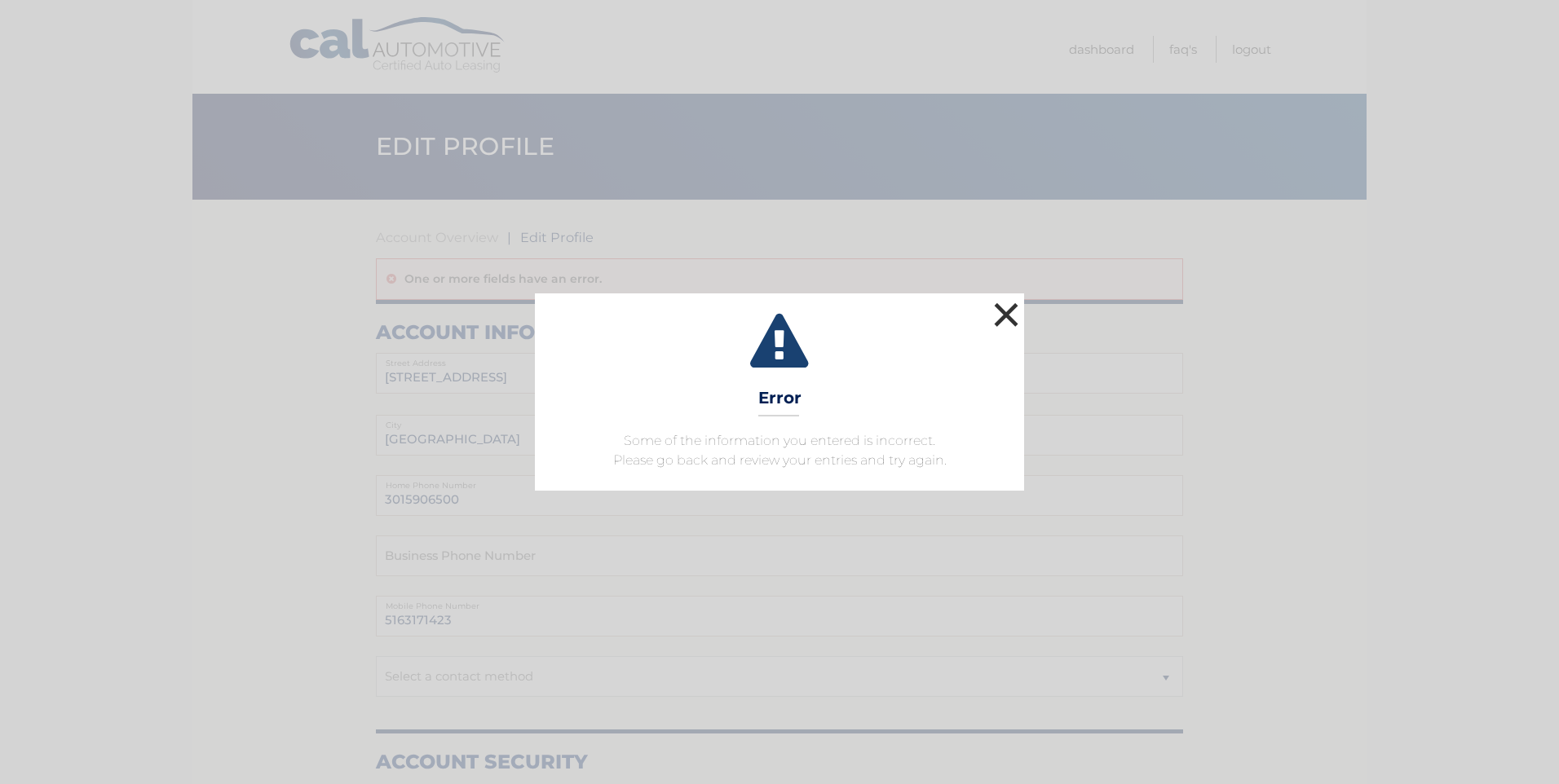
click at [1004, 304] on button "×" at bounding box center [1006, 315] width 33 height 33
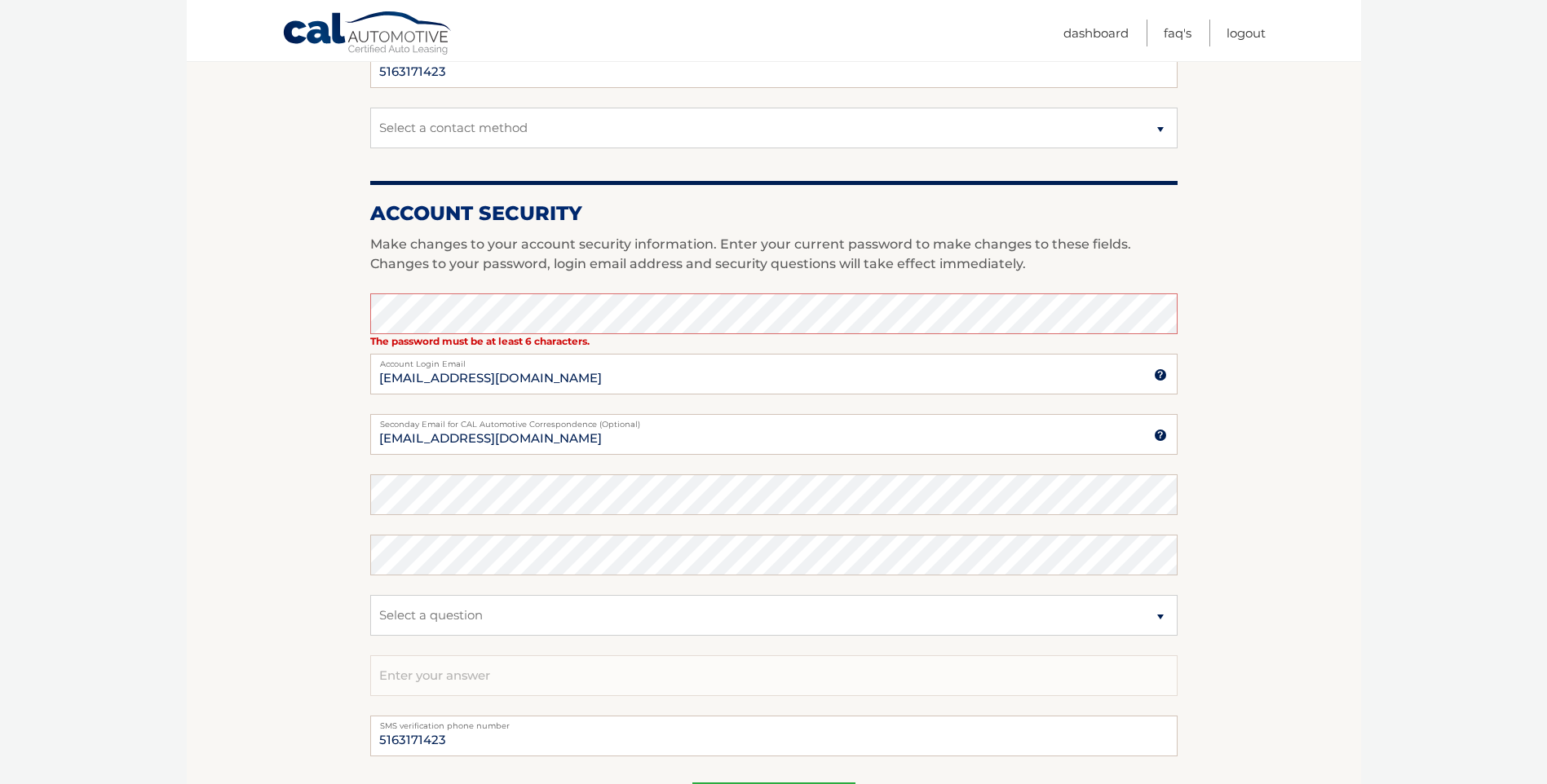
scroll to position [571, 0]
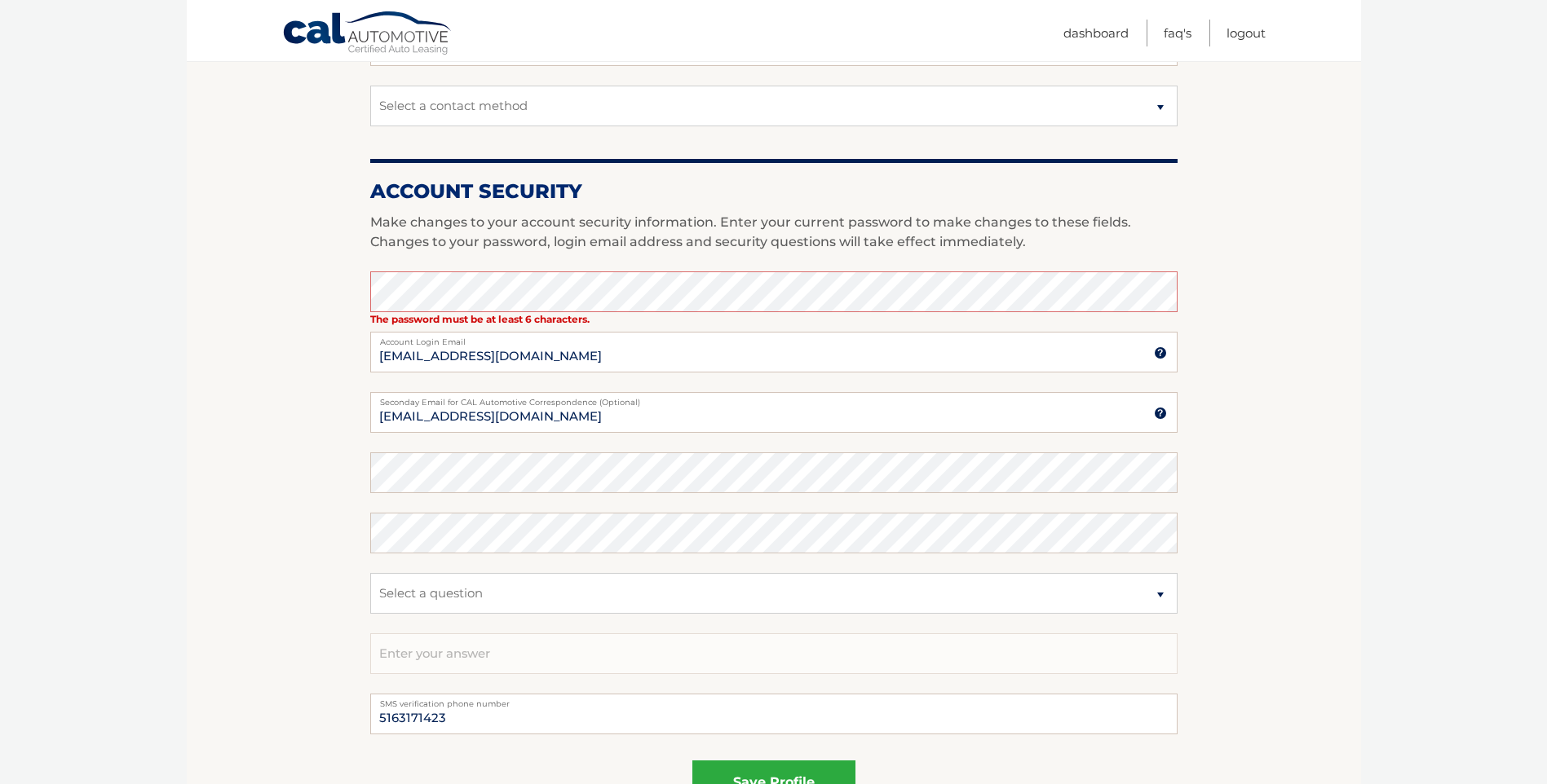
click at [345, 316] on section "Account Overview | Edit Profile One or more fields have an error. account infor…" at bounding box center [773, 243] width 1174 height 1228
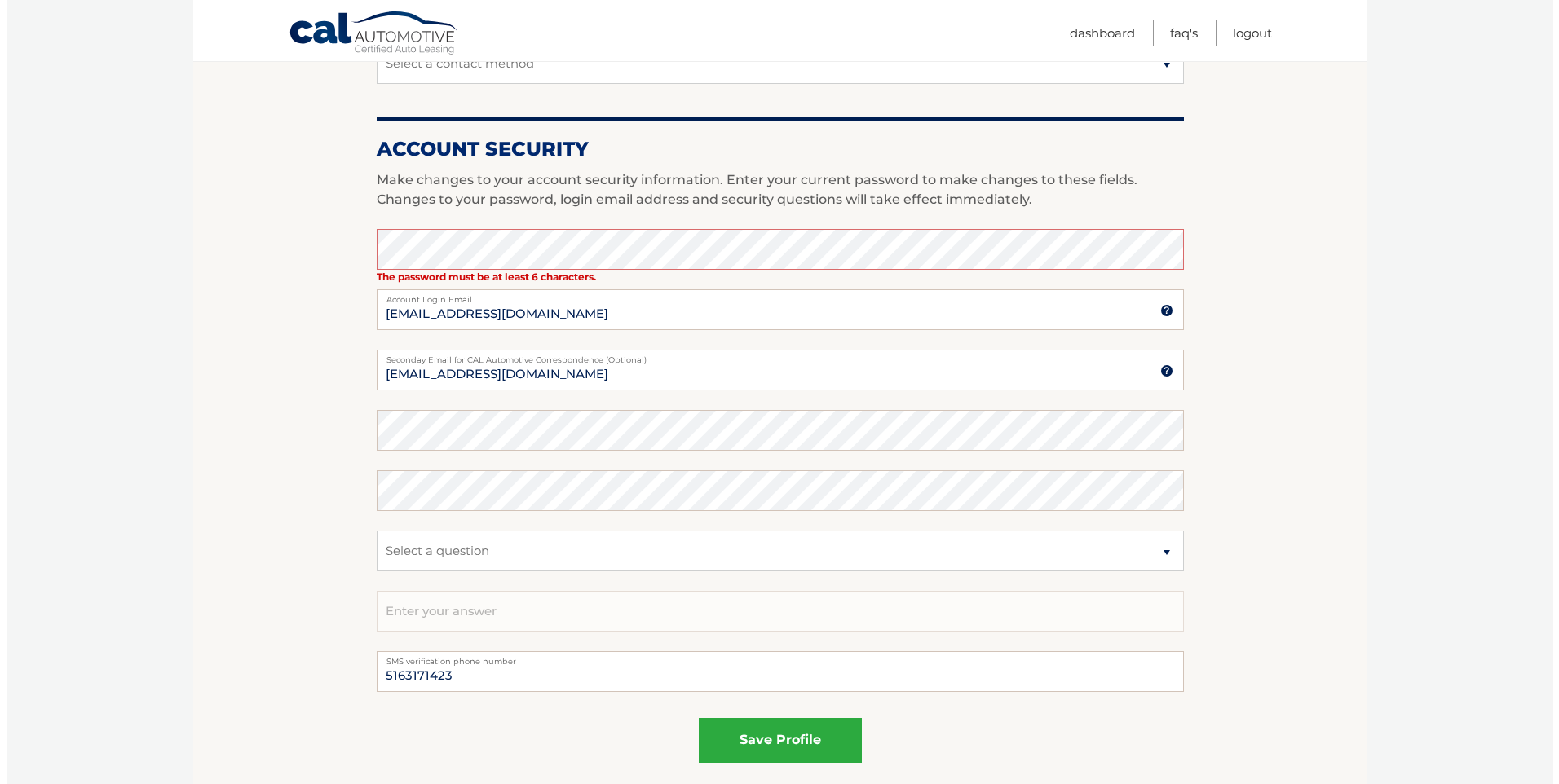
scroll to position [652, 0]
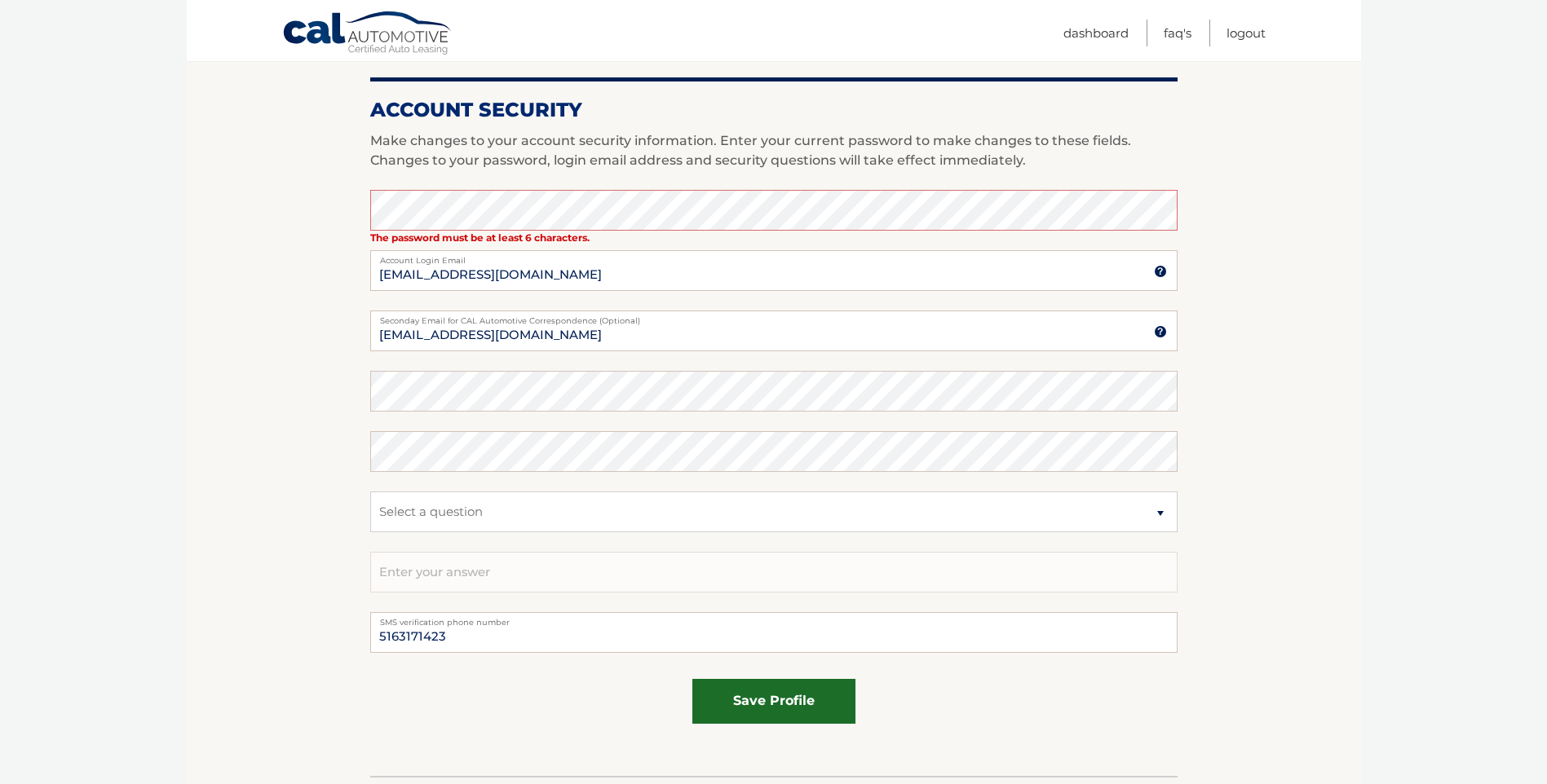
click at [772, 698] on button "save profile" at bounding box center [774, 701] width 163 height 45
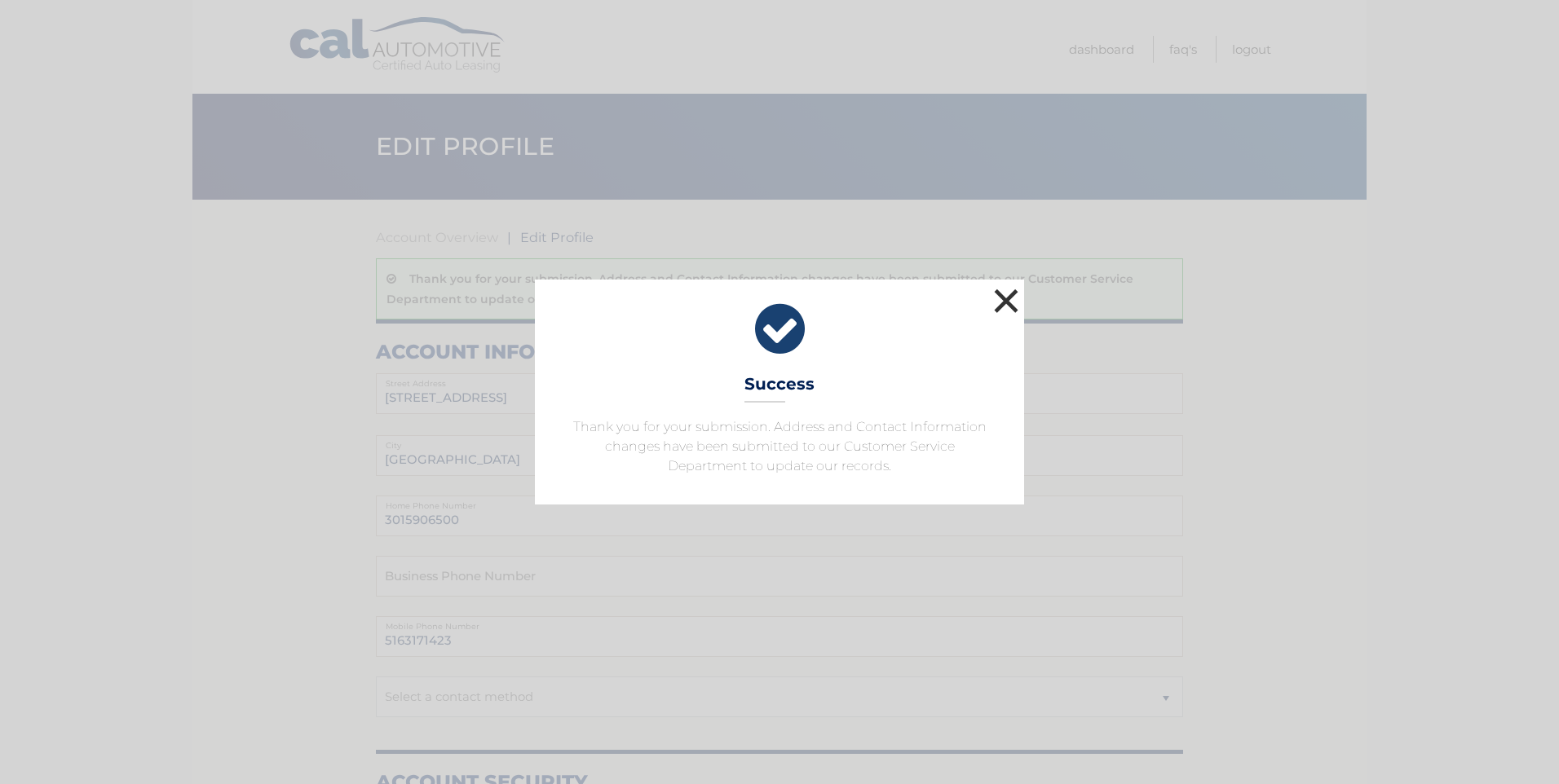
click at [1000, 302] on button "×" at bounding box center [1006, 301] width 33 height 33
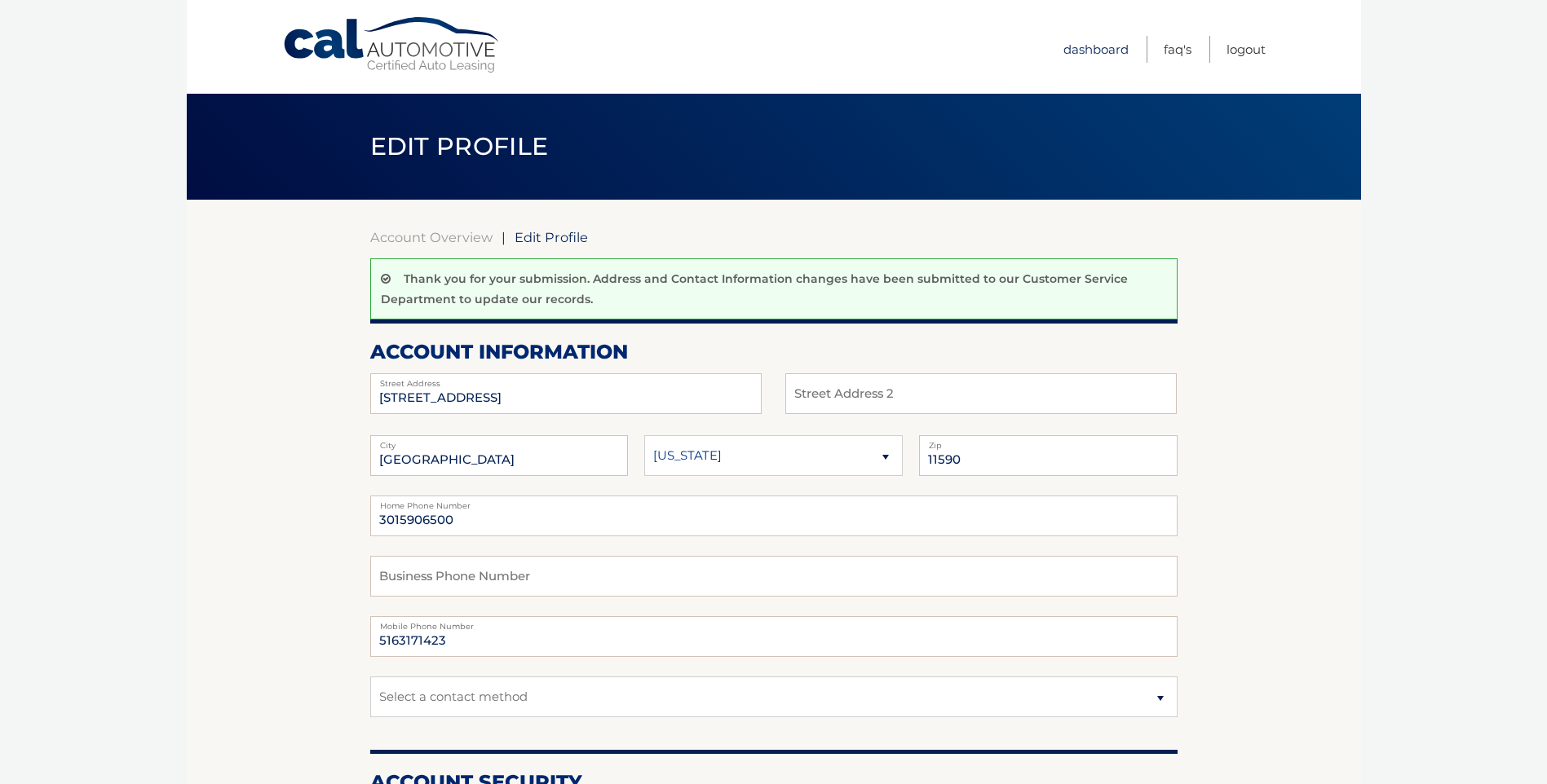
click at [1102, 52] on link "Dashboard" at bounding box center [1096, 49] width 65 height 27
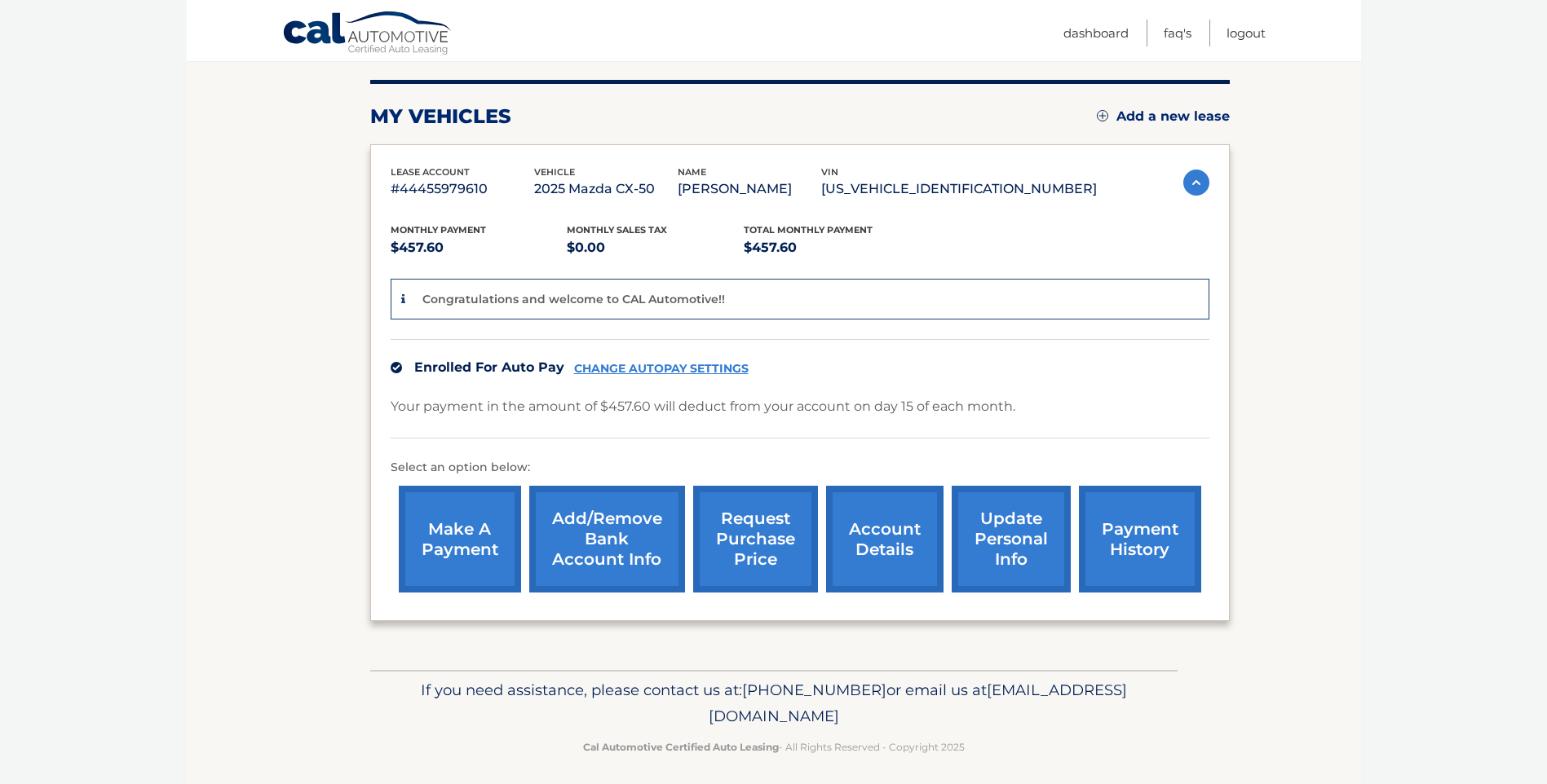
scroll to position [203, 0]
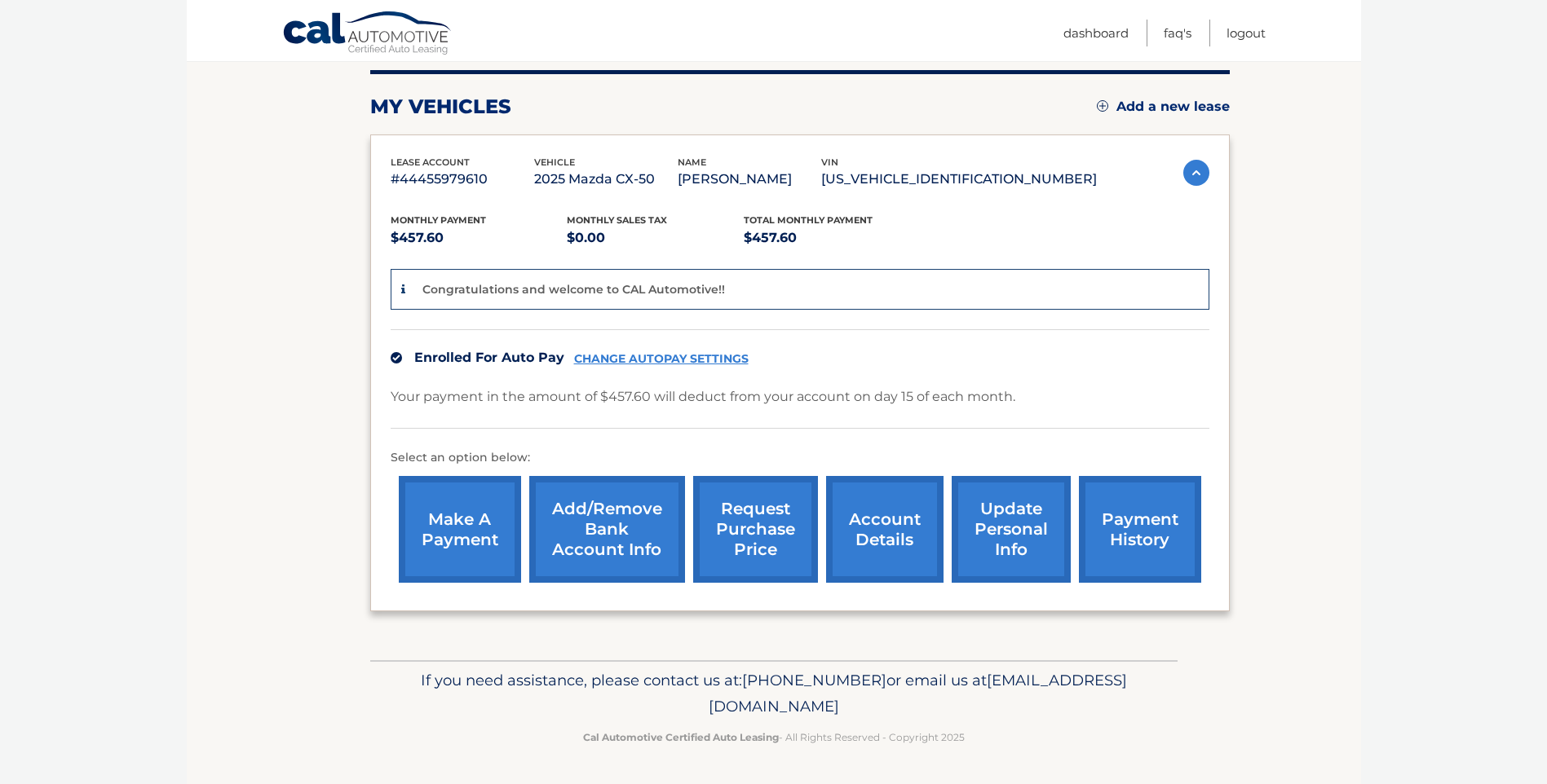
click at [1001, 540] on link "update personal info" at bounding box center [1010, 530] width 119 height 107
click at [888, 530] on link "account details" at bounding box center [884, 530] width 118 height 107
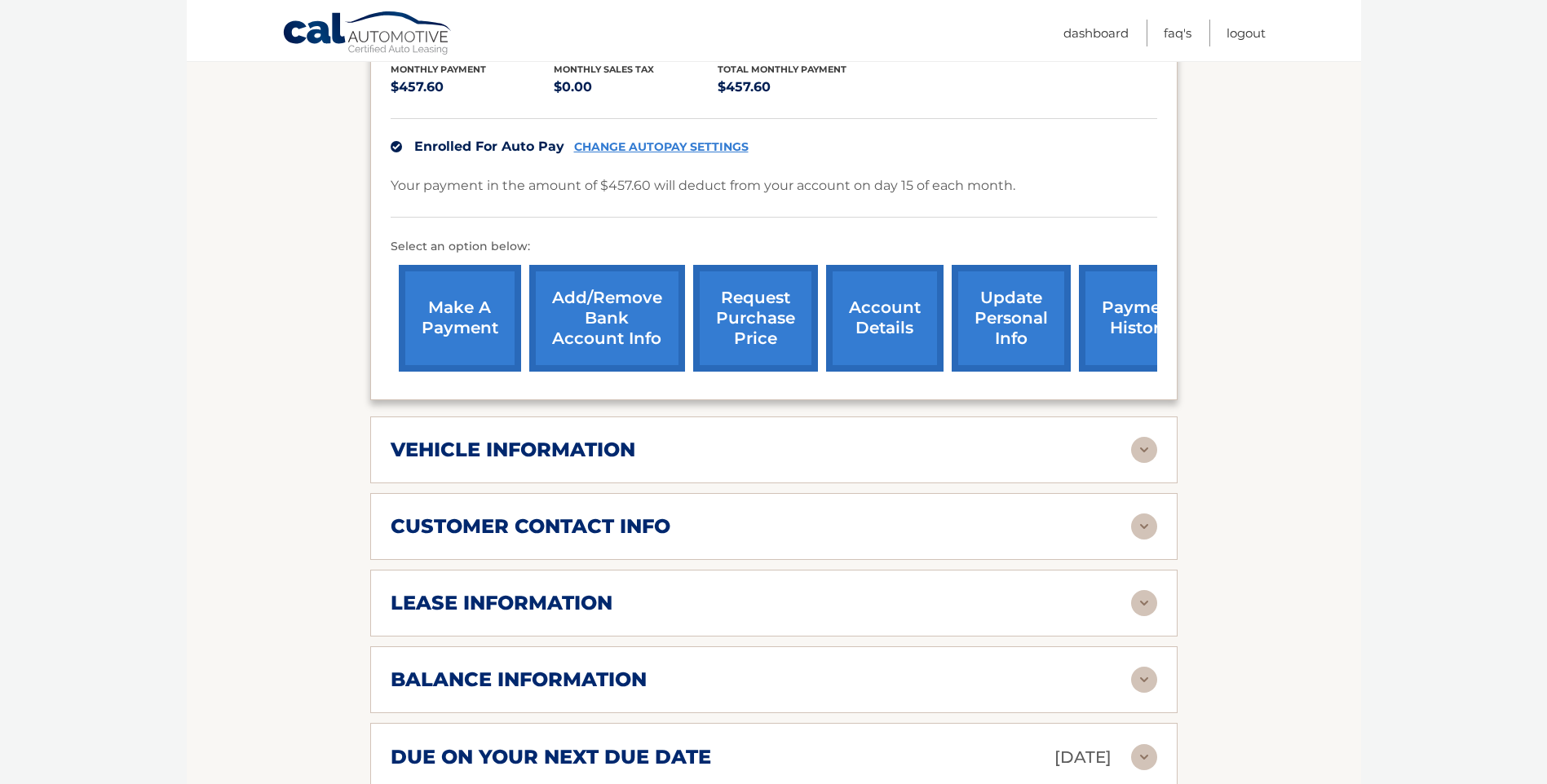
scroll to position [407, 0]
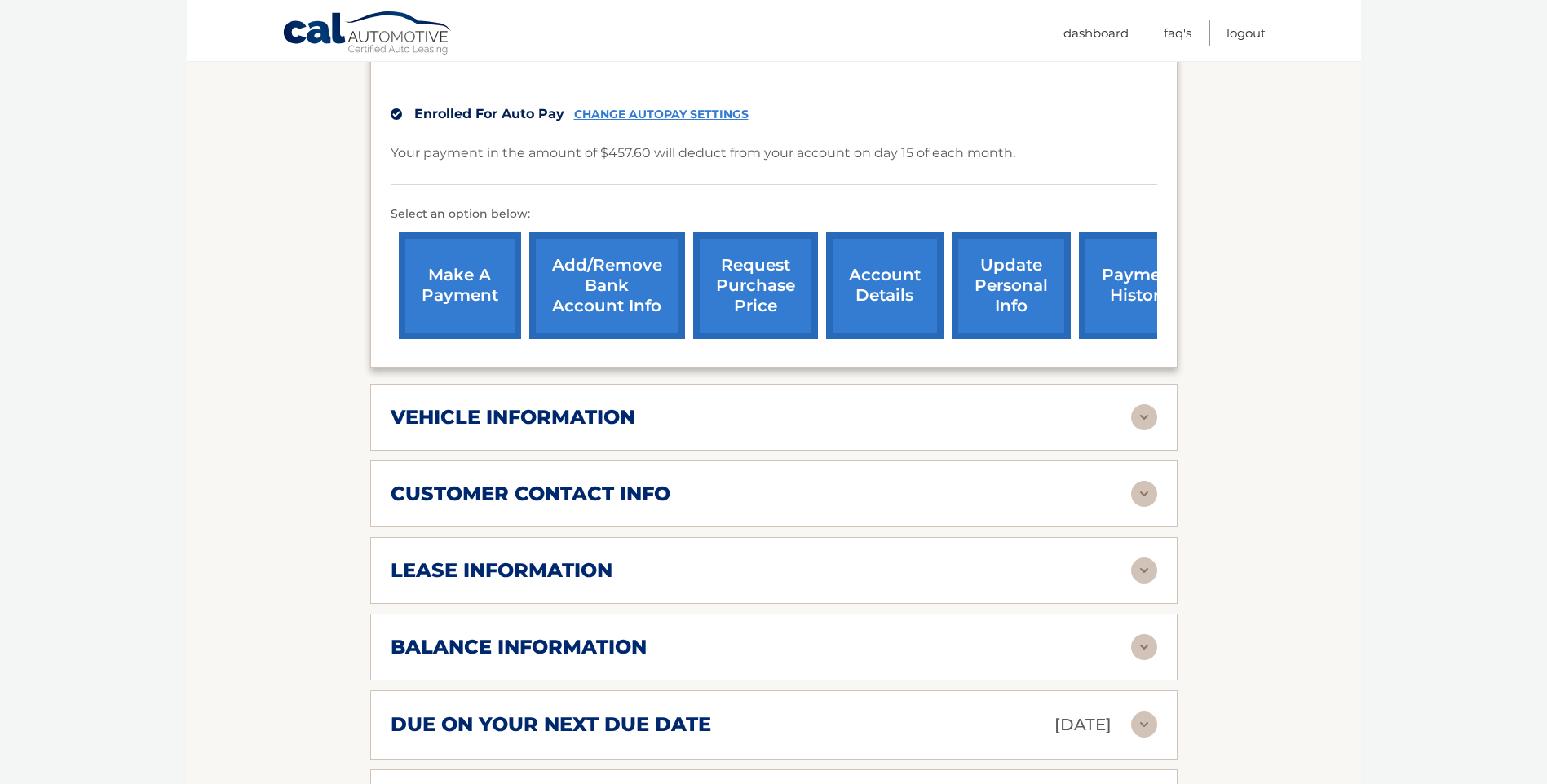
click at [542, 413] on h2 "vehicle information" at bounding box center [513, 417] width 244 height 24
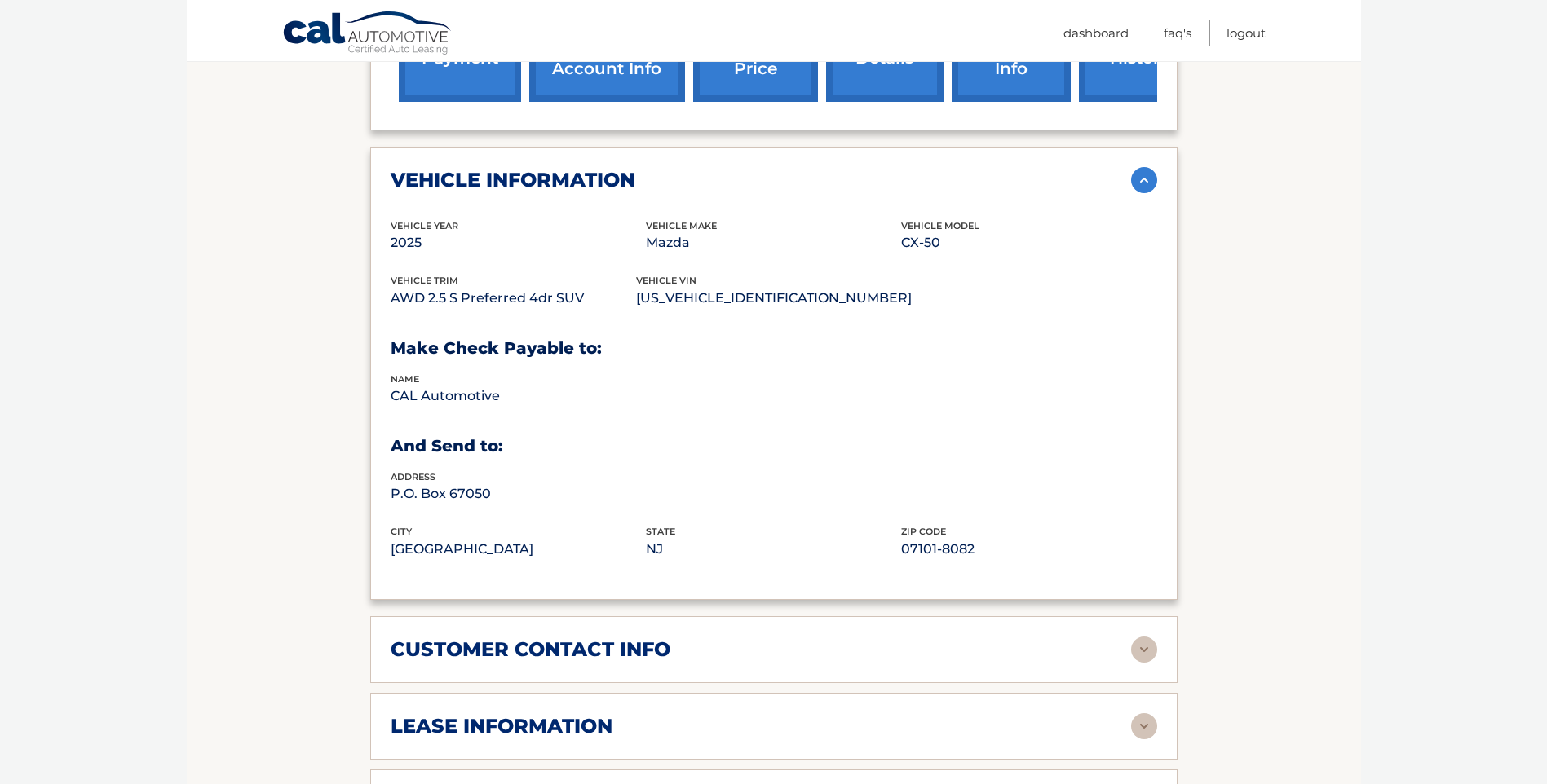
scroll to position [652, 0]
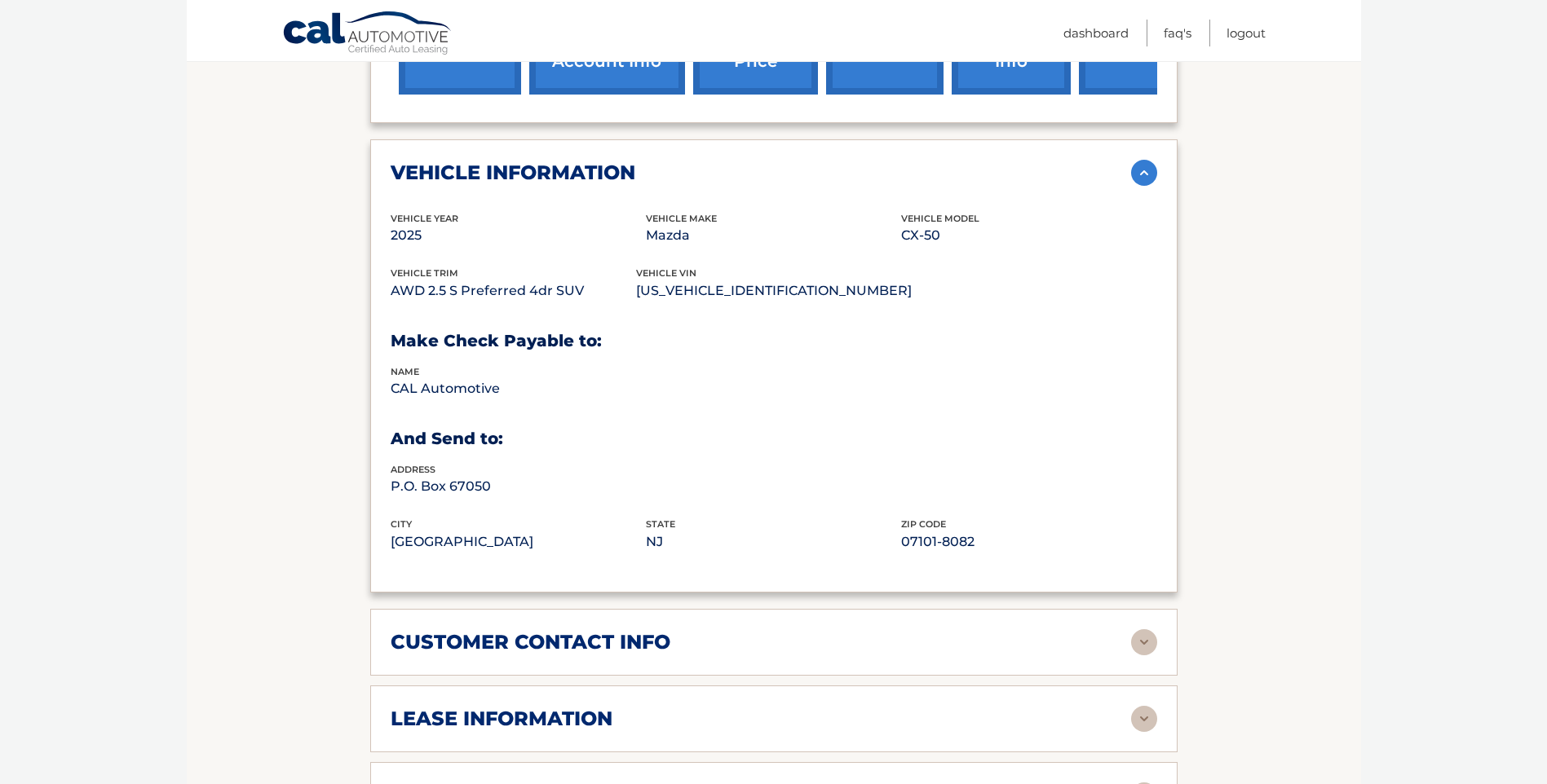
click at [552, 635] on h2 "customer contact info" at bounding box center [530, 642] width 279 height 24
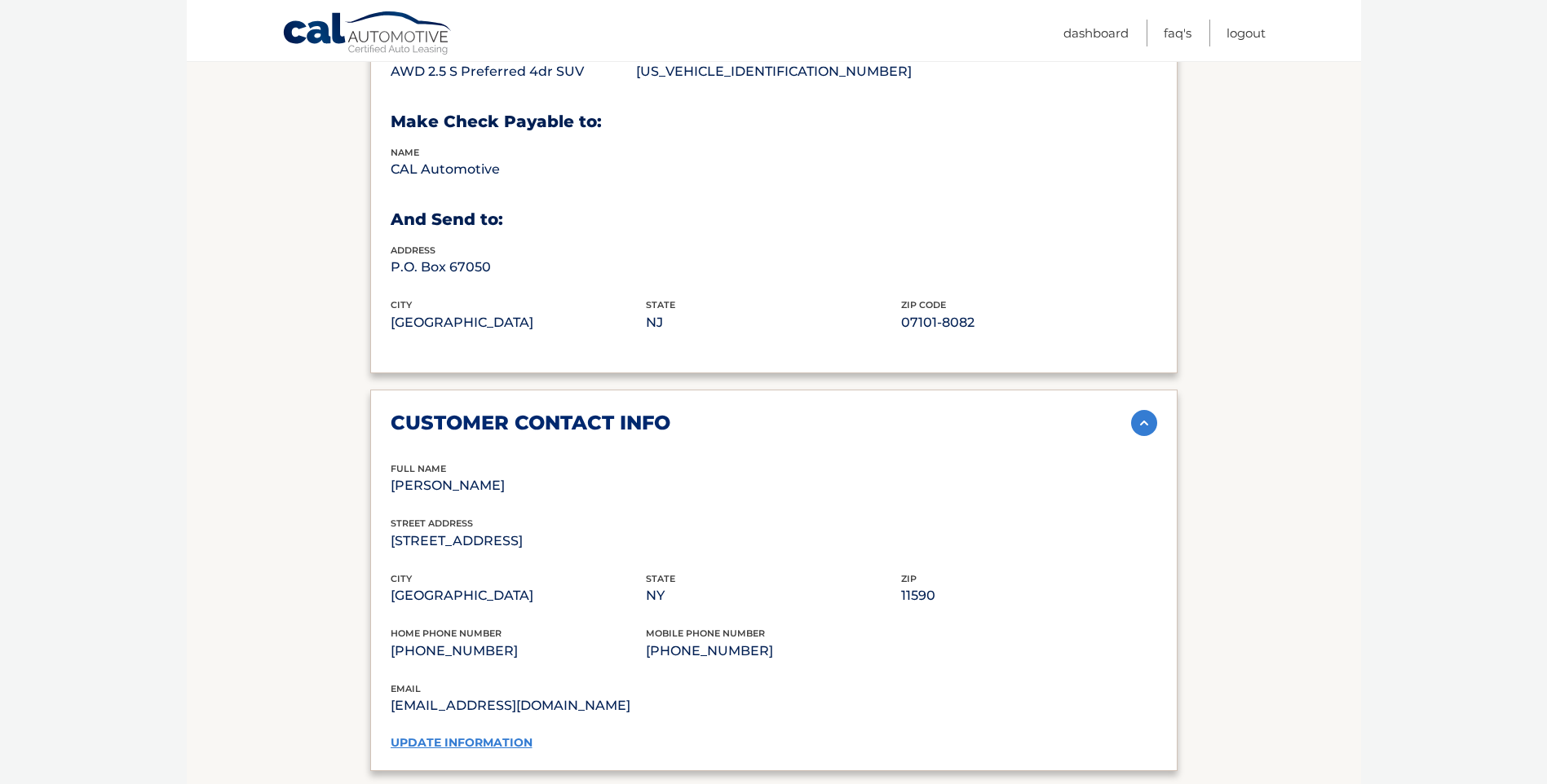
scroll to position [1060, 0]
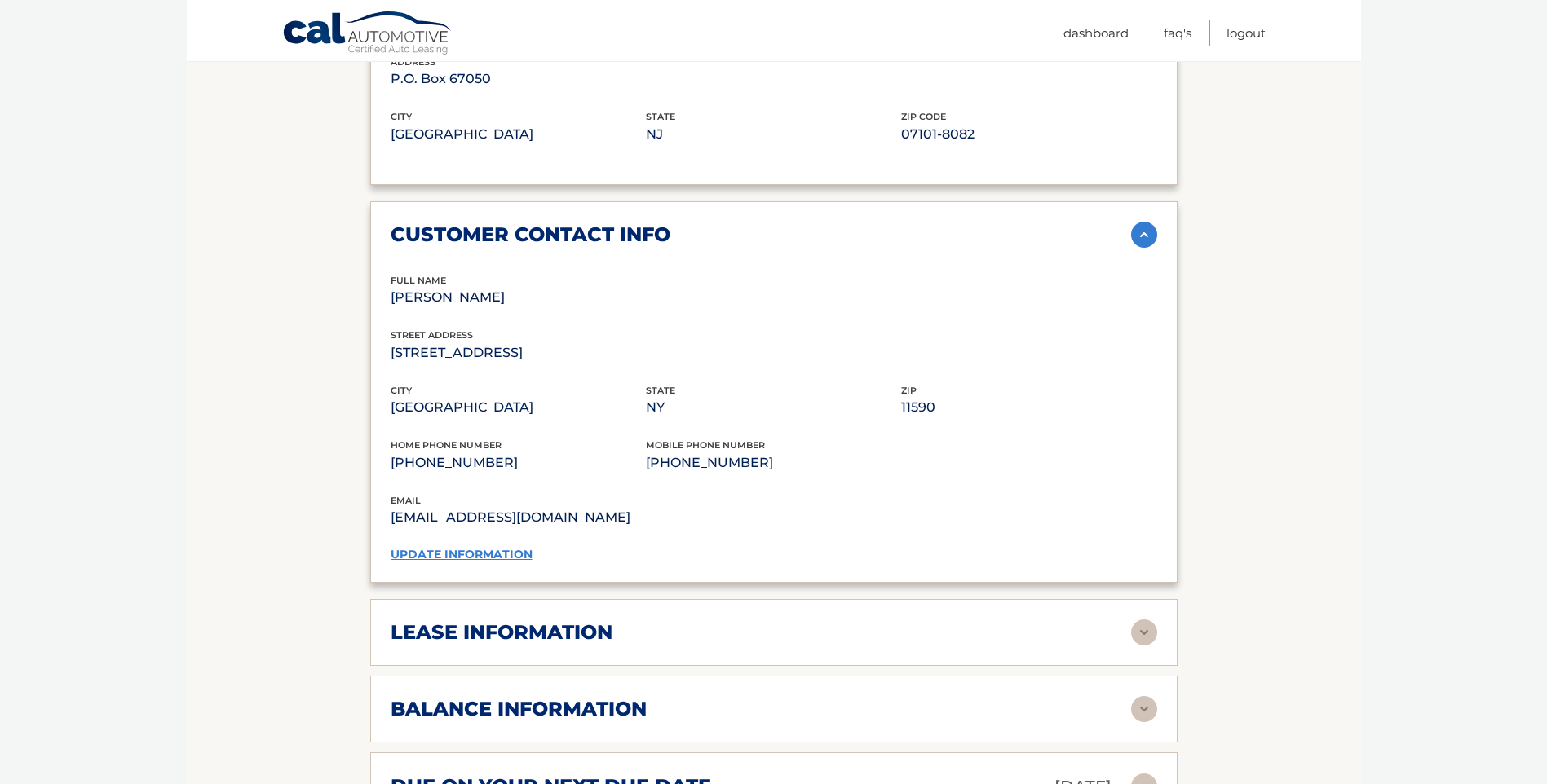
click at [493, 555] on link "update information" at bounding box center [461, 554] width 142 height 15
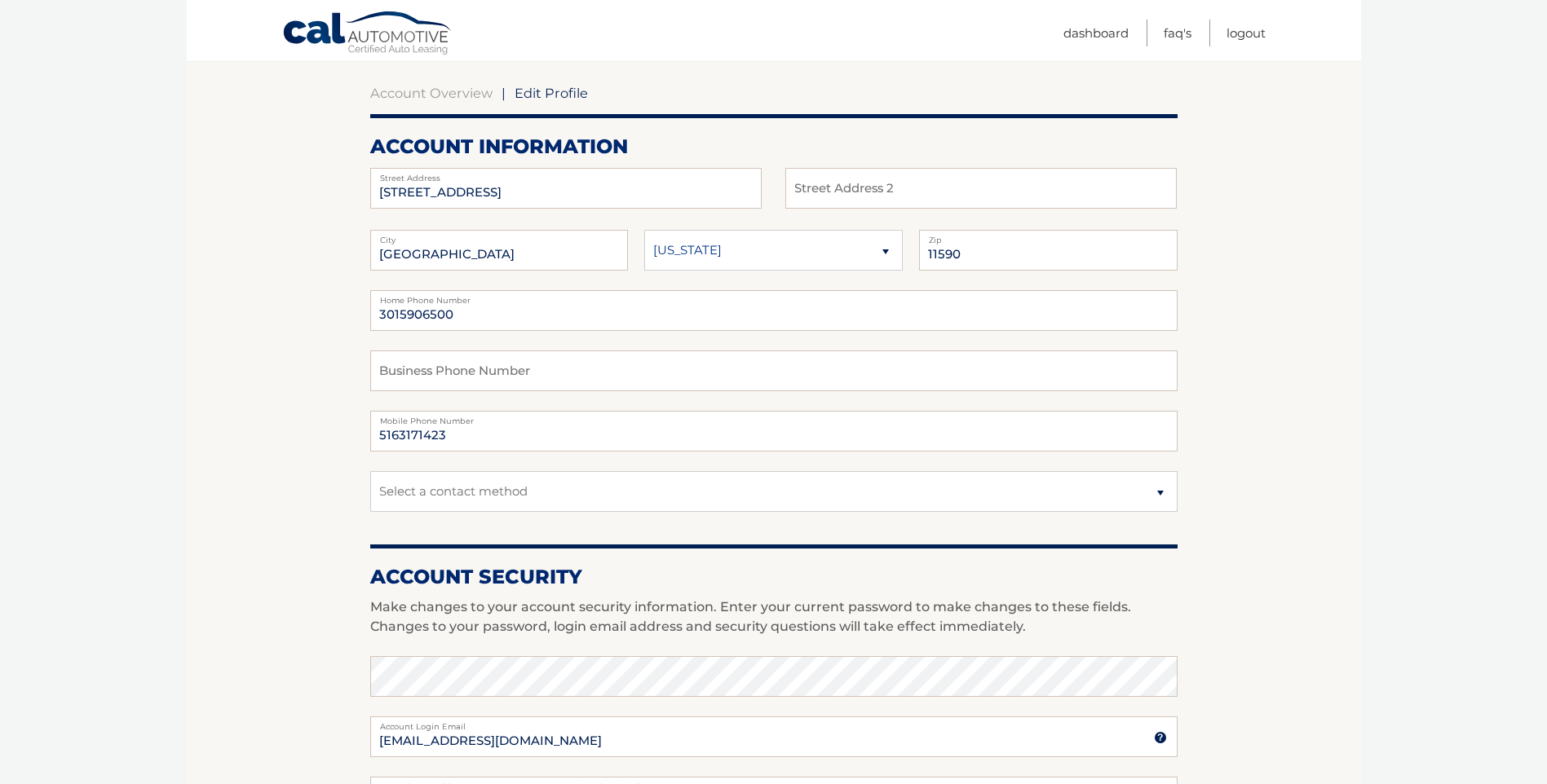
scroll to position [82, 0]
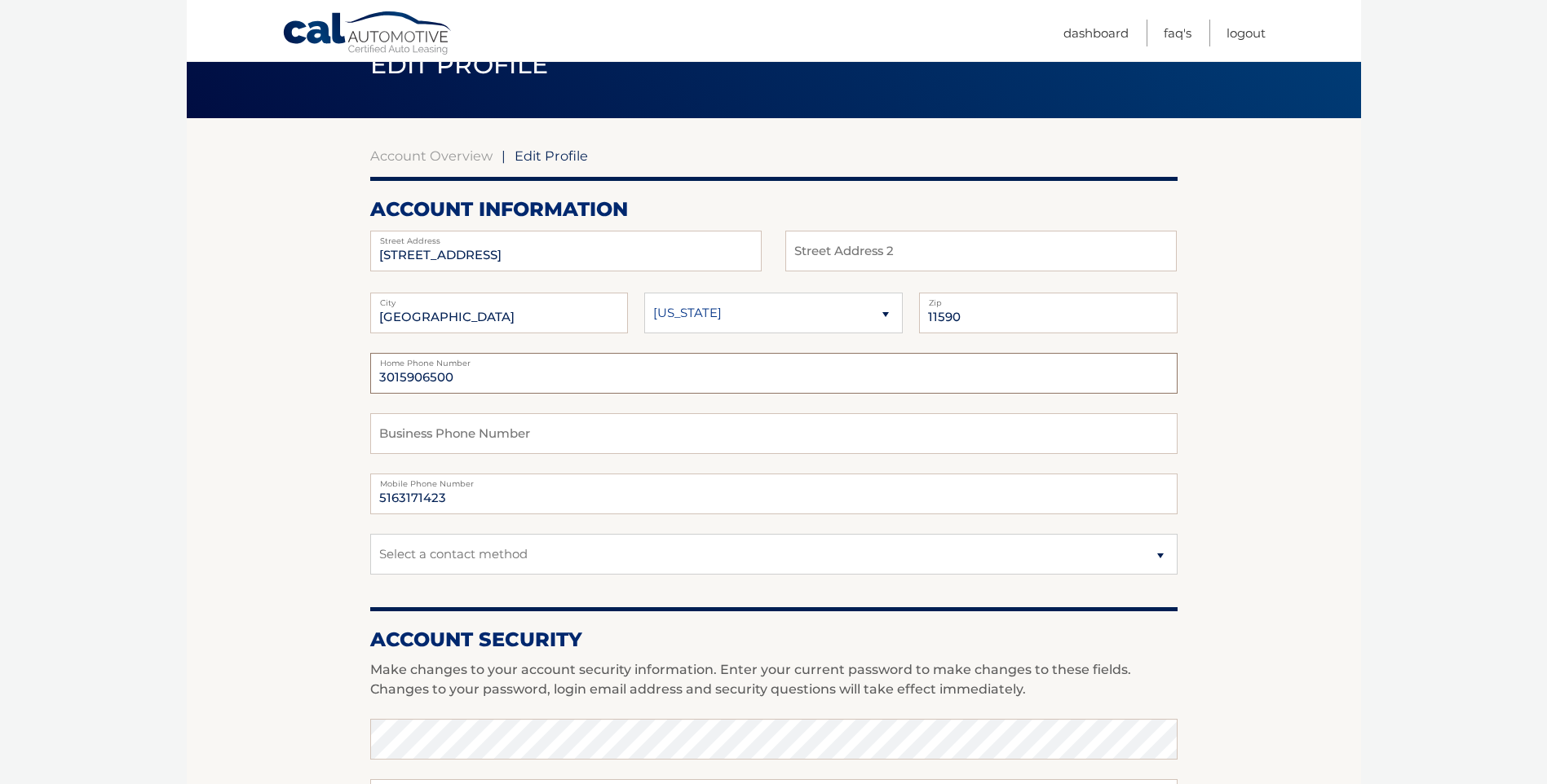
drag, startPoint x: 463, startPoint y: 372, endPoint x: 319, endPoint y: 371, distance: 144.0
click at [319, 371] on section "Account Overview | Edit Profile account information 87 MORNINGSIDE DR Street Ad…" at bounding box center [773, 711] width 1174 height 1186
type input "5163171423"
click at [255, 353] on section "Account Overview | Edit Profile account information 87 MORNINGSIDE DR Street Ad…" at bounding box center [773, 711] width 1174 height 1186
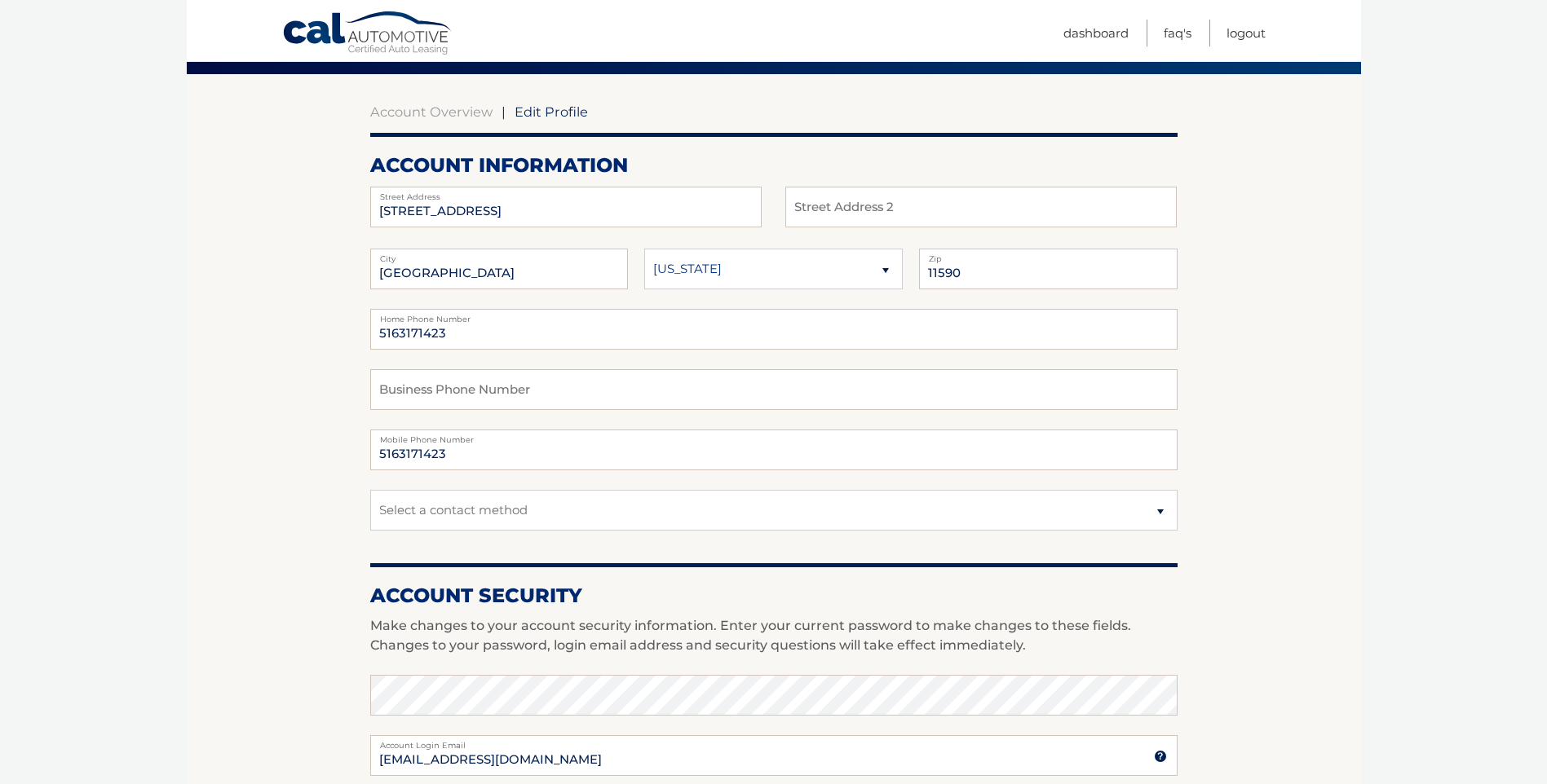
scroll to position [163, 0]
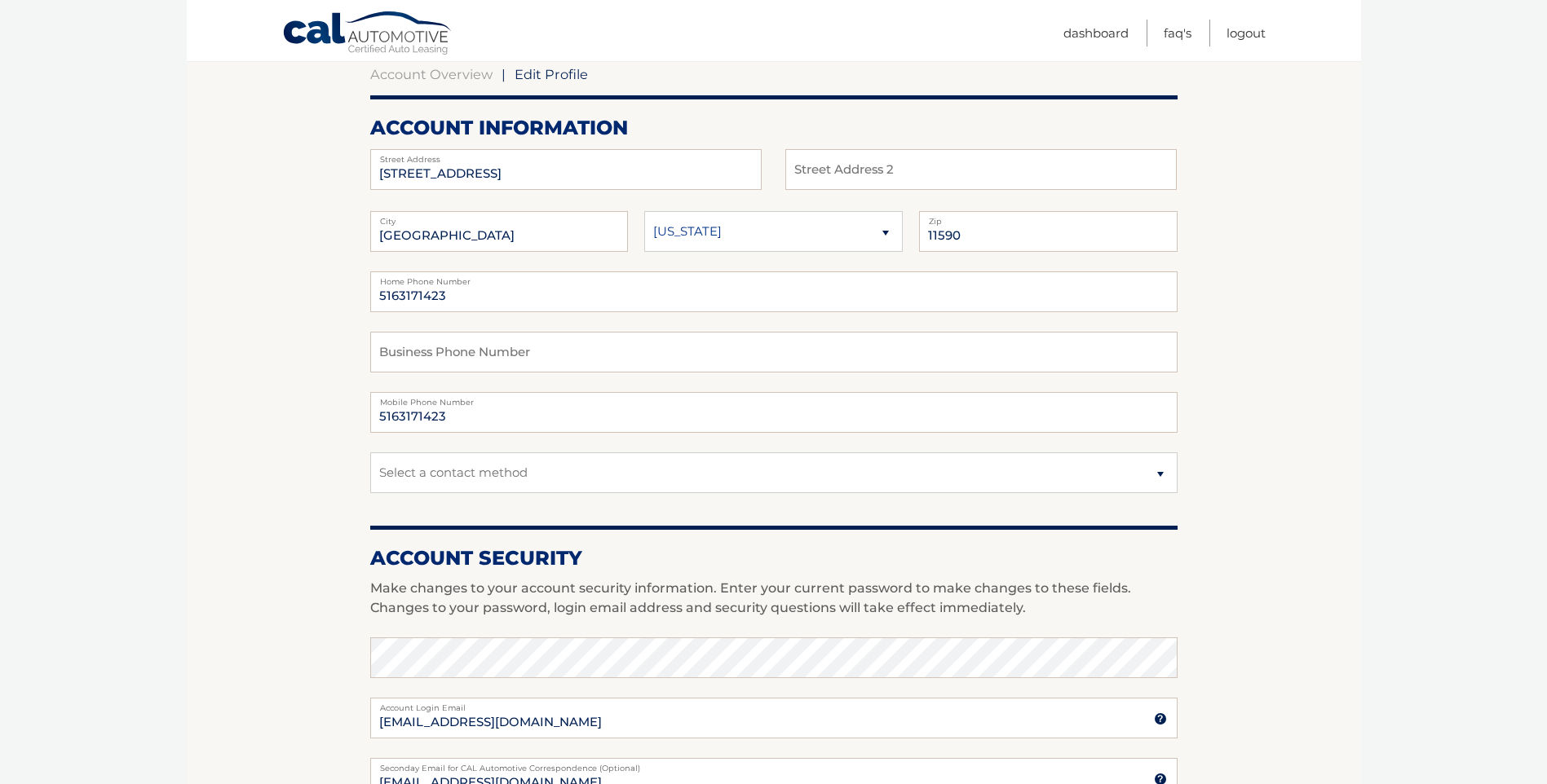
click at [246, 362] on section "Account Overview | Edit Profile account information 87 MORNINGSIDE DR Street Ad…" at bounding box center [773, 630] width 1174 height 1186
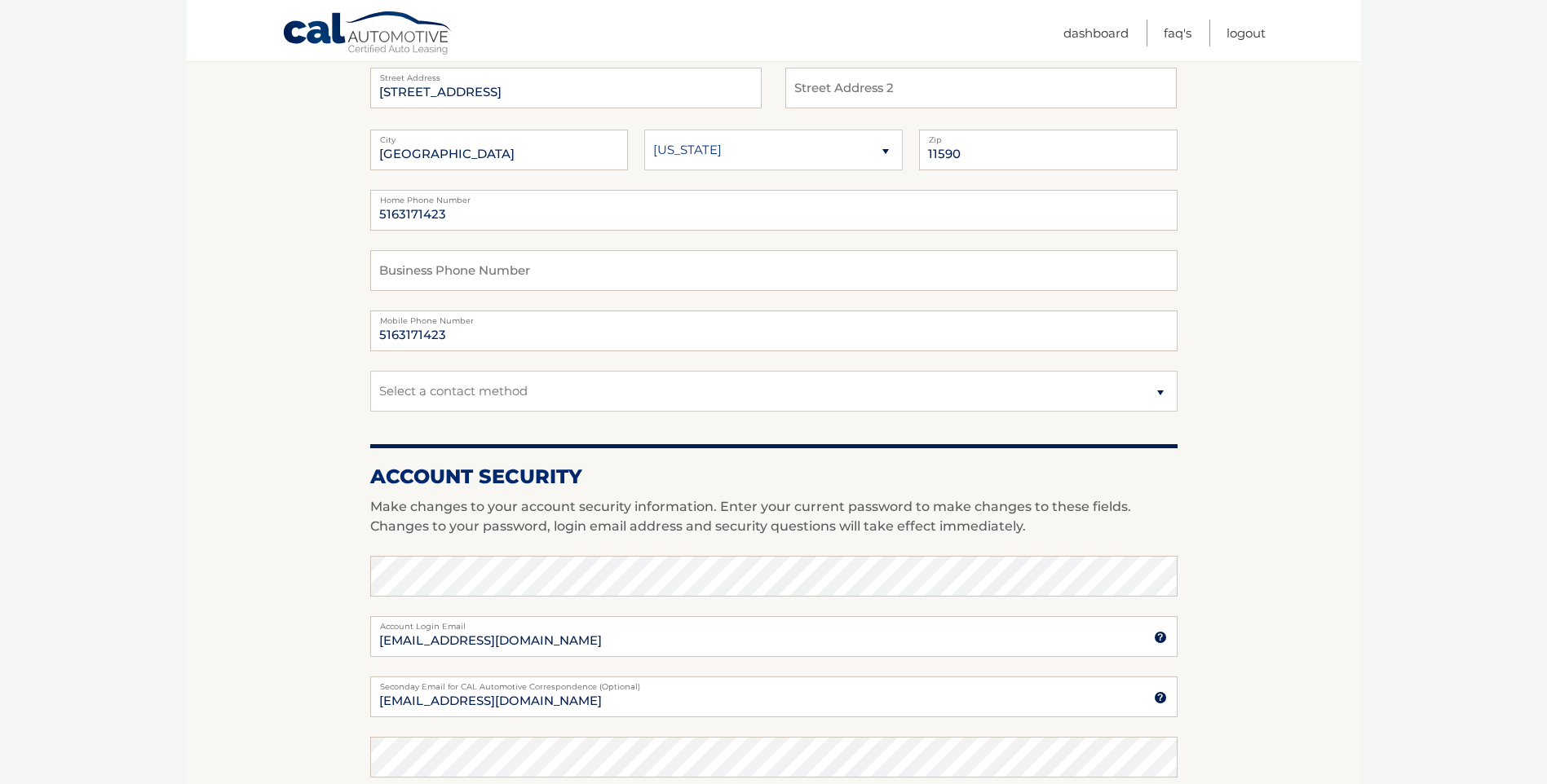
scroll to position [326, 0]
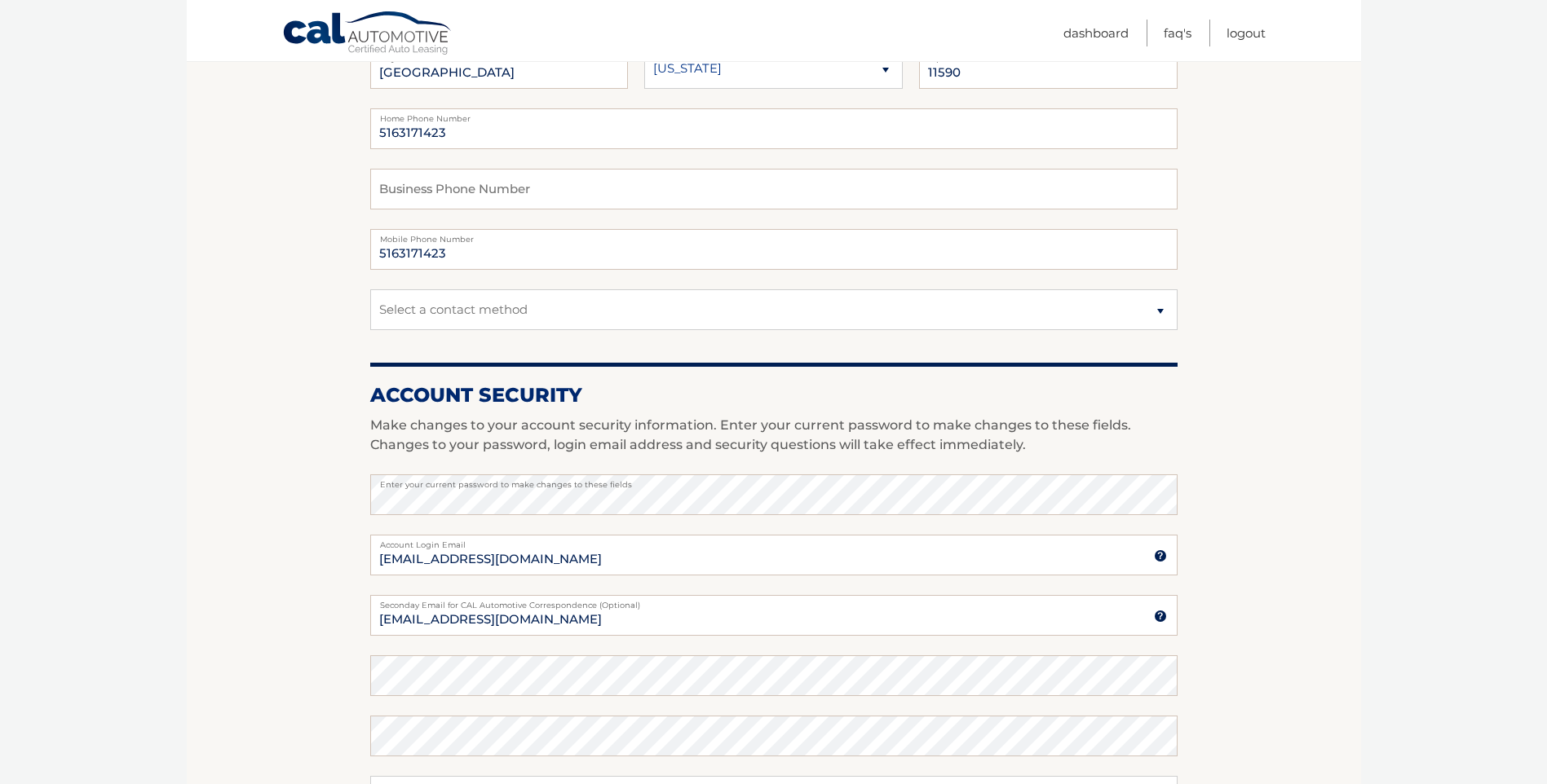
click at [1235, 470] on section "Account Overview | Edit Profile account information 87 MORNINGSIDE DR Street Ad…" at bounding box center [773, 467] width 1174 height 1186
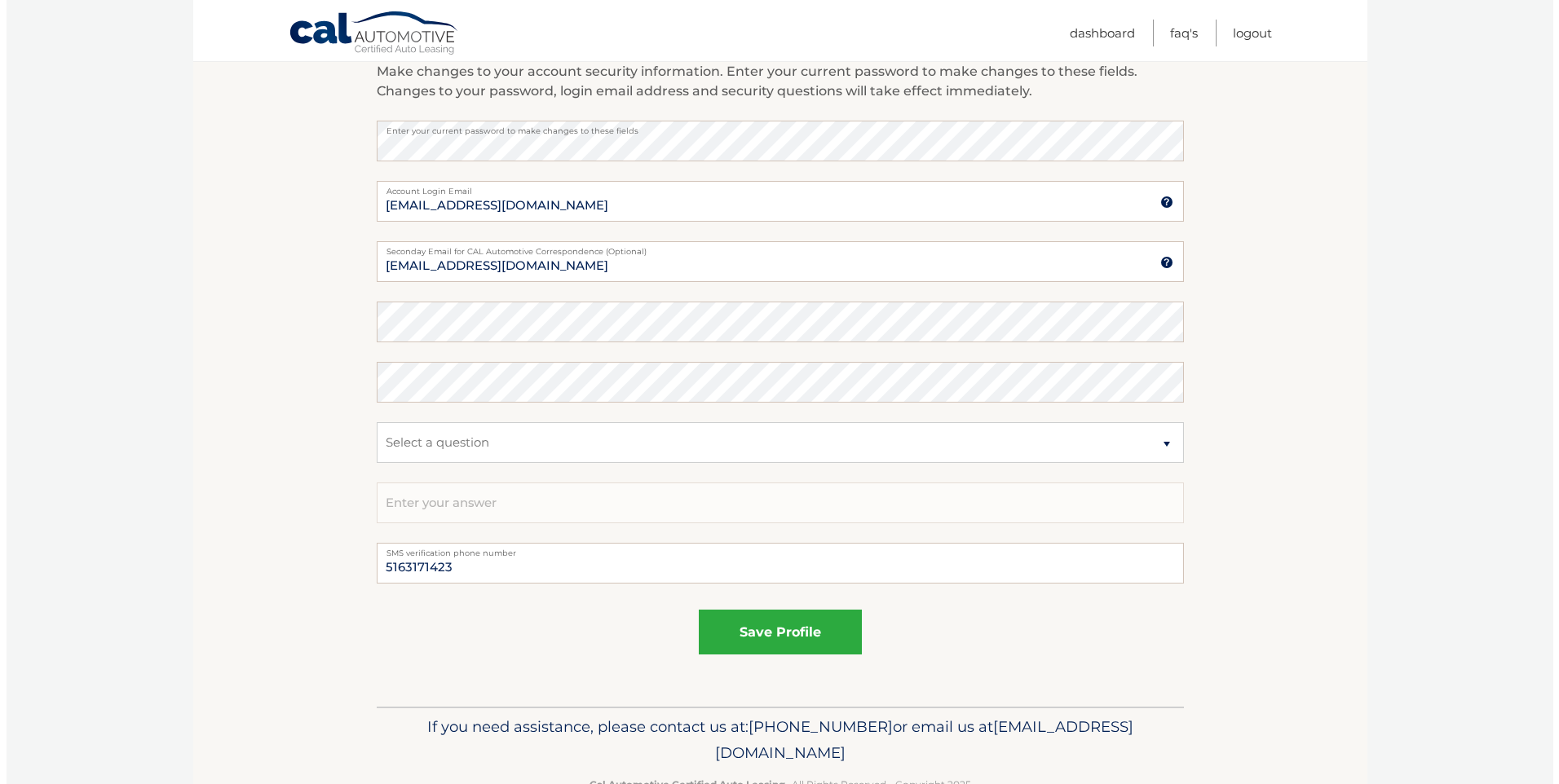
scroll to position [726, 0]
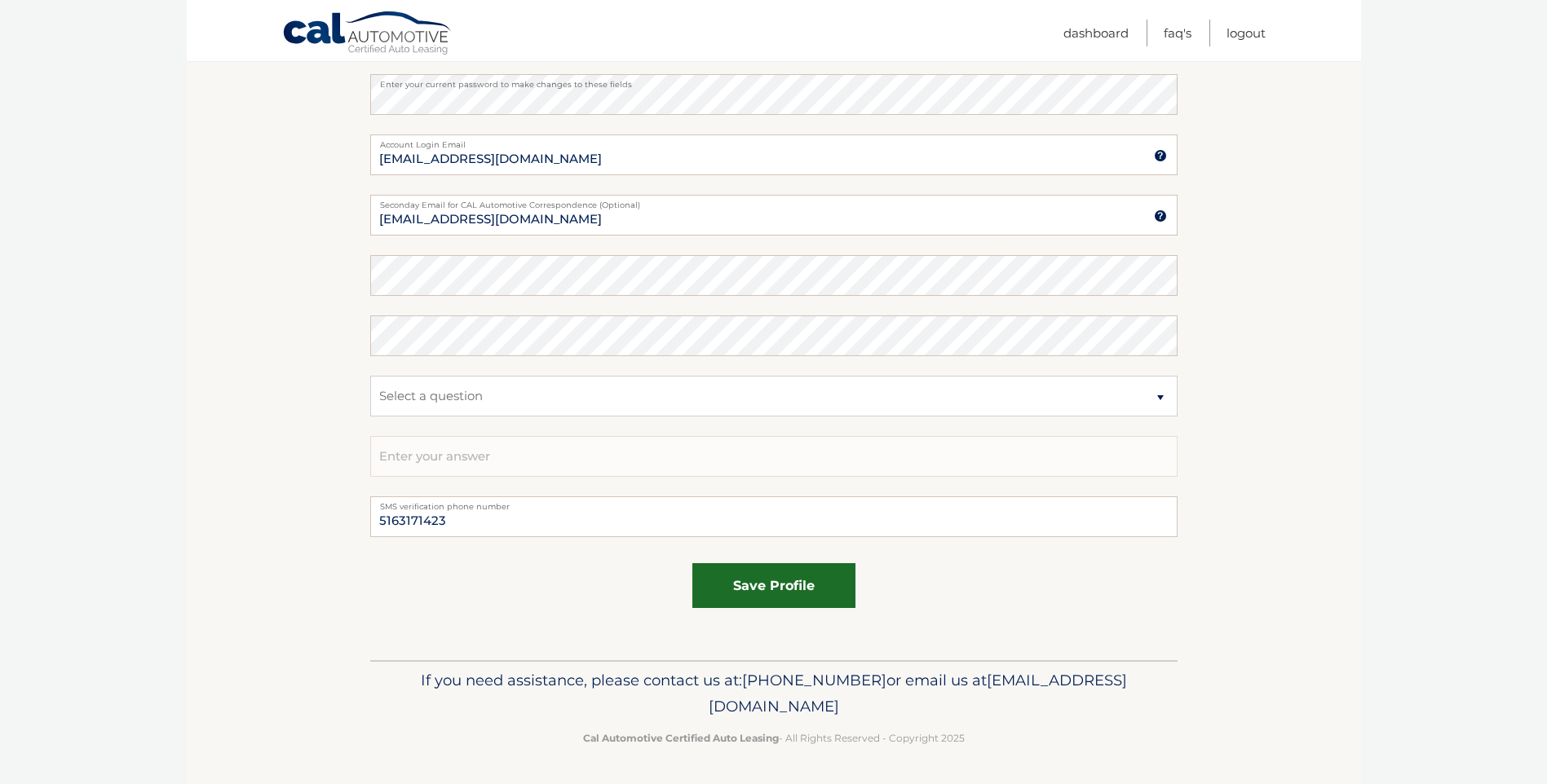
click at [830, 584] on button "save profile" at bounding box center [774, 585] width 163 height 45
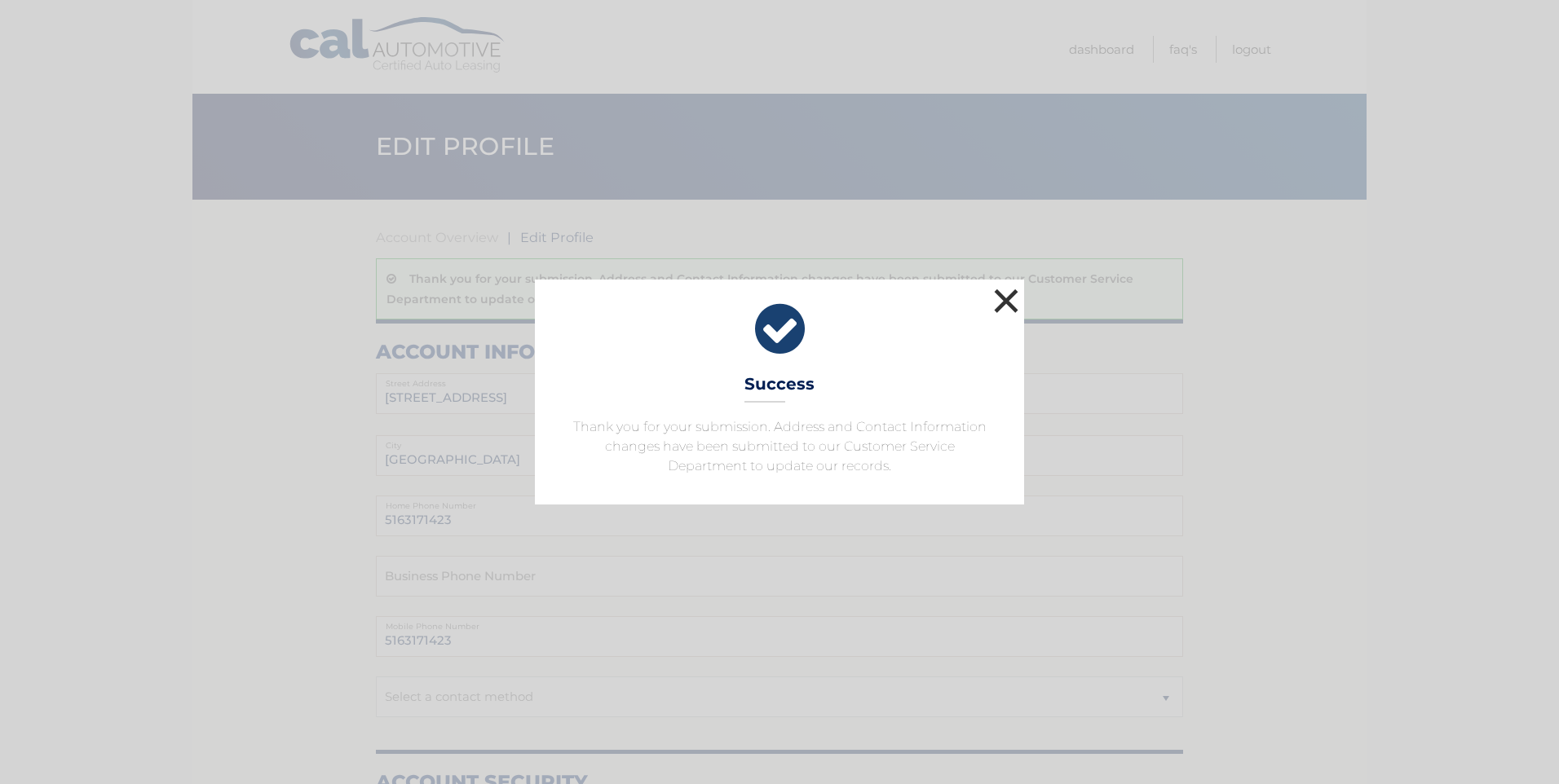
click at [1008, 296] on button "×" at bounding box center [1006, 301] width 33 height 33
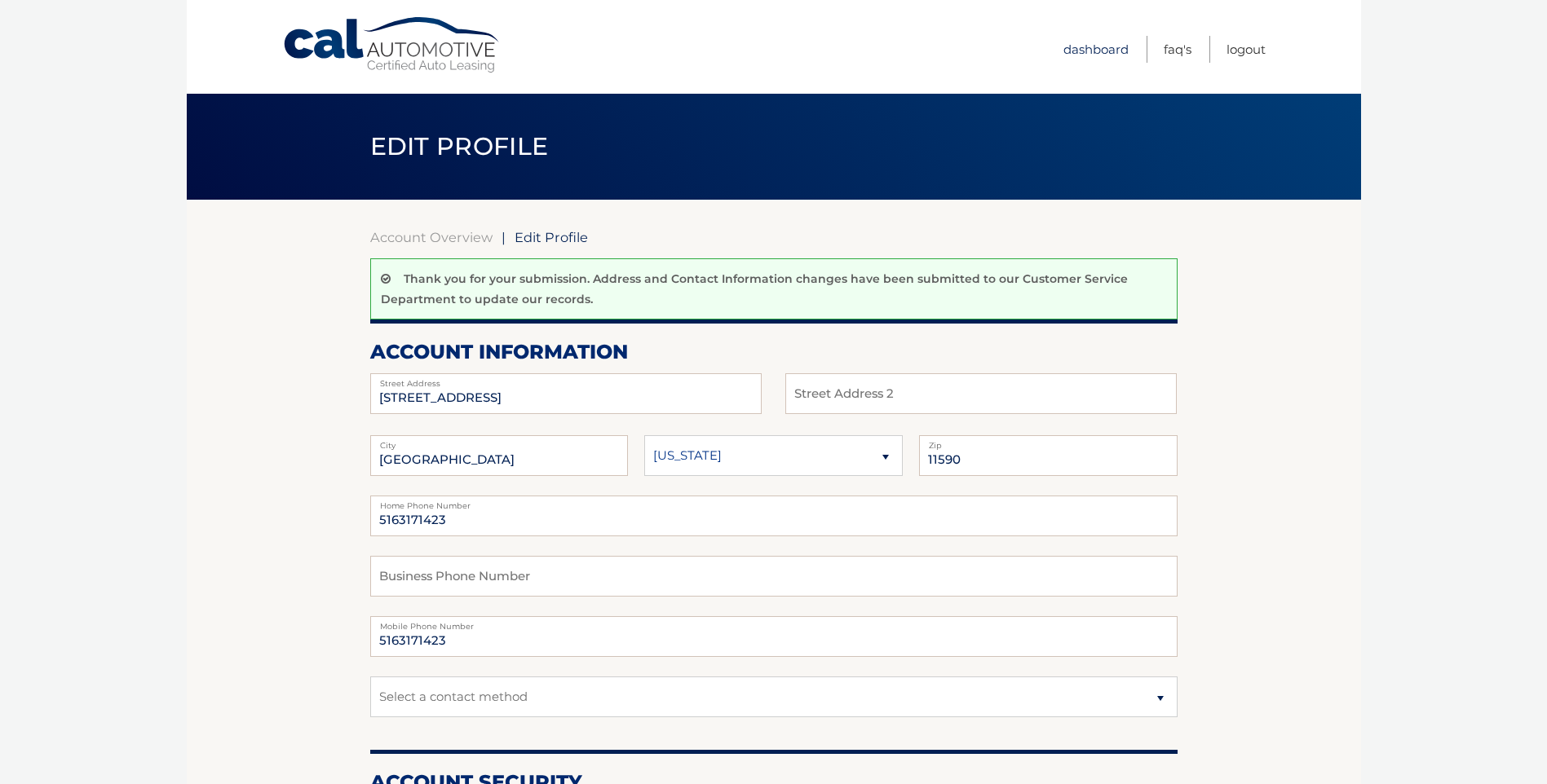
click at [1091, 55] on link "Dashboard" at bounding box center [1096, 49] width 65 height 27
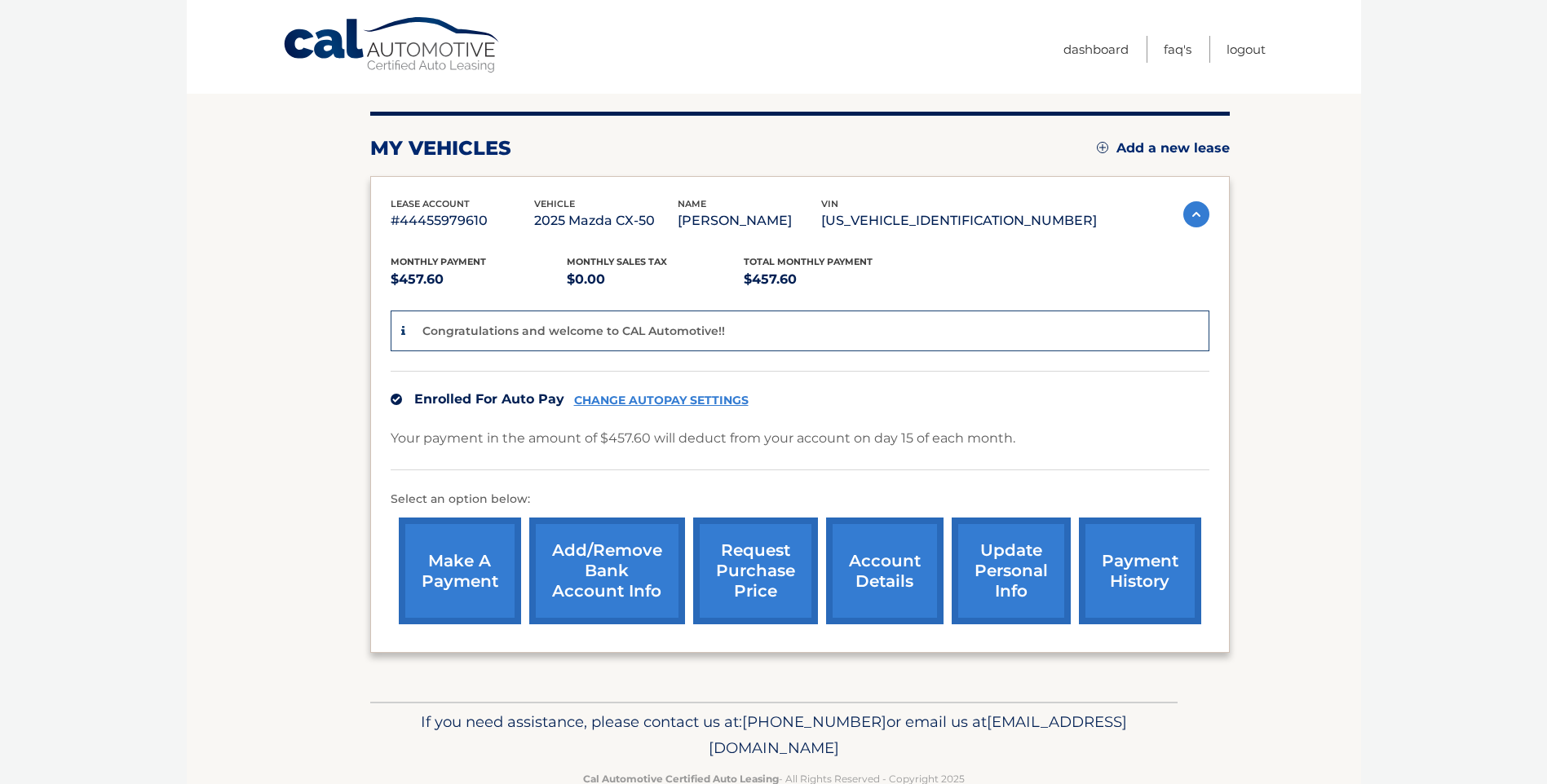
scroll to position [163, 0]
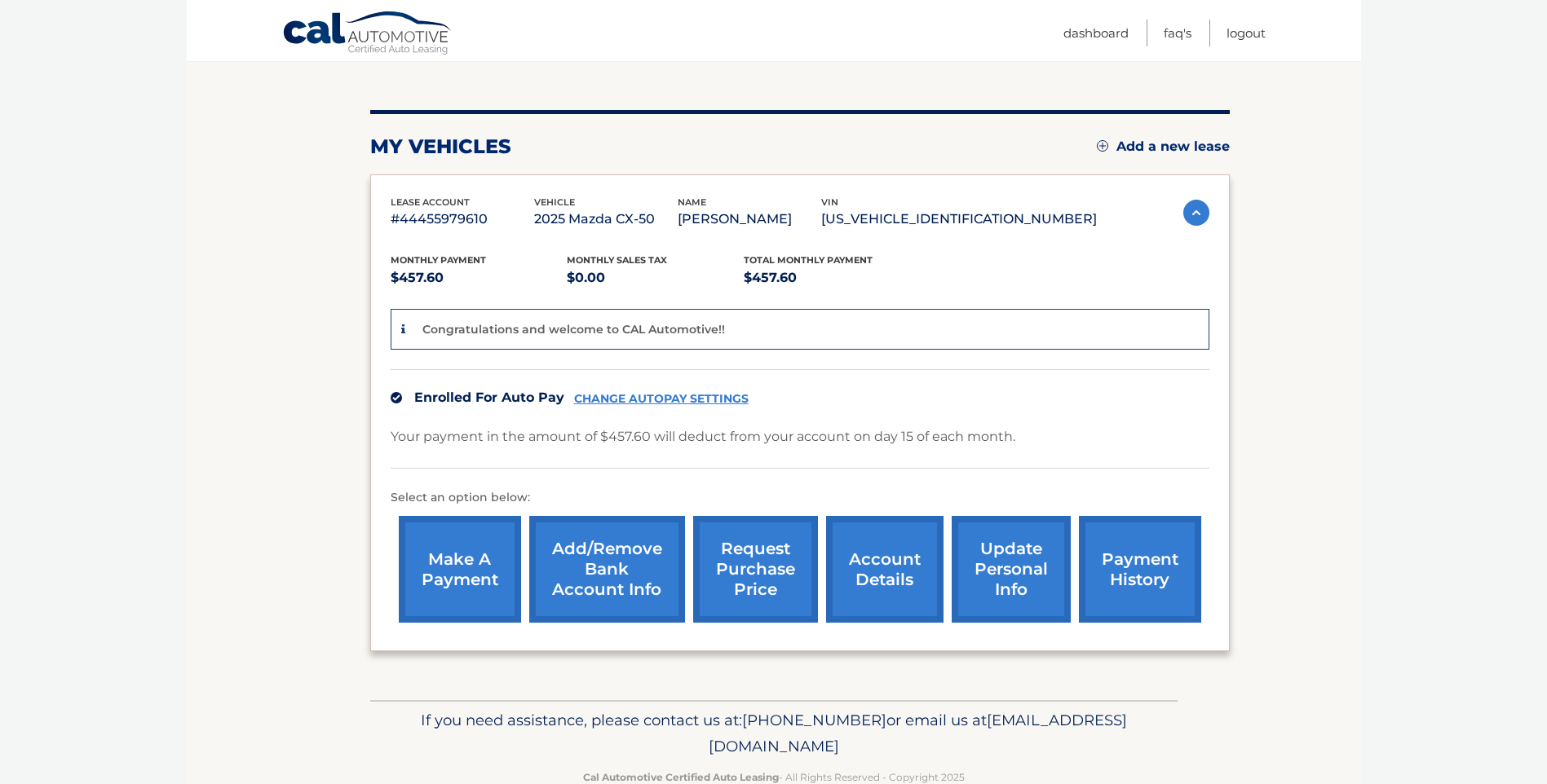
click at [866, 568] on link "account details" at bounding box center [884, 569] width 118 height 107
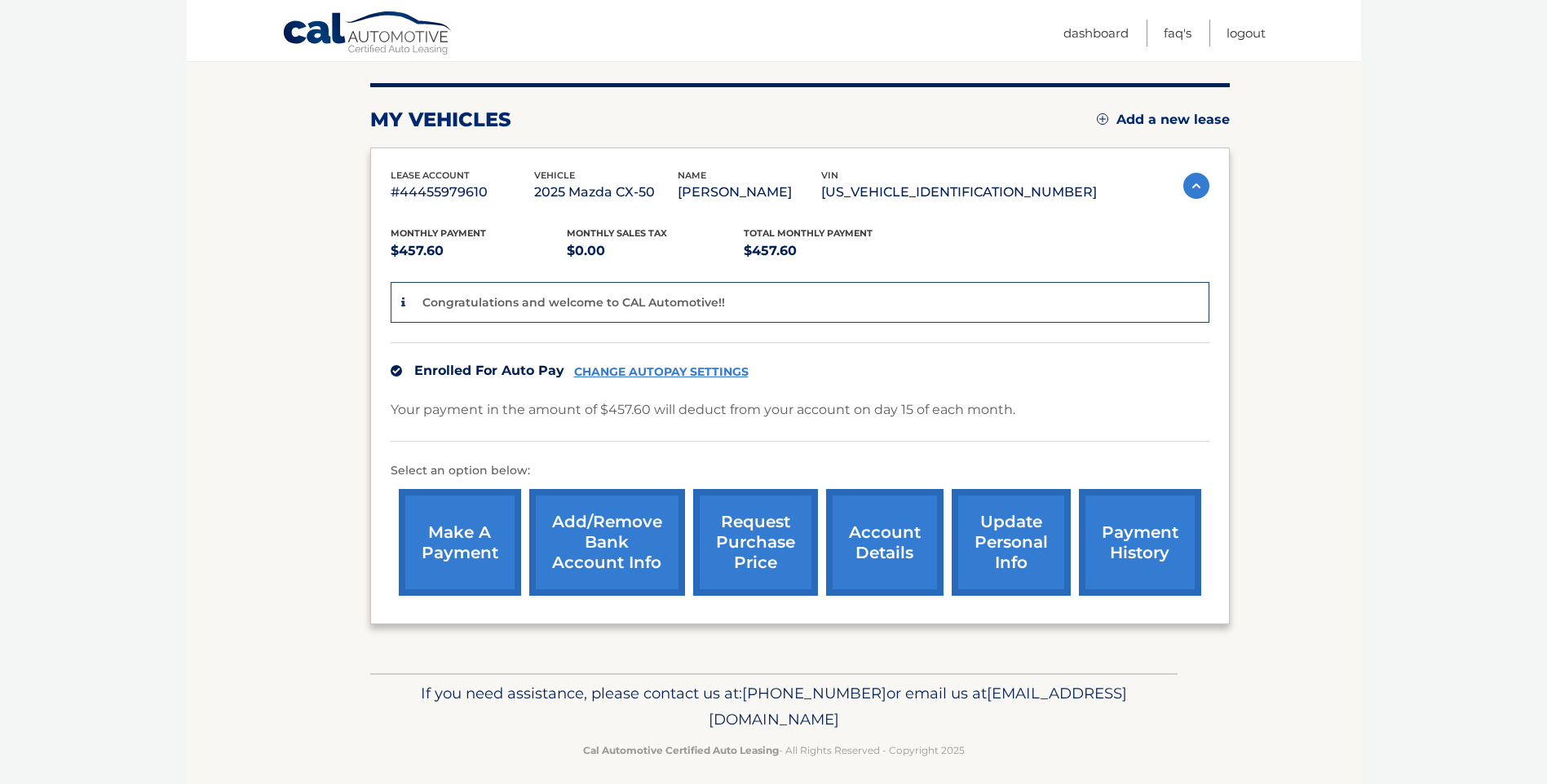
scroll to position [203, 0]
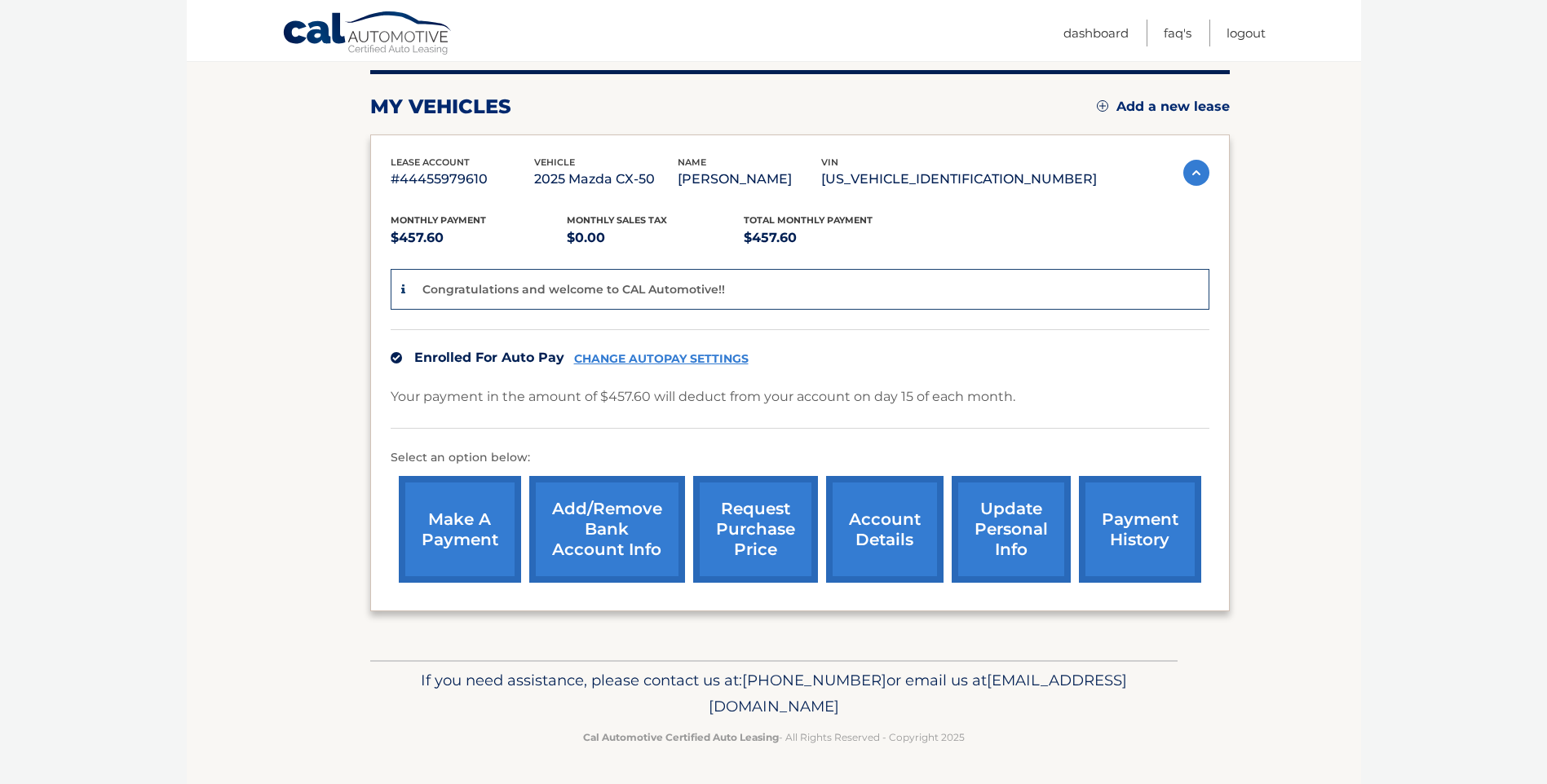
click at [857, 547] on link "account details" at bounding box center [884, 530] width 118 height 107
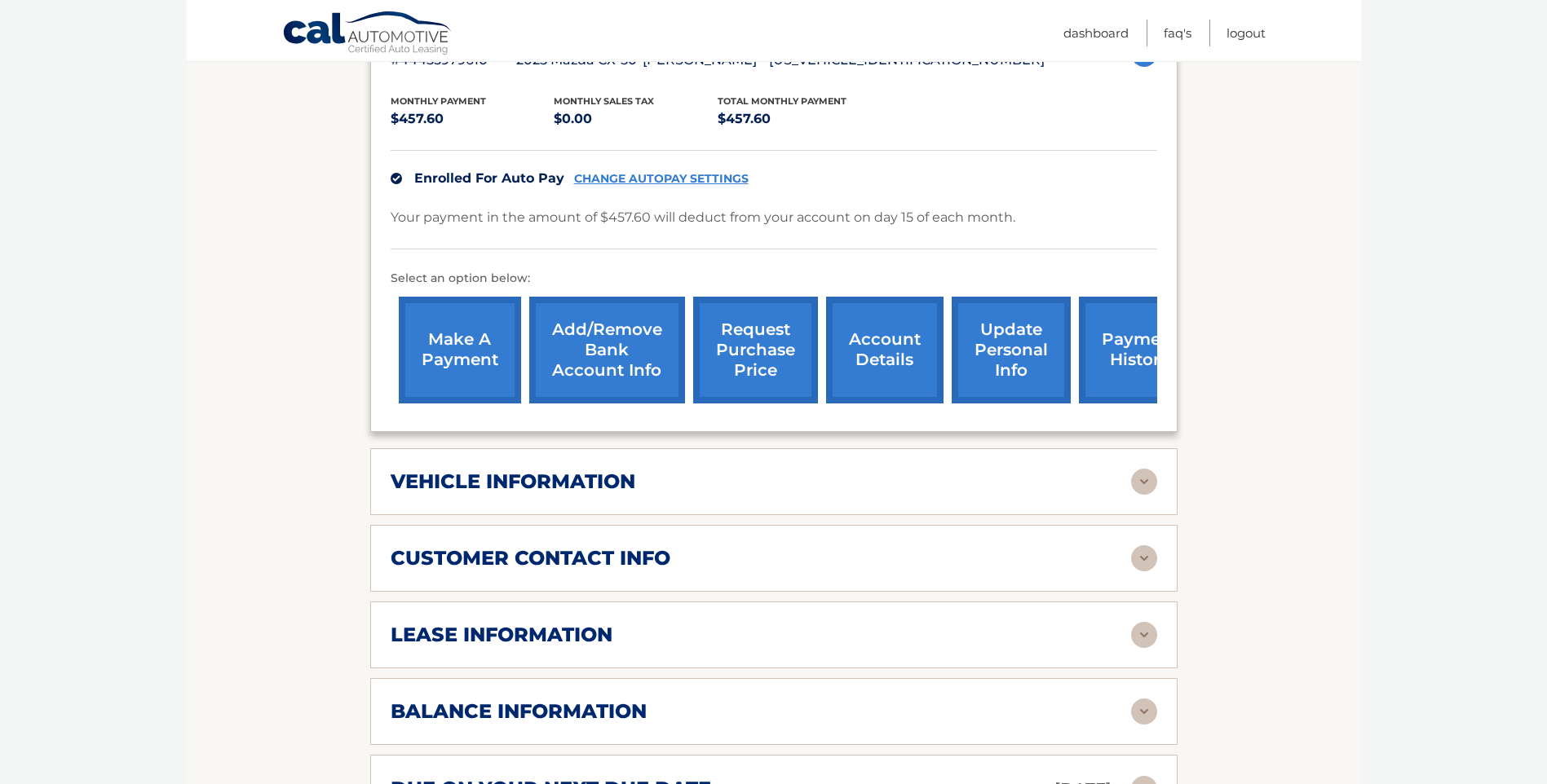
scroll to position [489, 0]
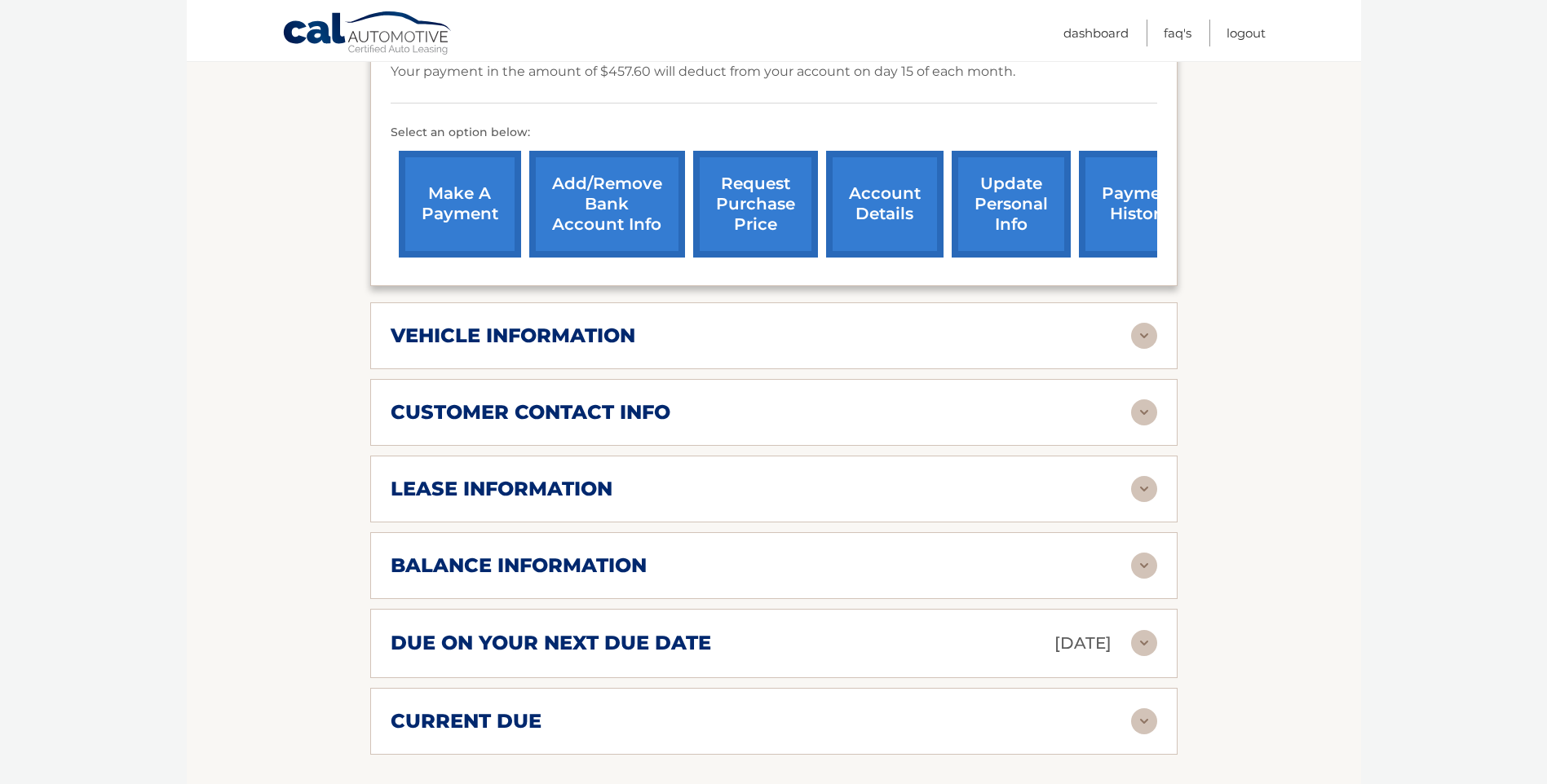
click at [561, 420] on h2 "customer contact info" at bounding box center [530, 413] width 279 height 24
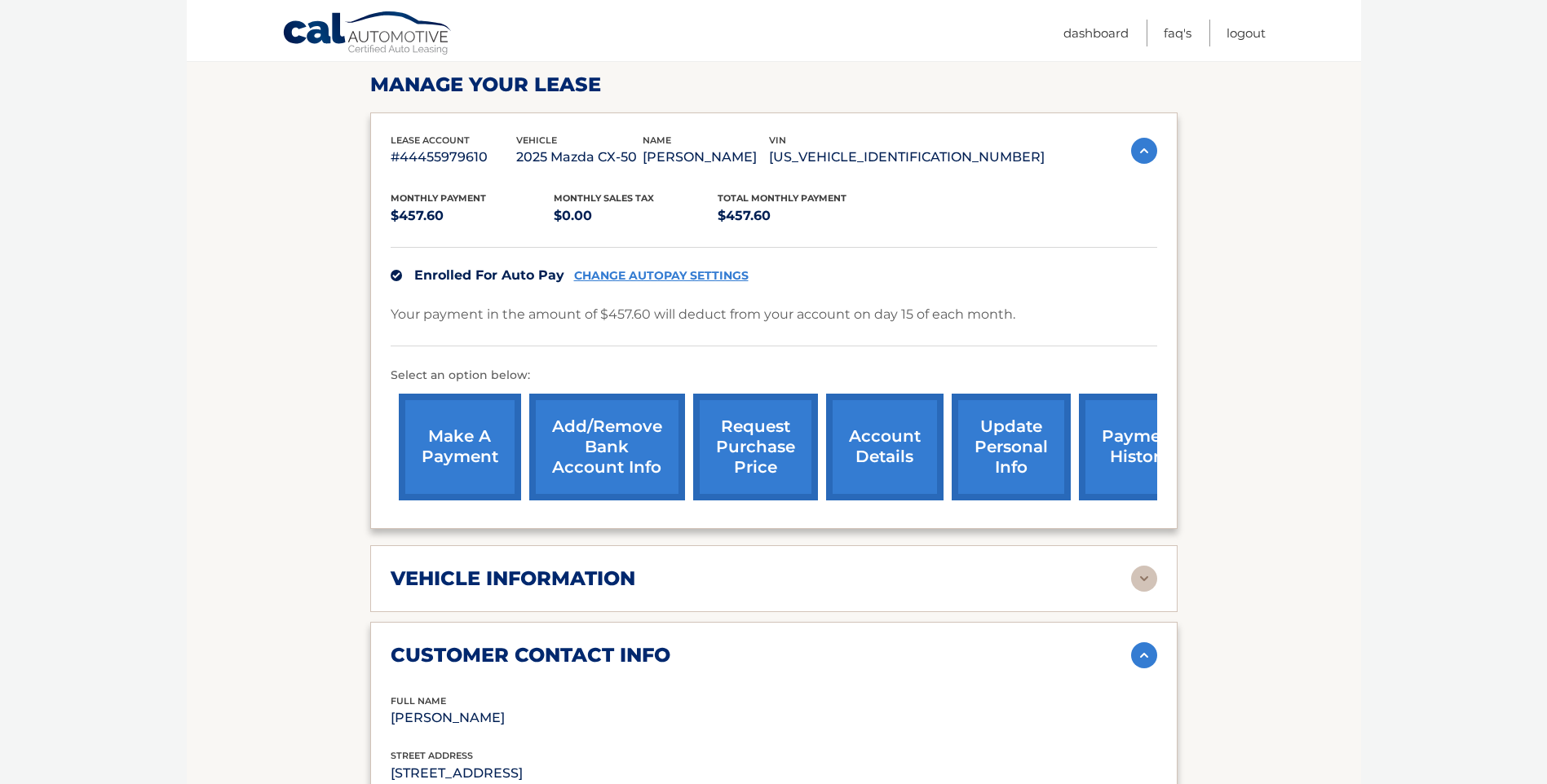
scroll to position [0, 0]
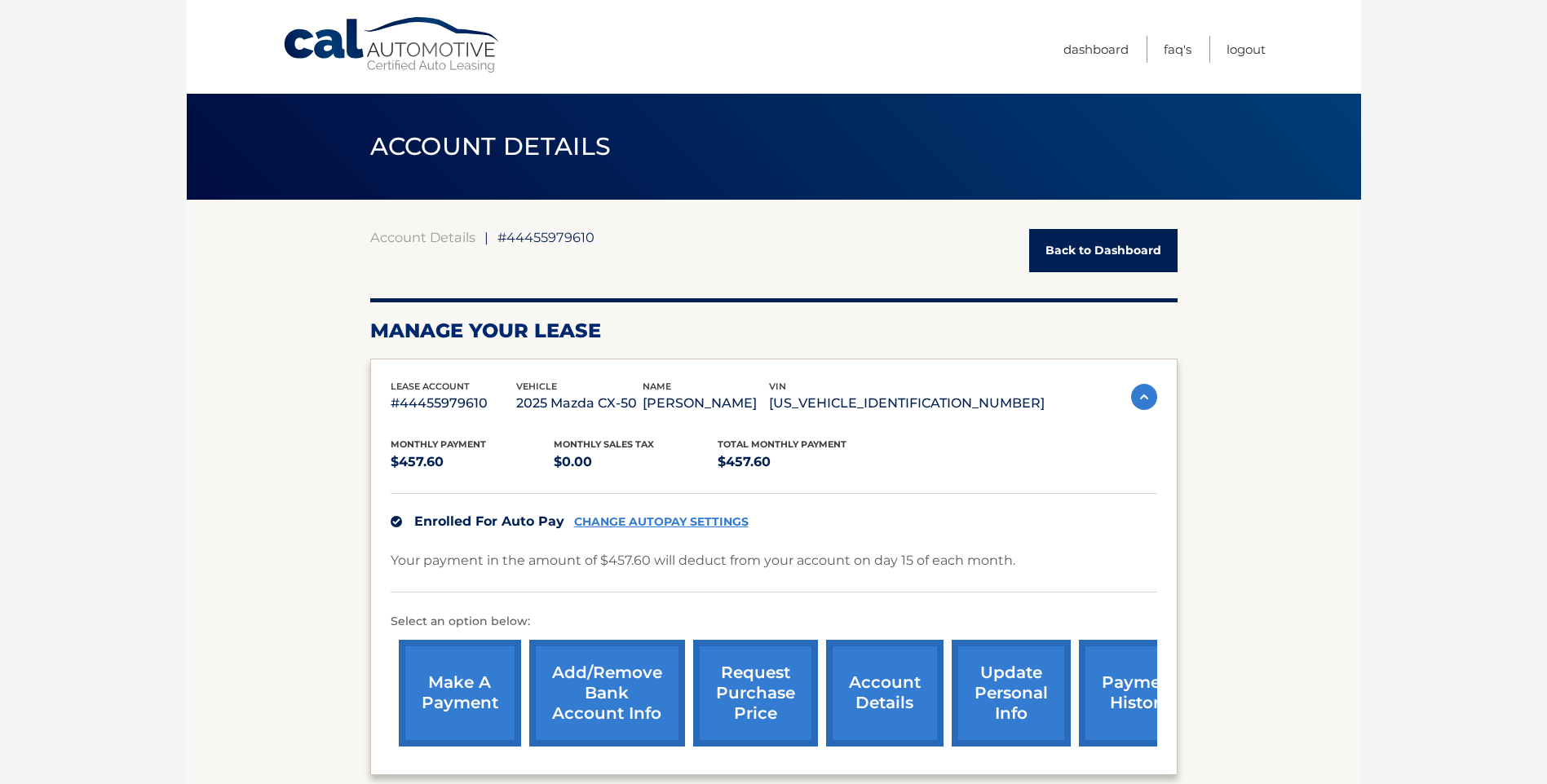
click at [1128, 230] on link "Back to Dashboard" at bounding box center [1103, 250] width 149 height 43
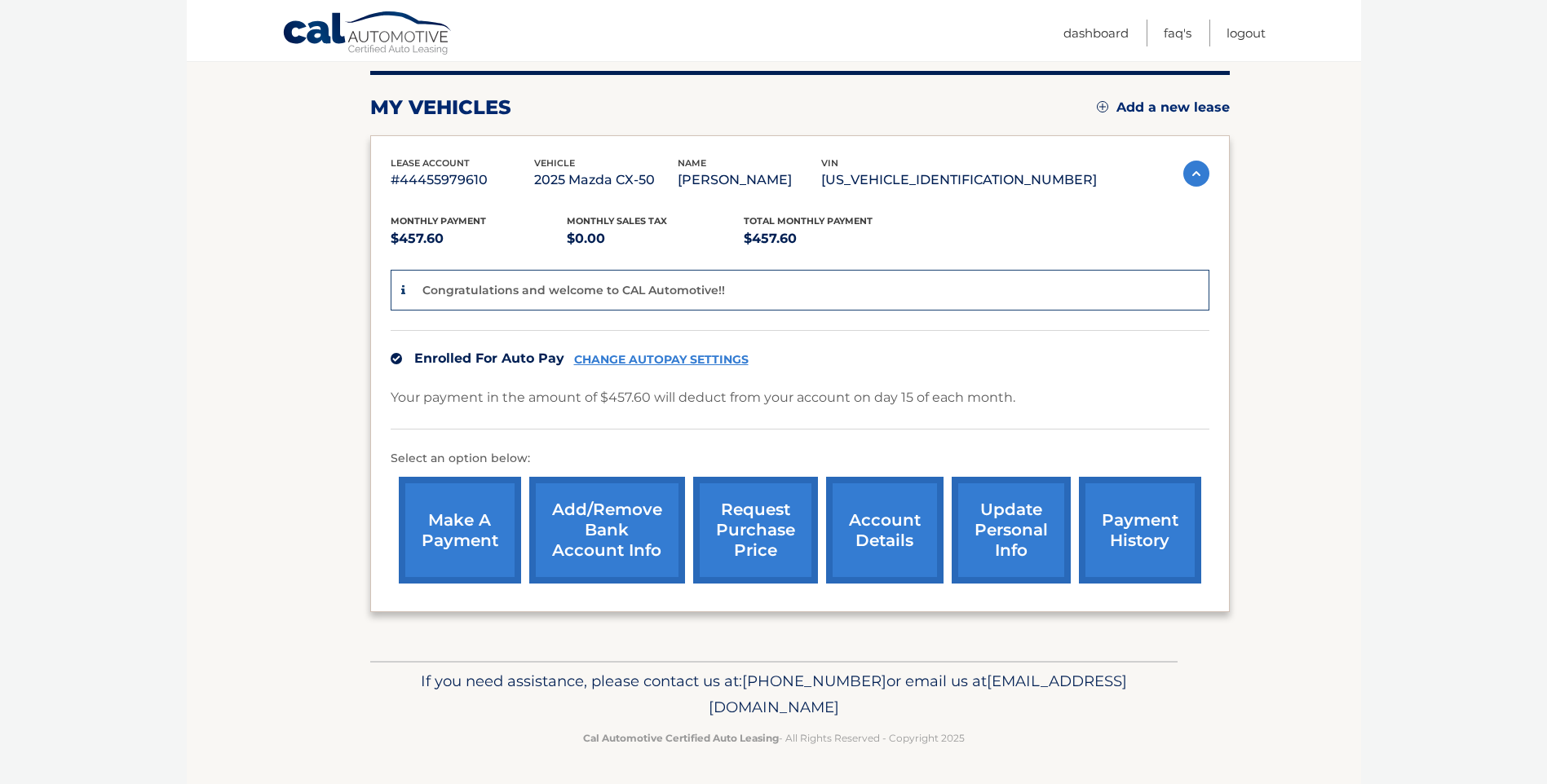
scroll to position [203, 0]
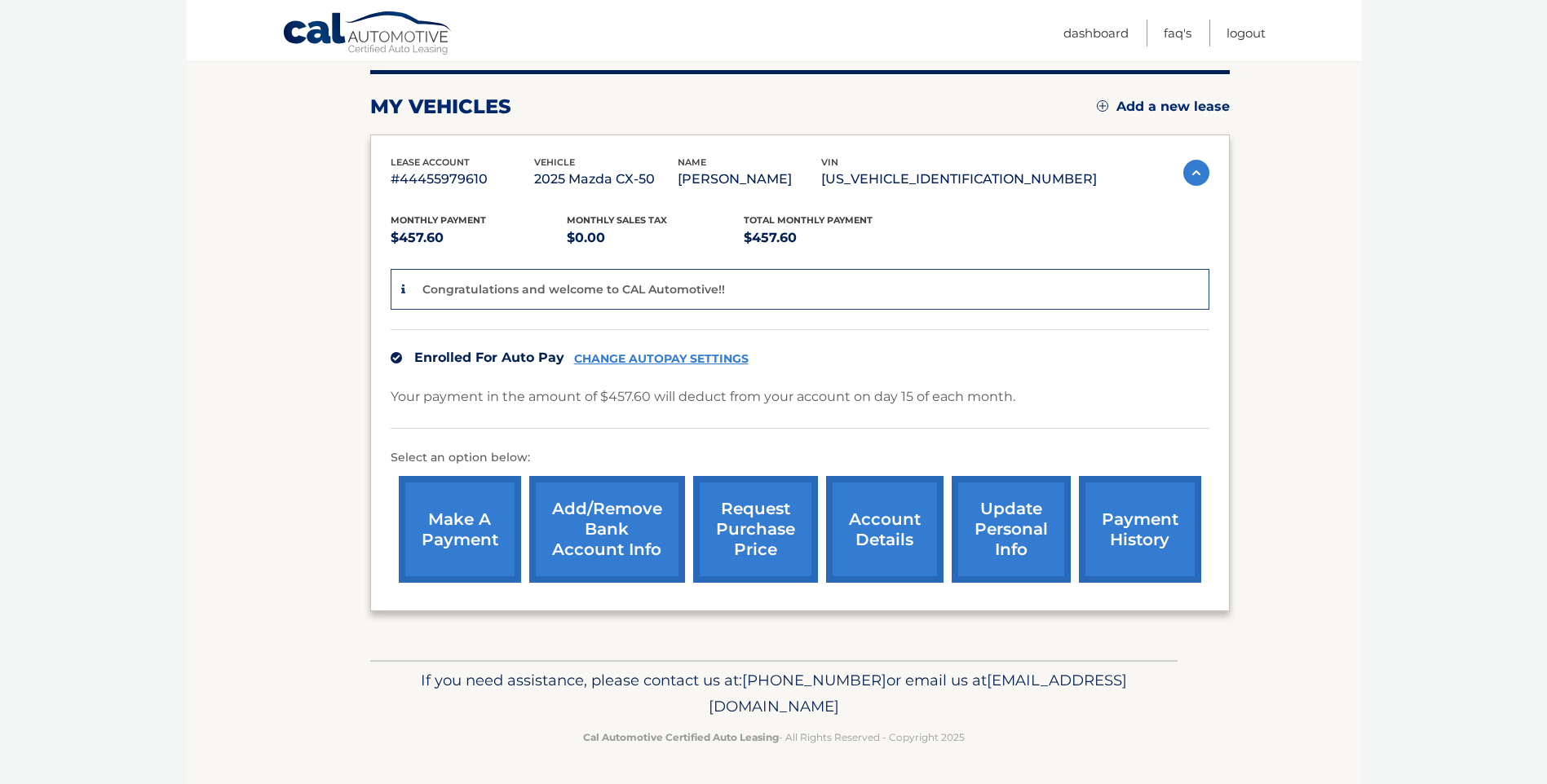
click at [1162, 528] on link "payment history" at bounding box center [1139, 530] width 122 height 107
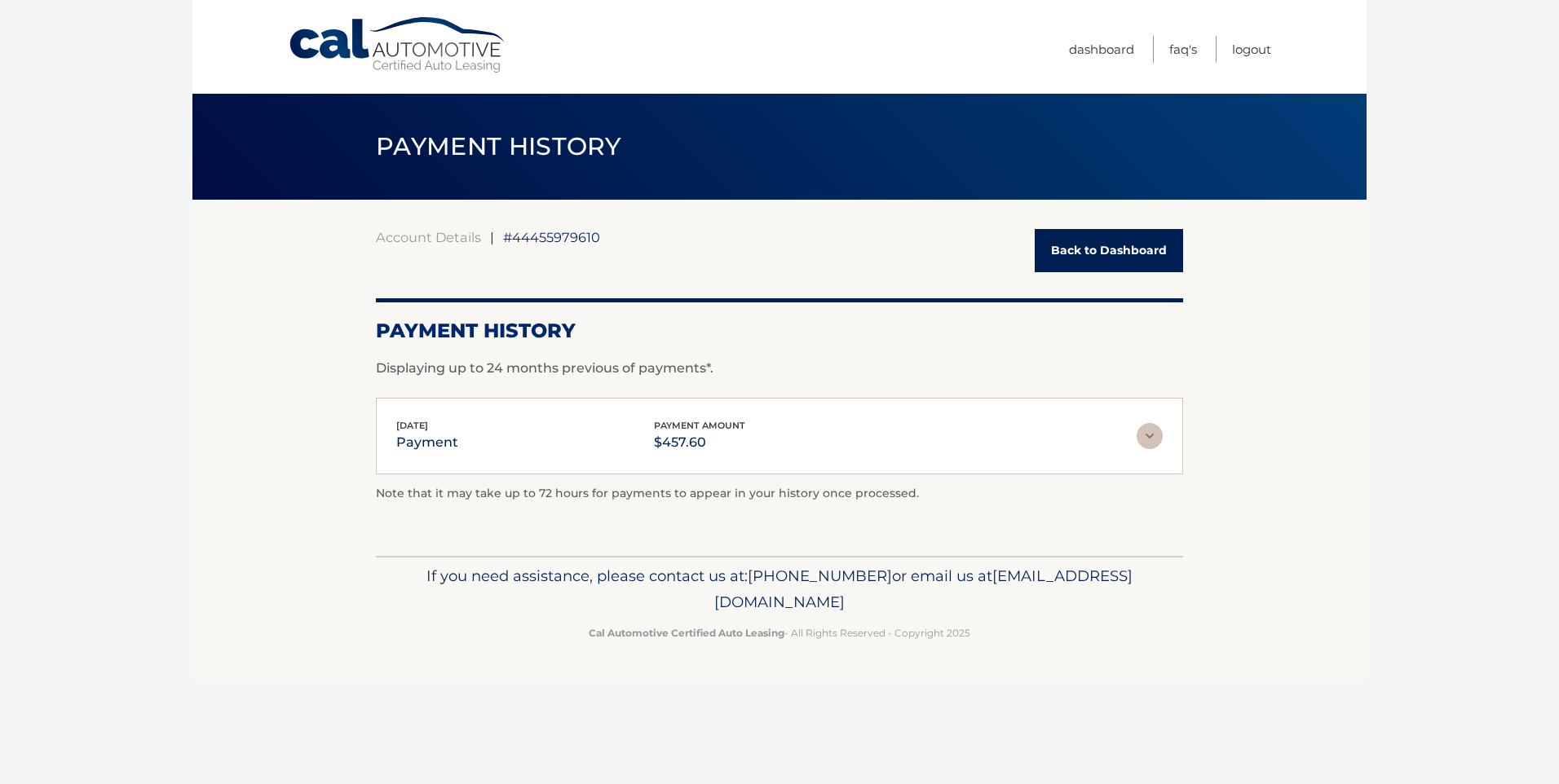
click at [1059, 263] on link "Back to Dashboard" at bounding box center [1108, 250] width 149 height 43
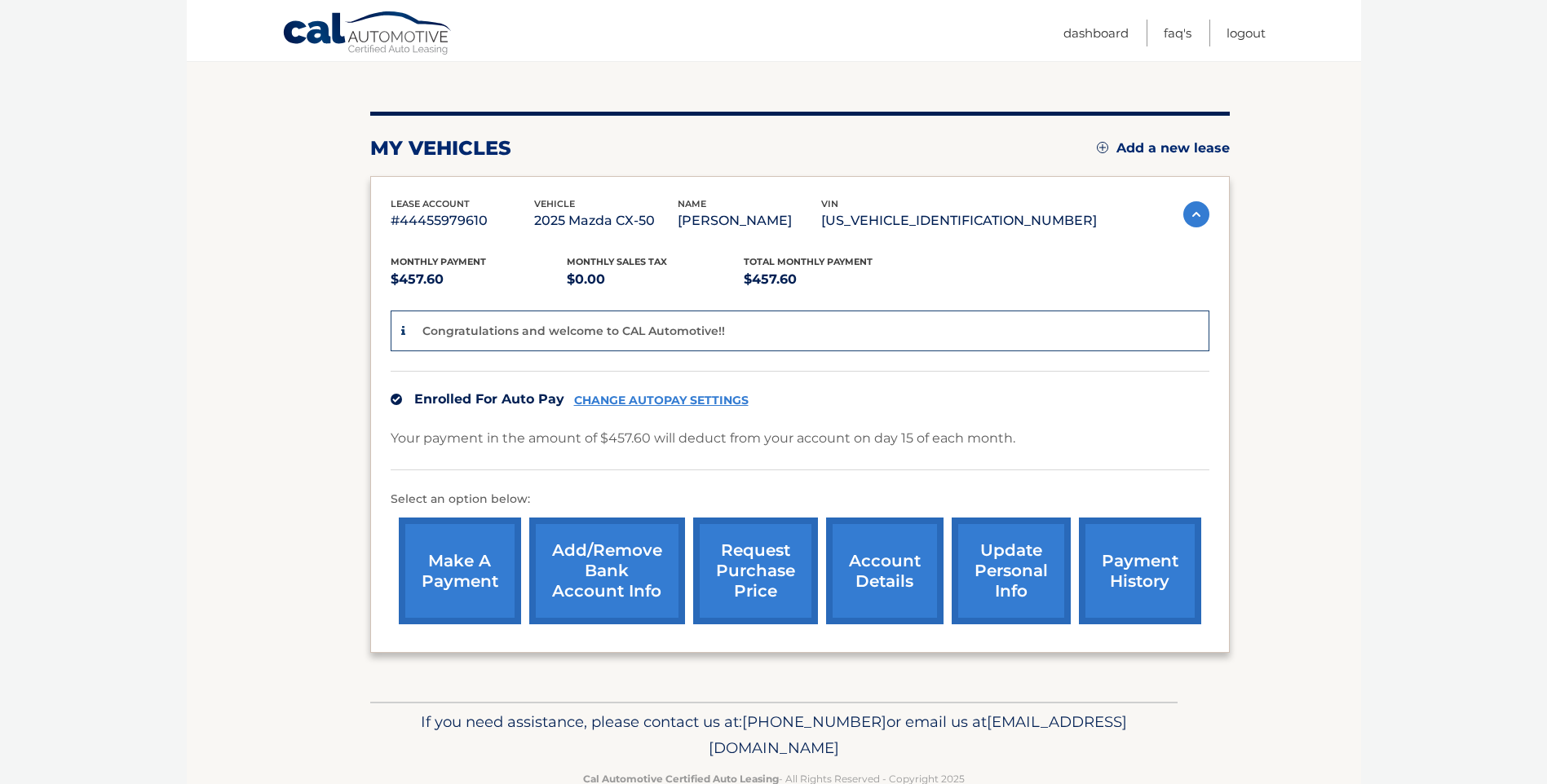
scroll to position [121, 0]
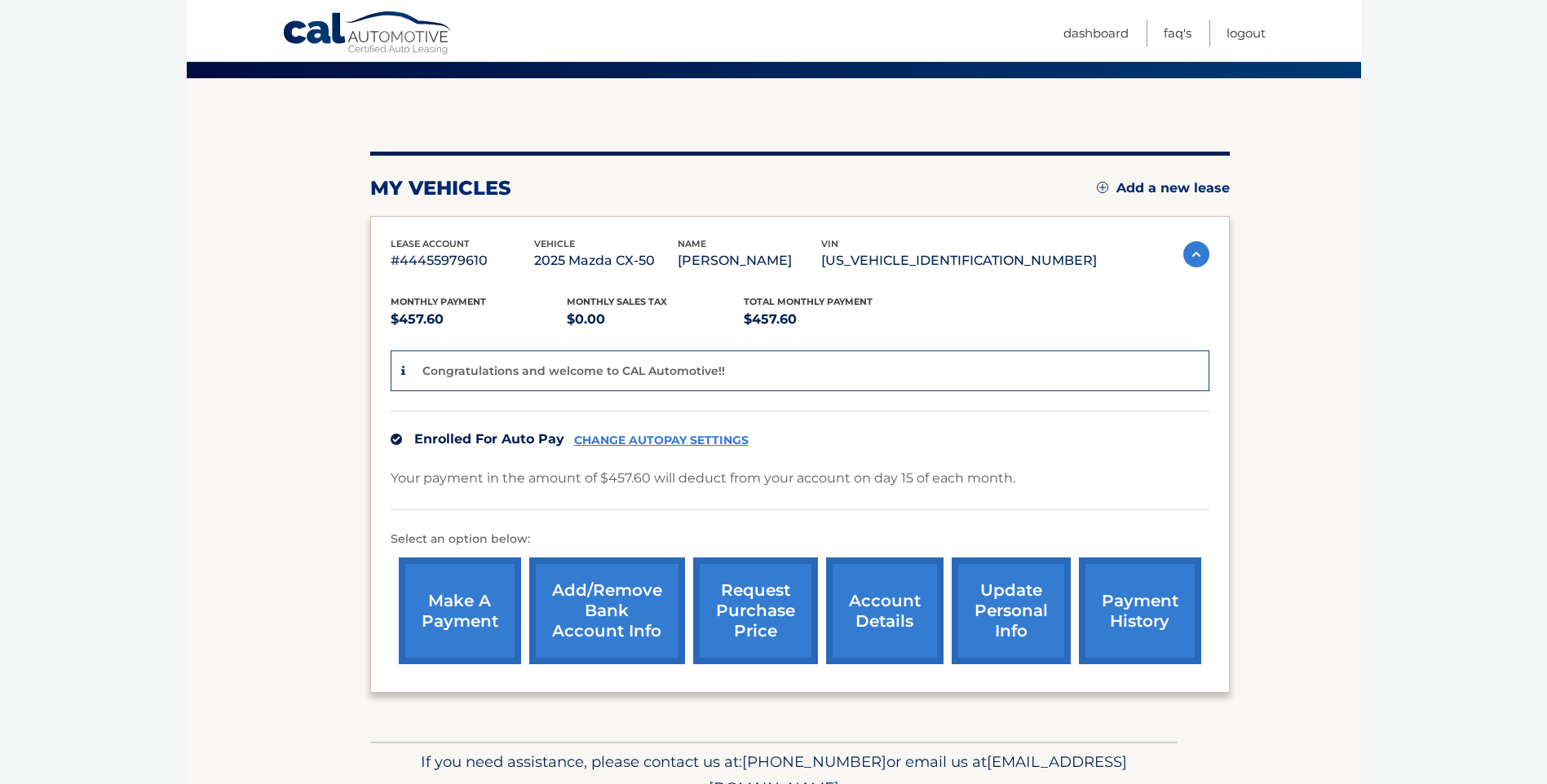
click at [1330, 127] on section "my vehicles Add a new lease lease account #44455979610 vehicle 2025 Mazda CX-50…" at bounding box center [773, 410] width 1174 height 664
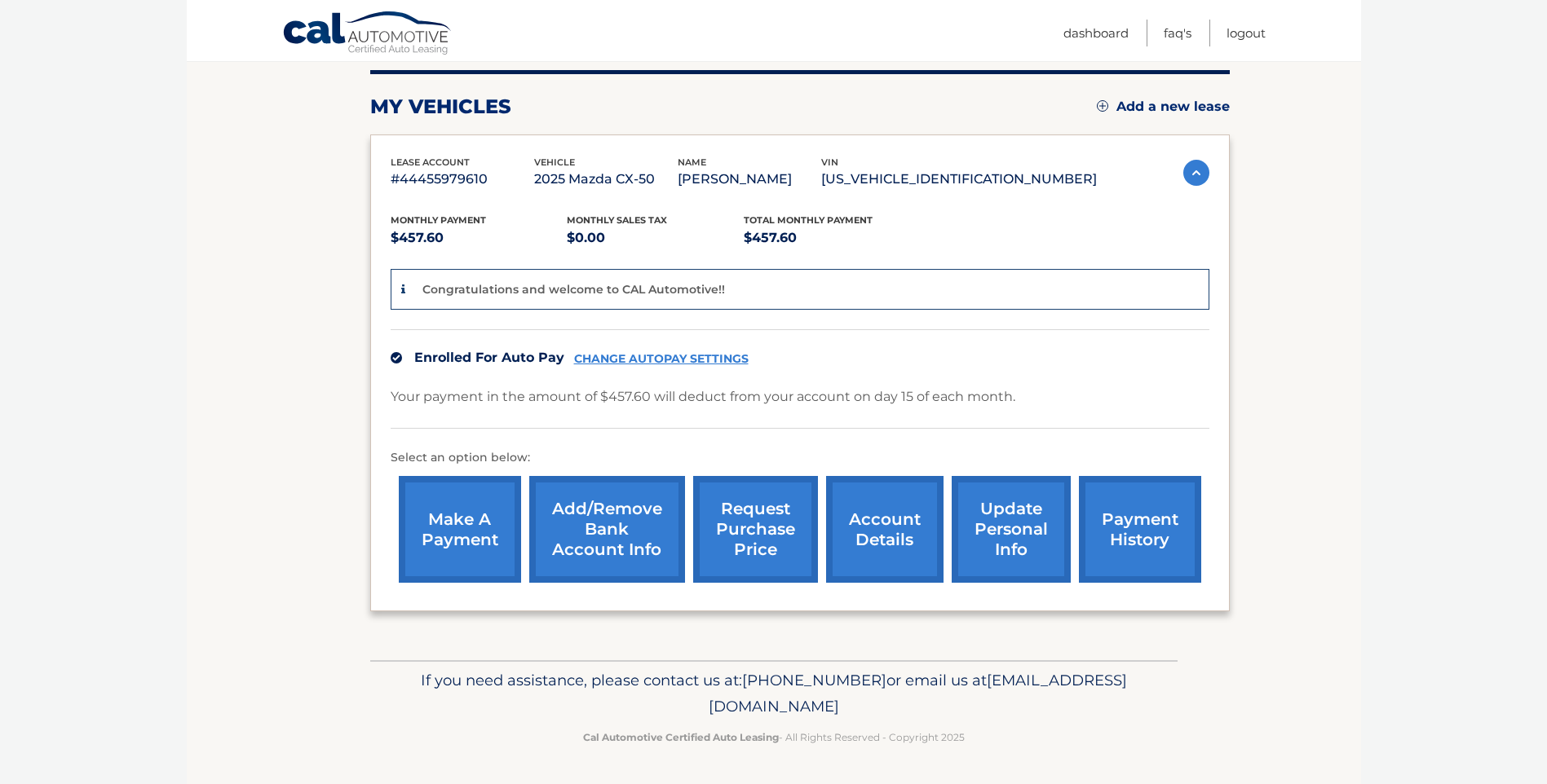
scroll to position [0, 0]
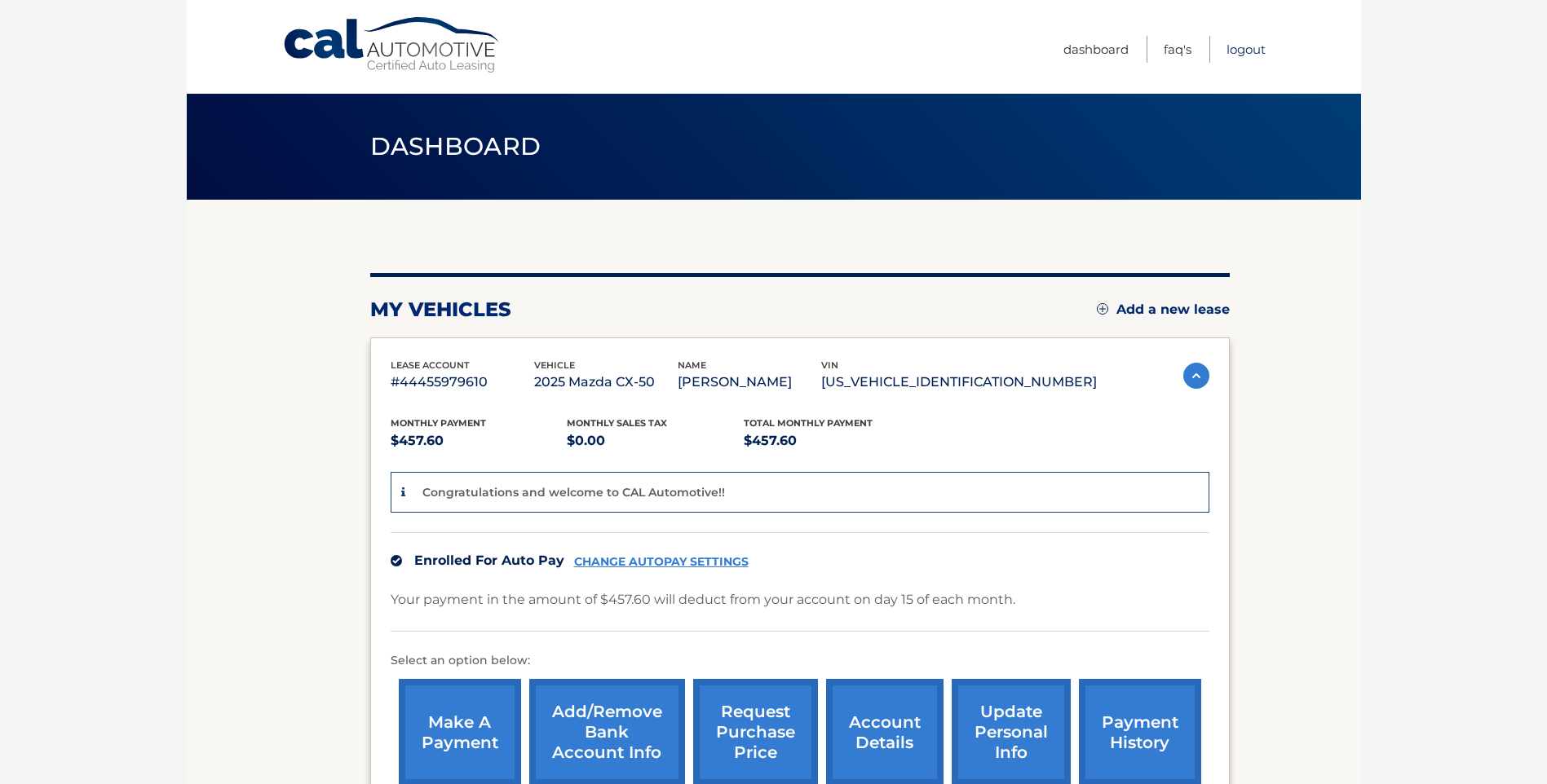
click at [1262, 52] on link "Logout" at bounding box center [1246, 49] width 40 height 27
